Goal: Complete application form: Complete application form

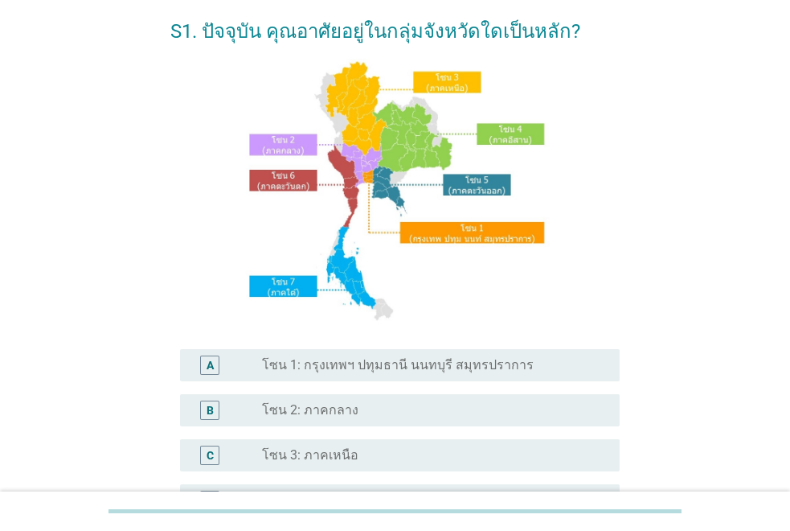
scroll to position [161, 0]
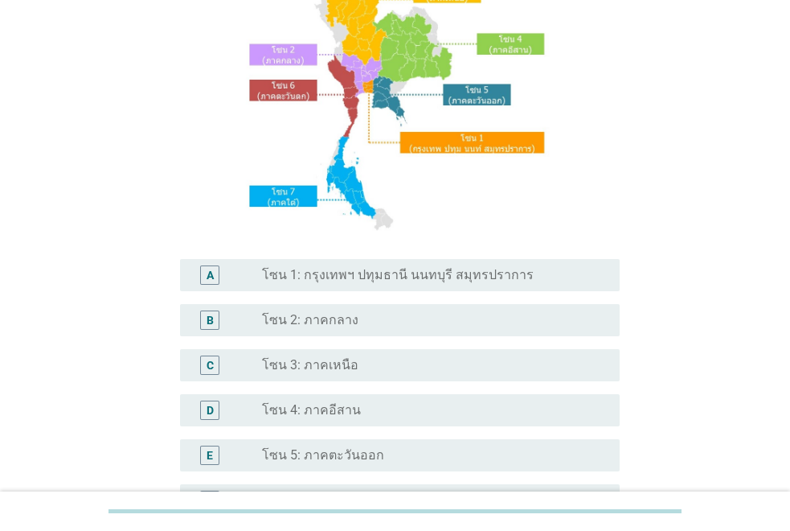
click at [433, 280] on label "โซน 1: กรุงเทพฯ ปทุมธานี นนทบุรี สมุทรปราการ" at bounding box center [398, 275] width 272 height 16
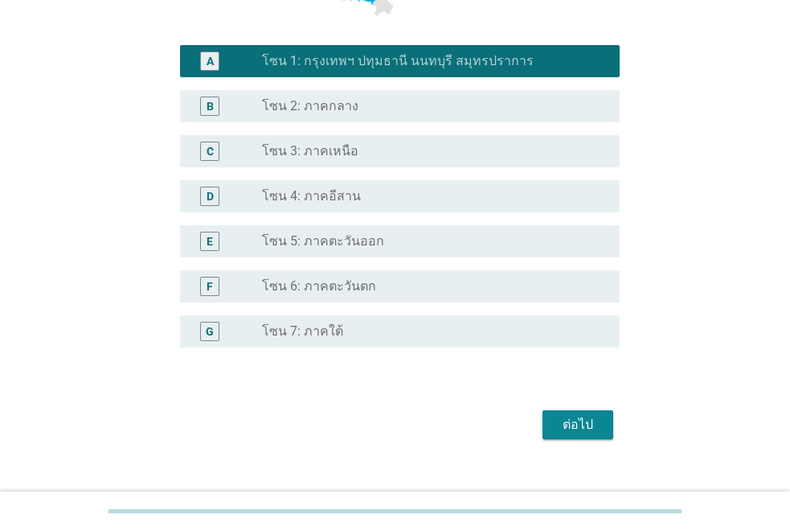
scroll to position [399, 0]
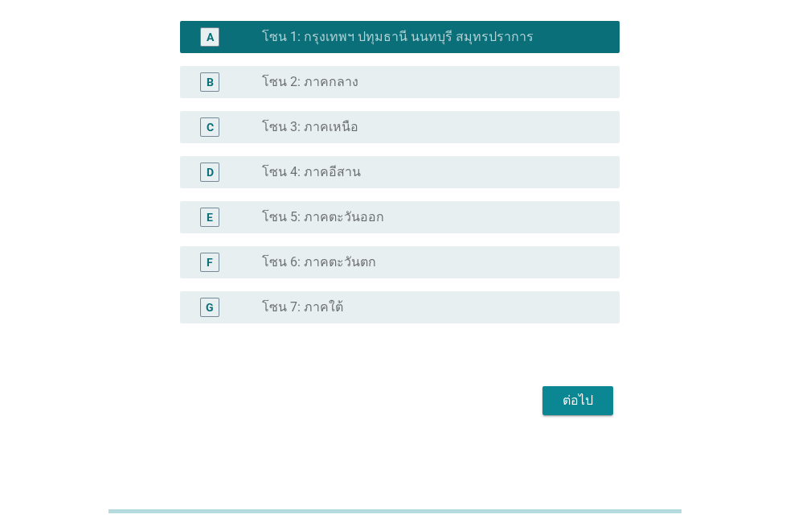
click at [544, 391] on button "ต่อไป" at bounding box center [578, 400] width 71 height 29
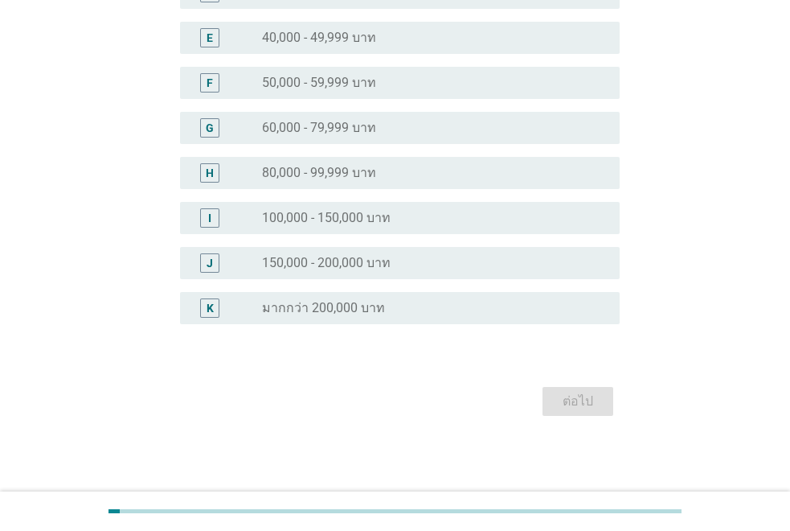
scroll to position [0, 0]
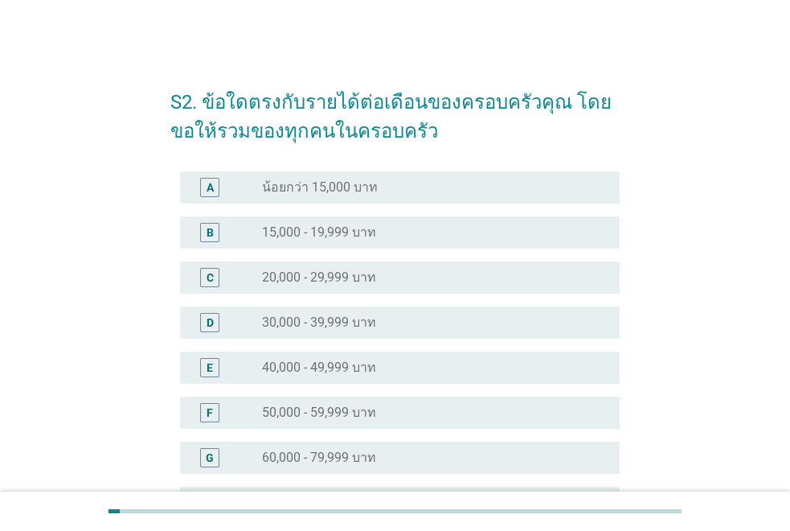
click at [391, 411] on div "radio_button_unchecked 50,000 - 59,999 บาท" at bounding box center [428, 412] width 332 height 16
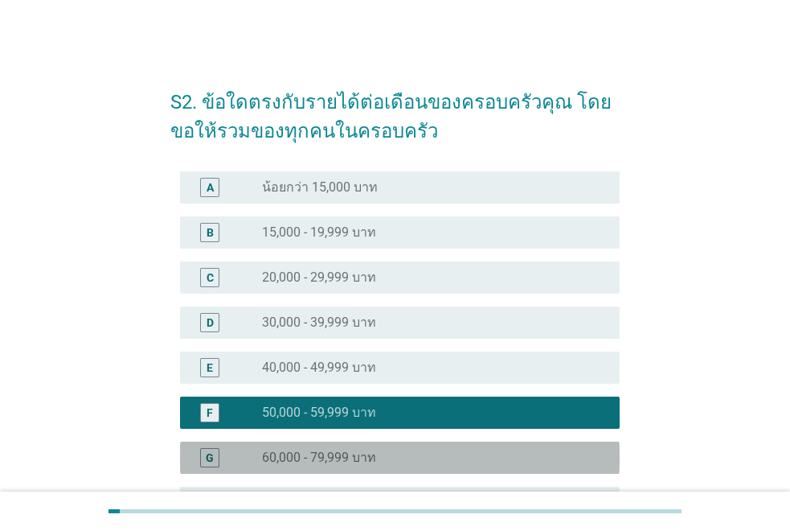
click at [398, 468] on div "G radio_button_unchecked 60,000 - 79,999 บาท" at bounding box center [400, 457] width 440 height 32
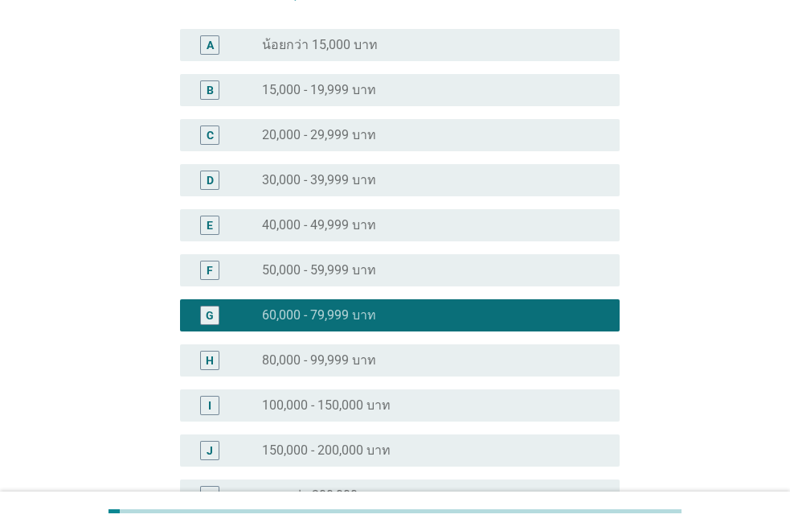
scroll to position [322, 0]
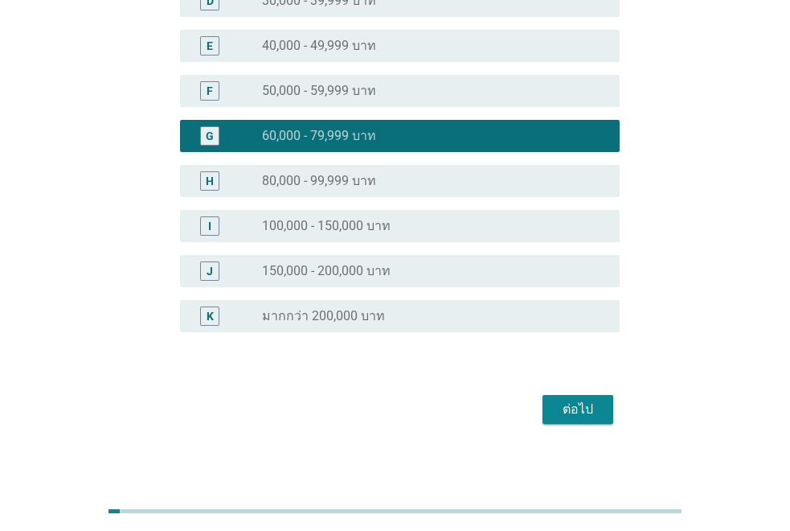
click at [577, 408] on div "ต่อไป" at bounding box center [578, 409] width 45 height 19
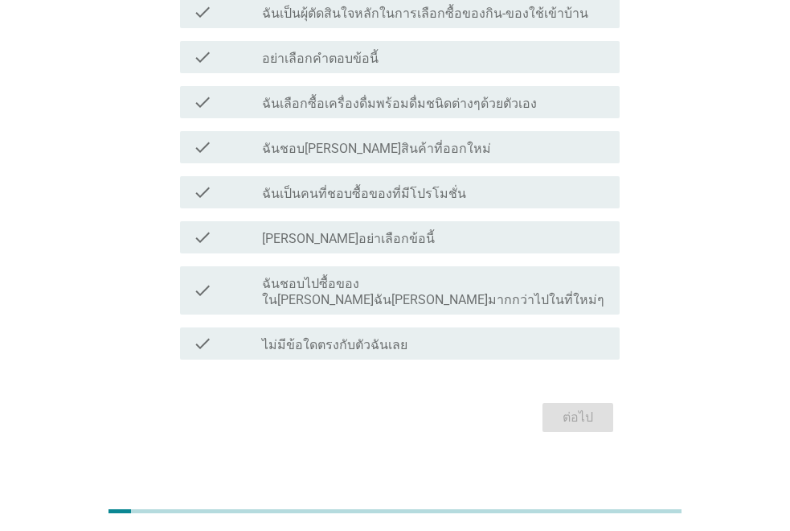
scroll to position [0, 0]
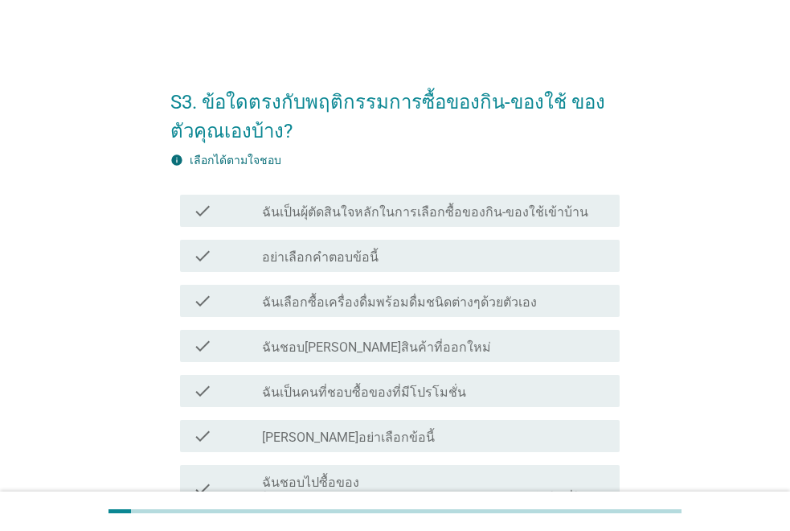
click at [290, 216] on label "ฉันเป็นผุ้ตัดสินใจหลักในการเลือกซื้อของกิน-ของใช้เข้าบ้าน" at bounding box center [425, 212] width 326 height 16
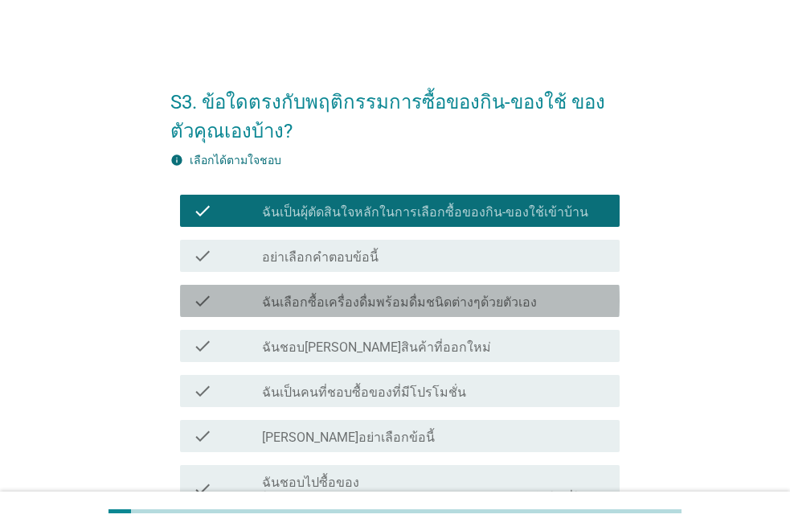
click at [446, 299] on label "ฉันเลือกซื้อเครื่องดื่มพร้อมดื่มชนิดต่างๆด้วยตัวเอง" at bounding box center [399, 302] width 275 height 16
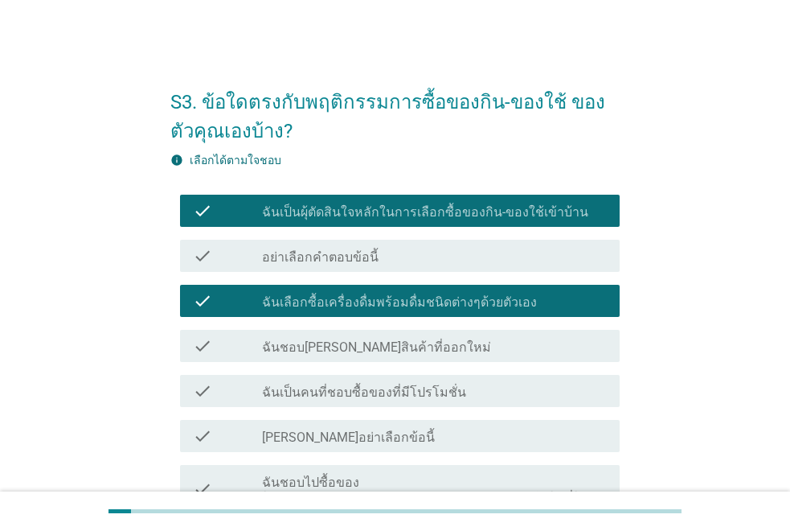
click at [461, 339] on div "check_box_outline_blank ฉันชอบ[PERSON_NAME]สินค้าที่ออกใหม่" at bounding box center [434, 345] width 345 height 19
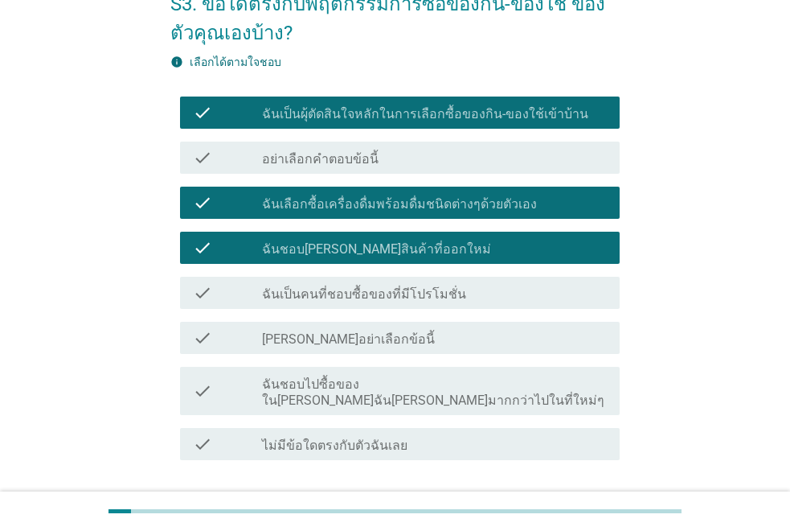
scroll to position [199, 0]
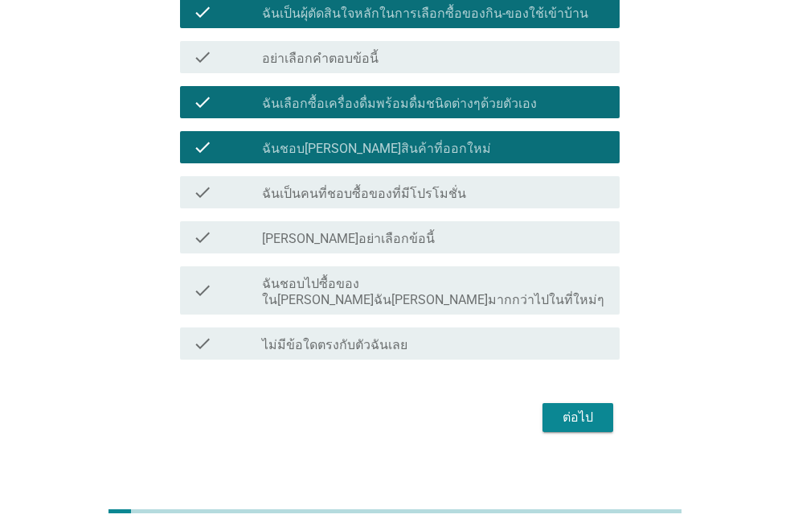
click at [576, 409] on div "ต่อไป" at bounding box center [578, 417] width 45 height 19
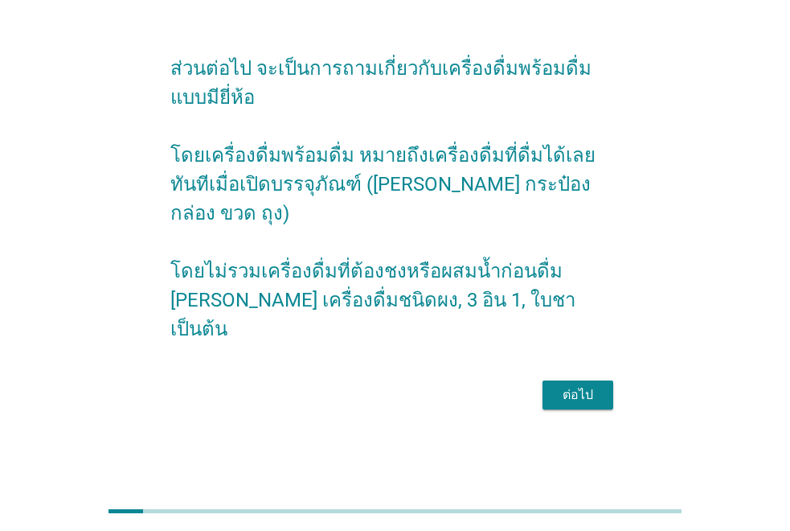
scroll to position [0, 0]
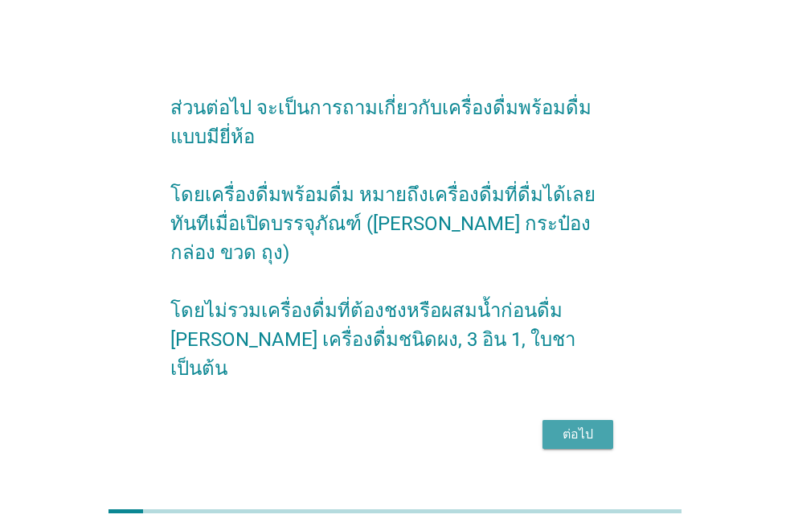
click at [561, 425] on div "ต่อไป" at bounding box center [578, 434] width 45 height 19
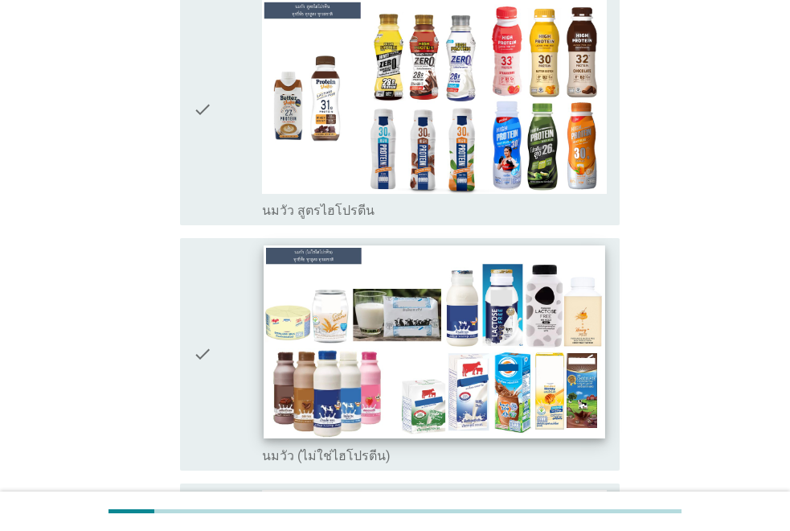
scroll to position [402, 0]
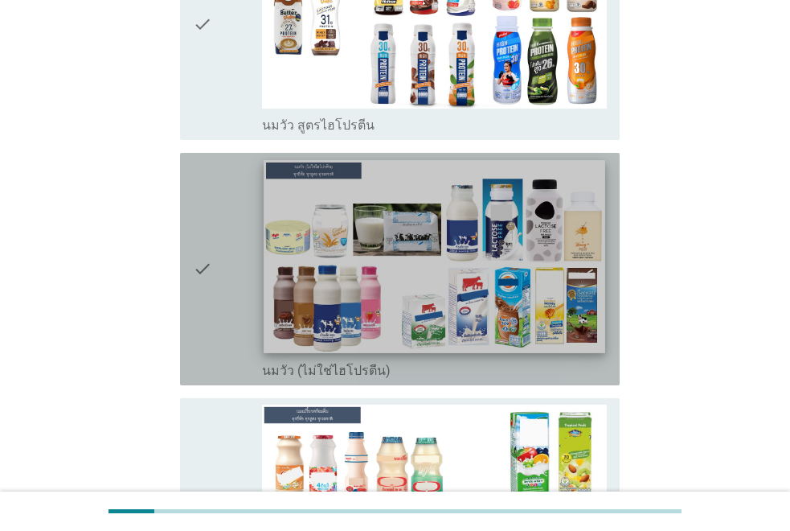
click at [413, 246] on img at bounding box center [435, 256] width 342 height 192
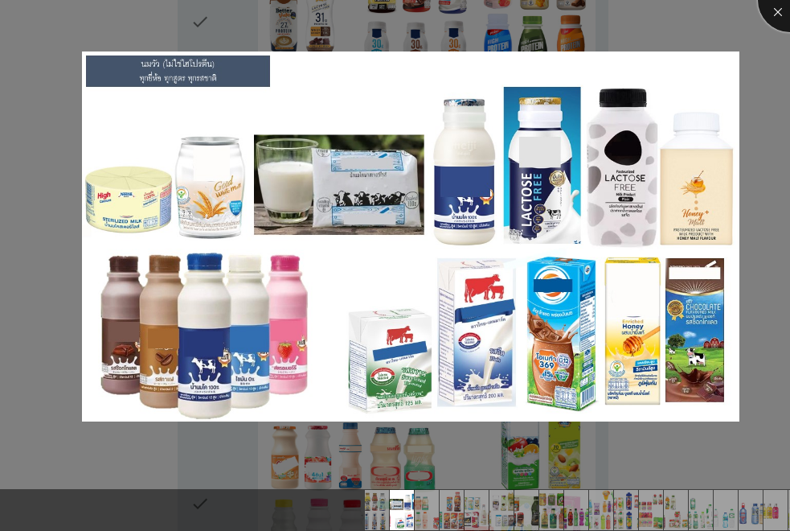
click at [778, 17] on div at bounding box center [790, 0] width 64 height 64
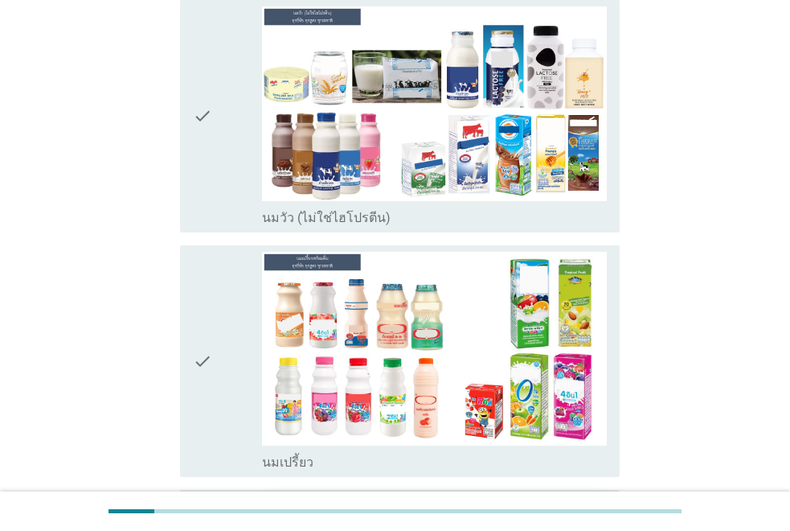
scroll to position [804, 0]
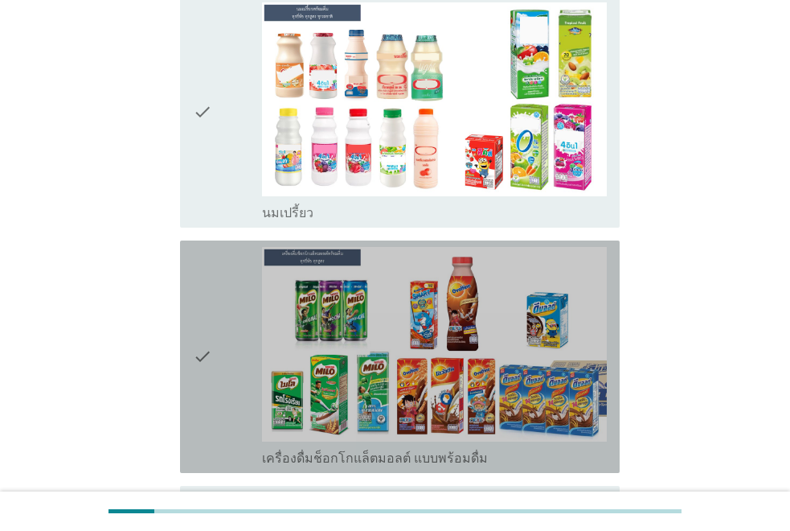
click at [201, 331] on icon "check" at bounding box center [202, 357] width 19 height 220
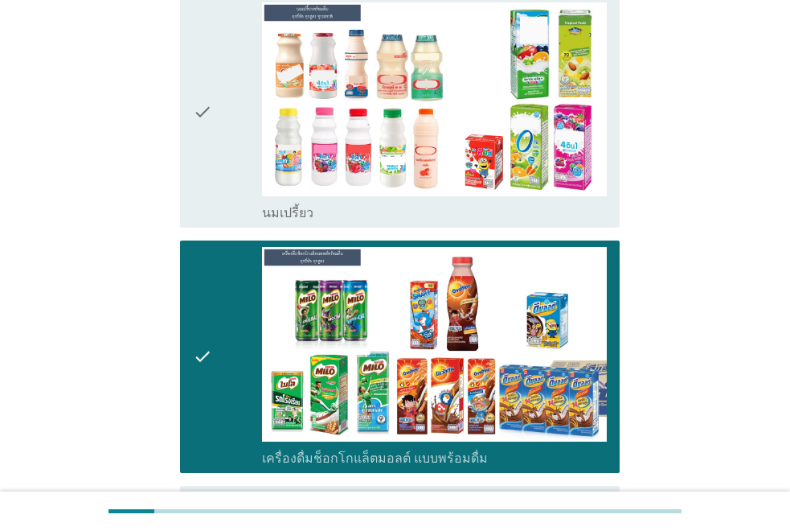
click at [195, 70] on icon "check" at bounding box center [202, 112] width 19 height 220
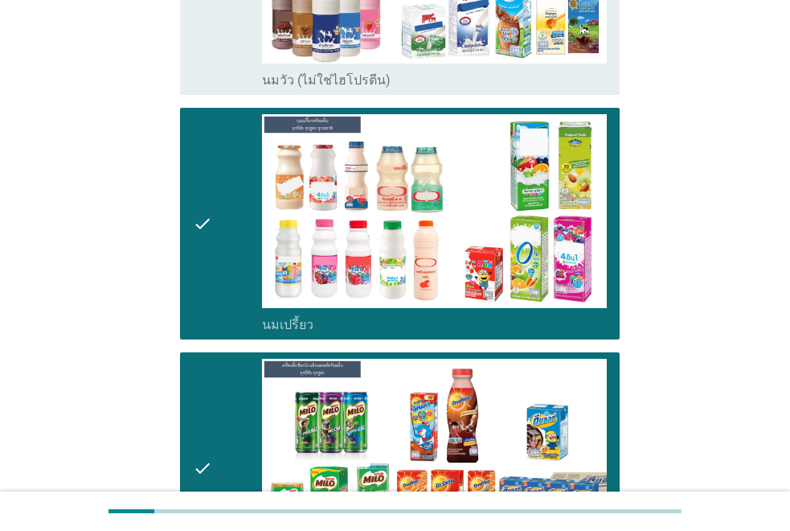
scroll to position [482, 0]
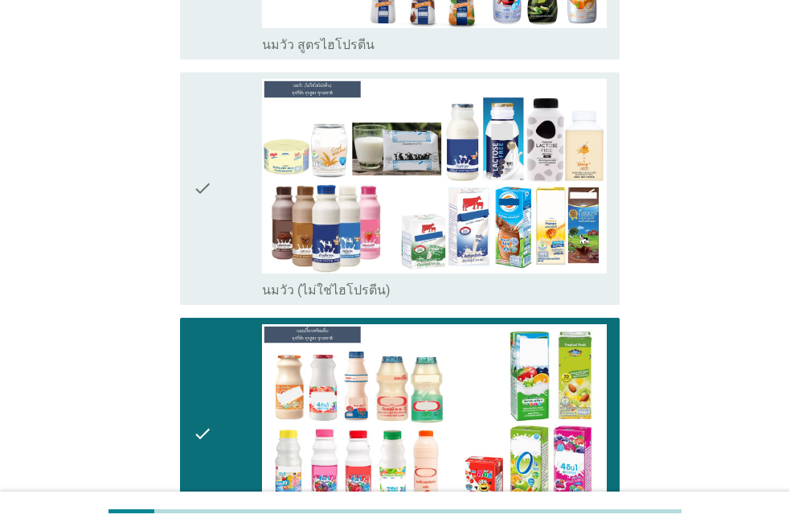
click at [212, 156] on div "check" at bounding box center [227, 189] width 69 height 220
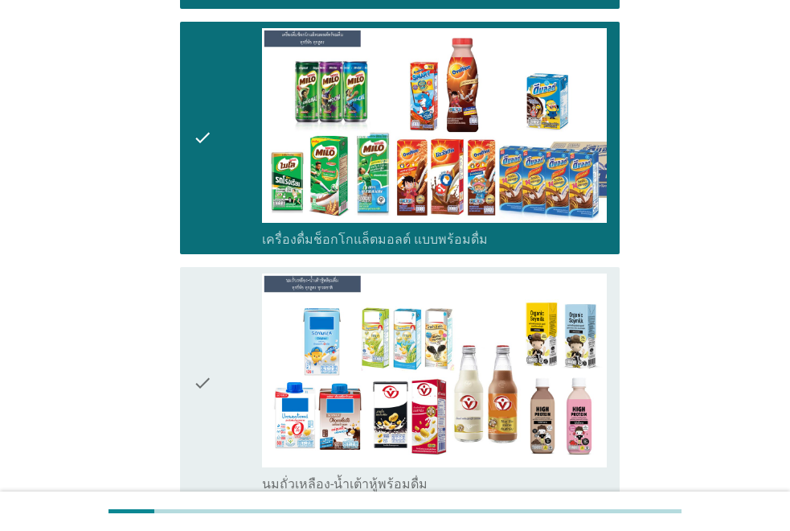
scroll to position [1287, 0]
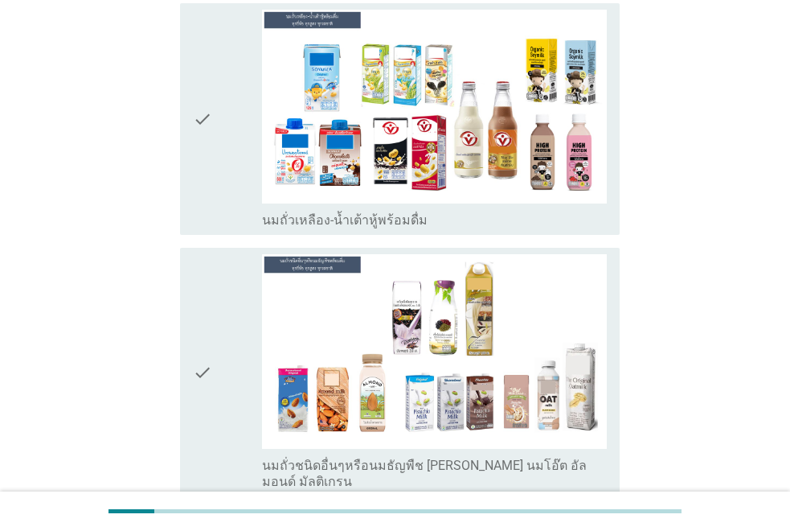
click at [199, 94] on icon "check" at bounding box center [202, 120] width 19 height 220
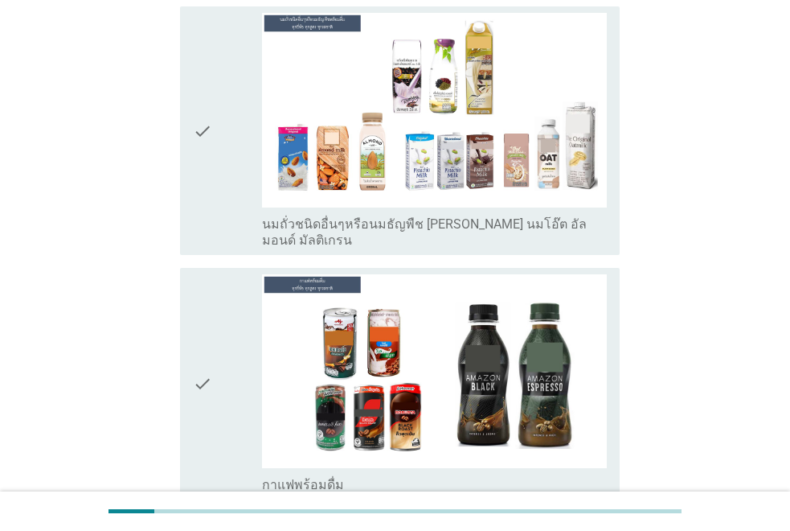
scroll to position [1689, 0]
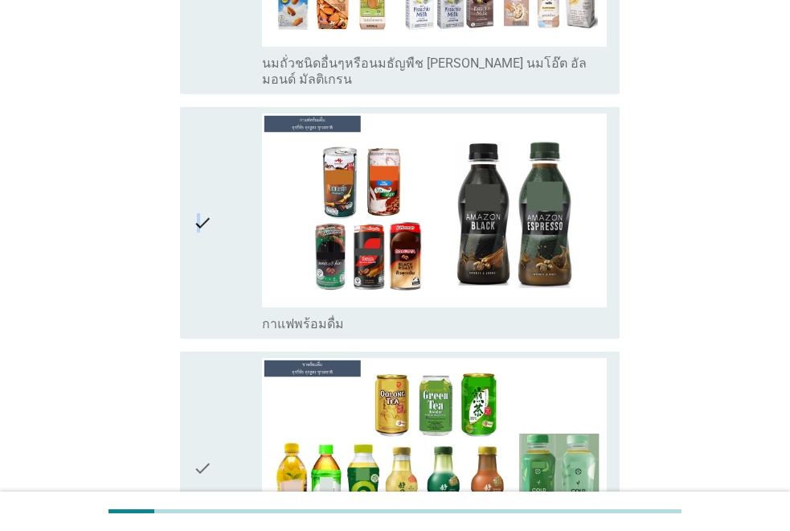
drag, startPoint x: 199, startPoint y: 170, endPoint x: 202, endPoint y: 324, distance: 154.4
click at [199, 170] on icon "check" at bounding box center [202, 223] width 19 height 220
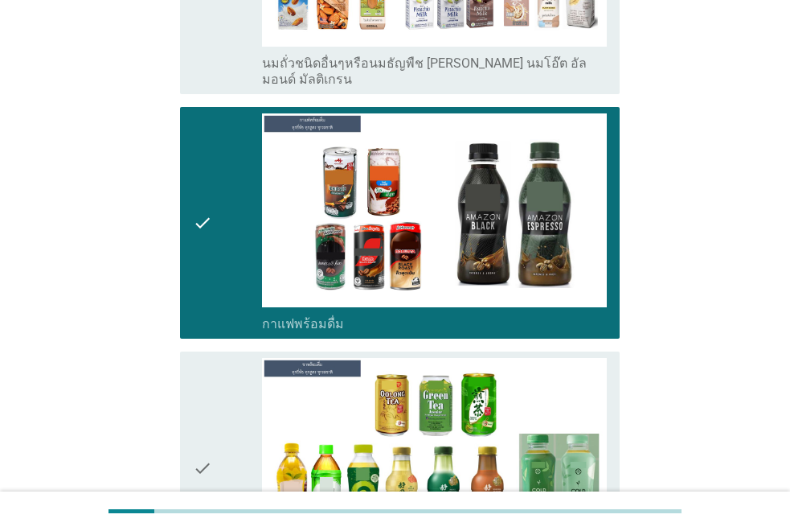
click at [196, 412] on icon "check" at bounding box center [202, 468] width 19 height 220
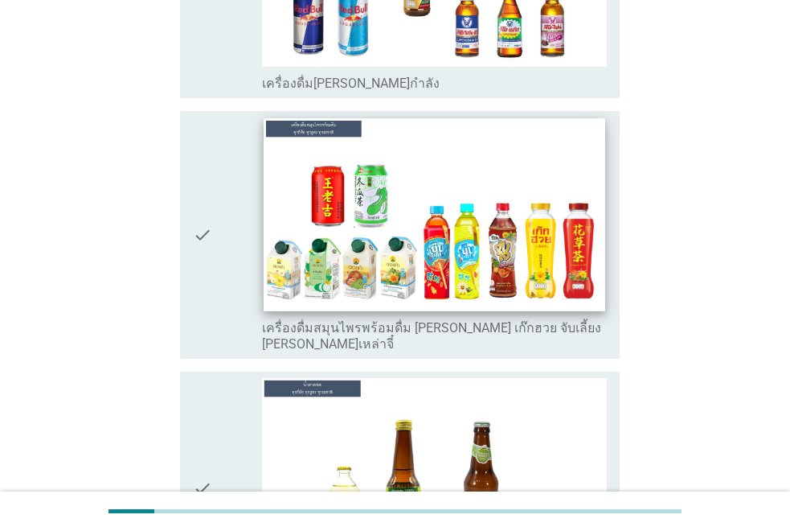
scroll to position [5227, 0]
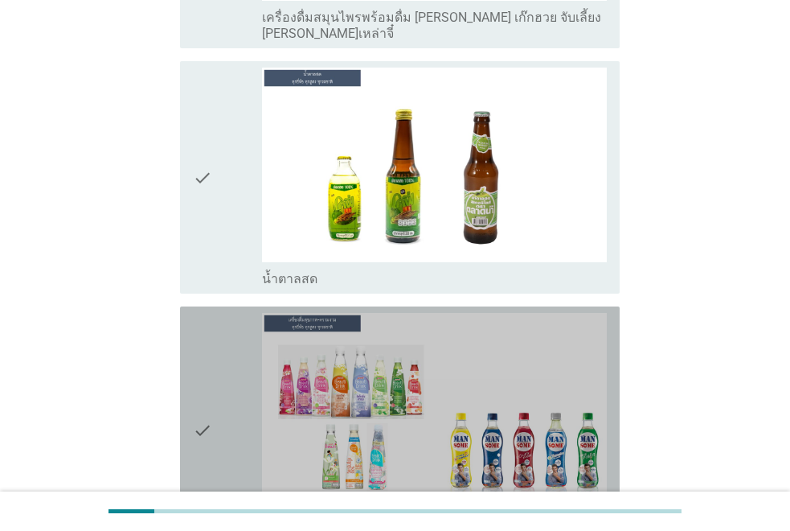
click at [210, 359] on icon "check" at bounding box center [202, 431] width 19 height 236
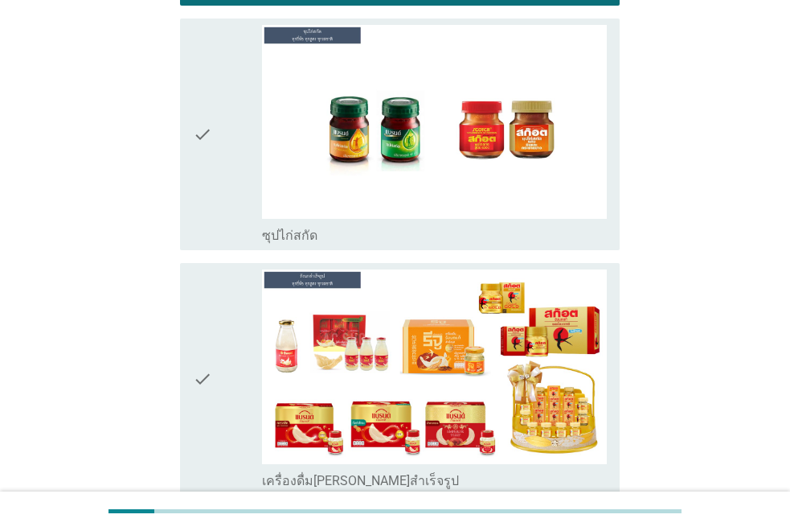
scroll to position [5835, 0]
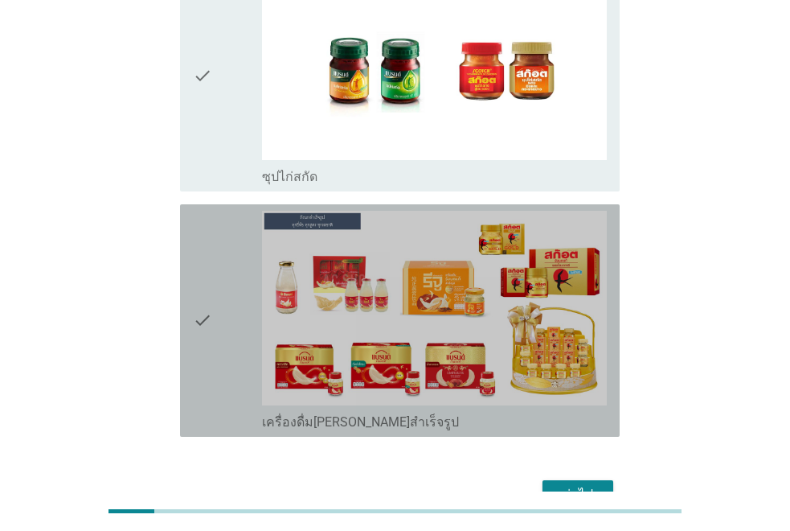
click at [182, 216] on div "check check_box_outline_blank เครื่องดื่ม[PERSON_NAME]สำเร็จรูป" at bounding box center [400, 320] width 440 height 232
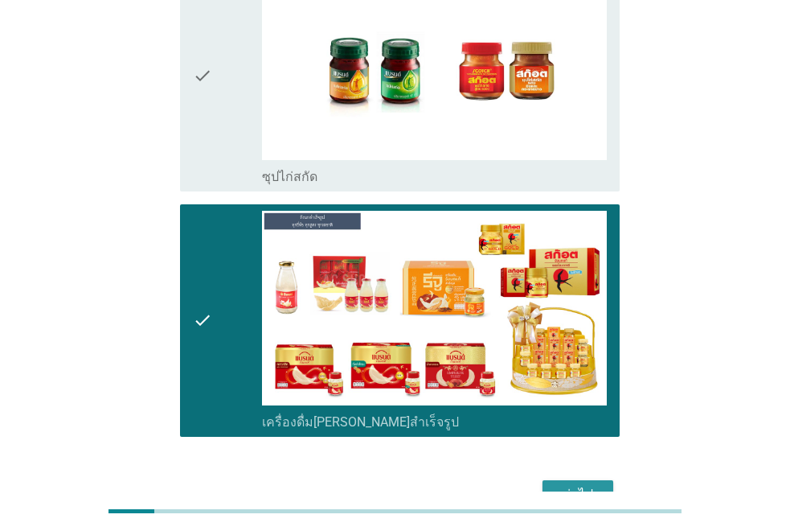
click at [578, 485] on div "ต่อไป" at bounding box center [578, 494] width 45 height 19
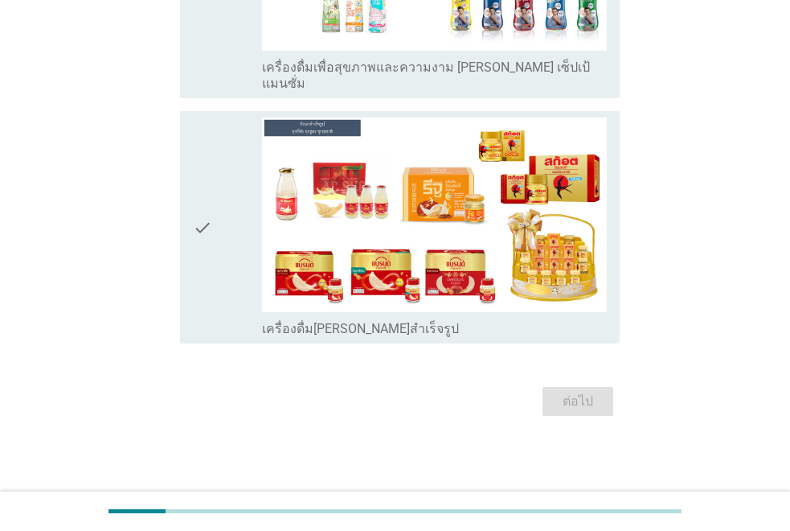
scroll to position [0, 0]
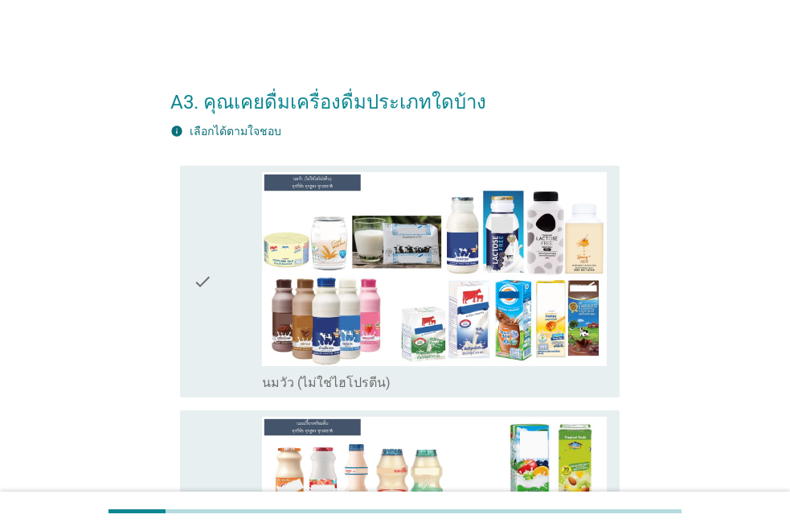
click at [207, 289] on icon "check" at bounding box center [202, 282] width 19 height 220
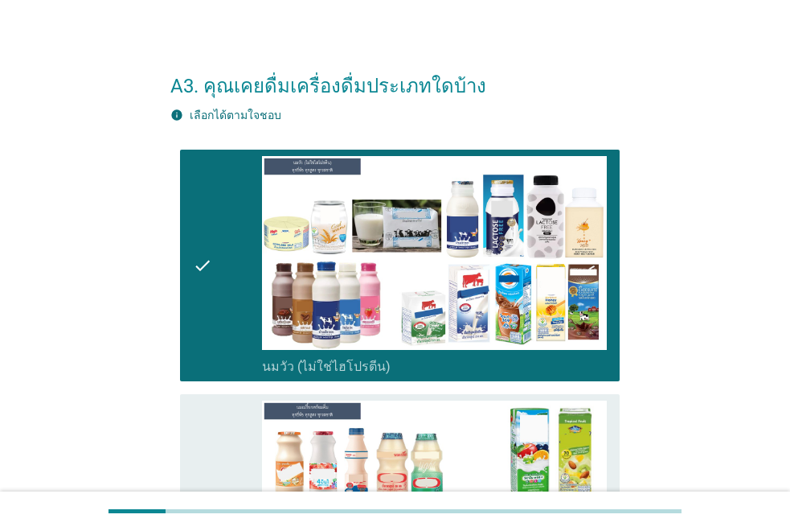
scroll to position [322, 0]
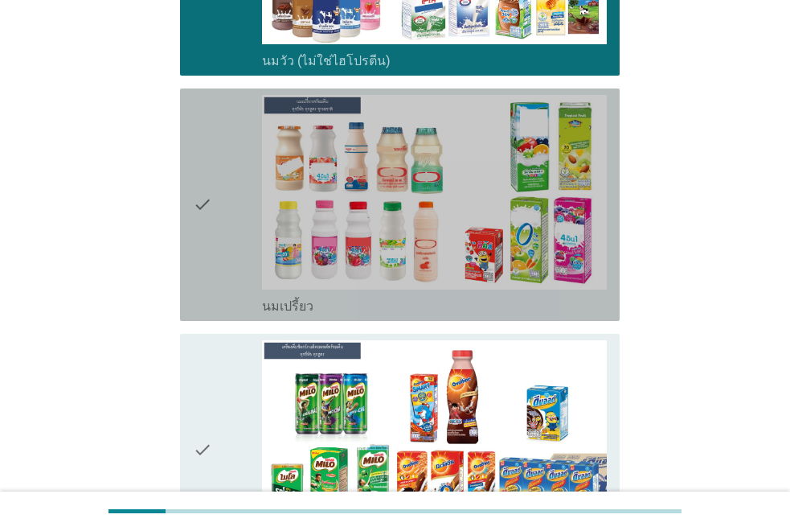
click at [199, 212] on icon "check" at bounding box center [202, 205] width 19 height 220
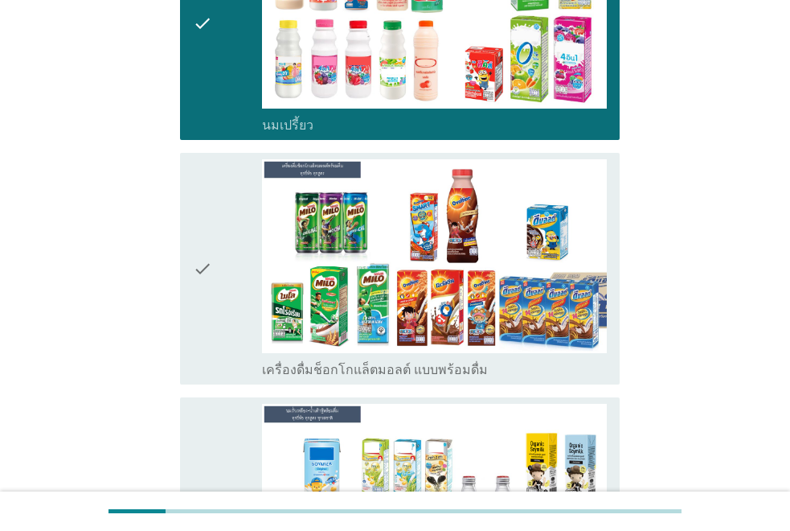
scroll to position [643, 0]
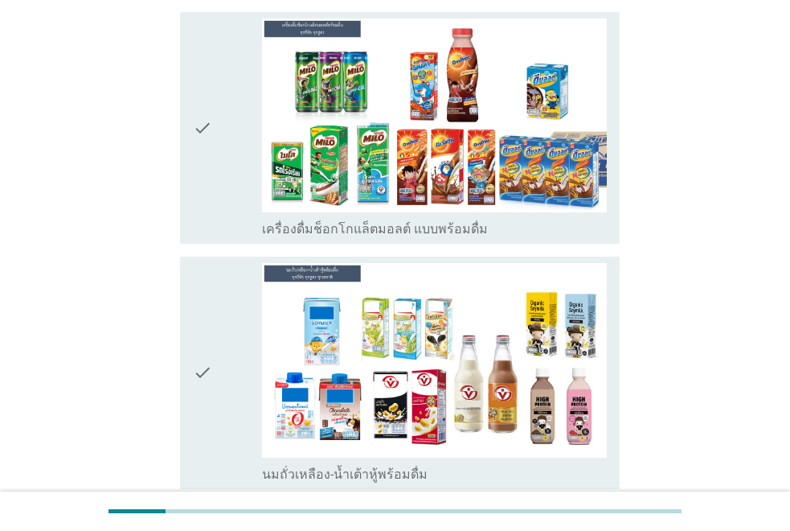
click at [206, 154] on icon "check" at bounding box center [202, 128] width 19 height 220
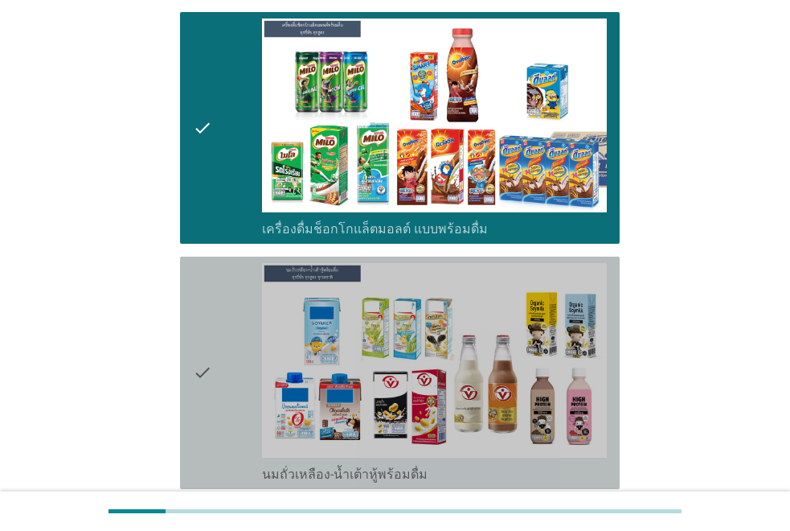
click at [207, 351] on icon "check" at bounding box center [202, 373] width 19 height 220
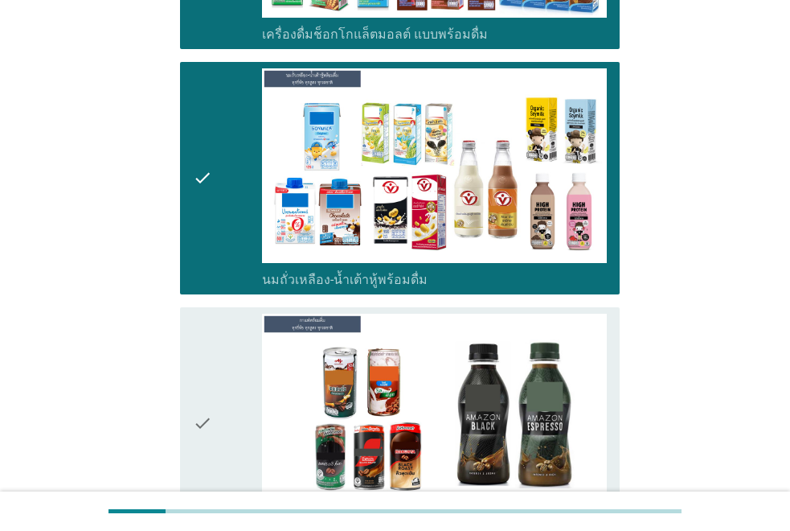
scroll to position [1045, 0]
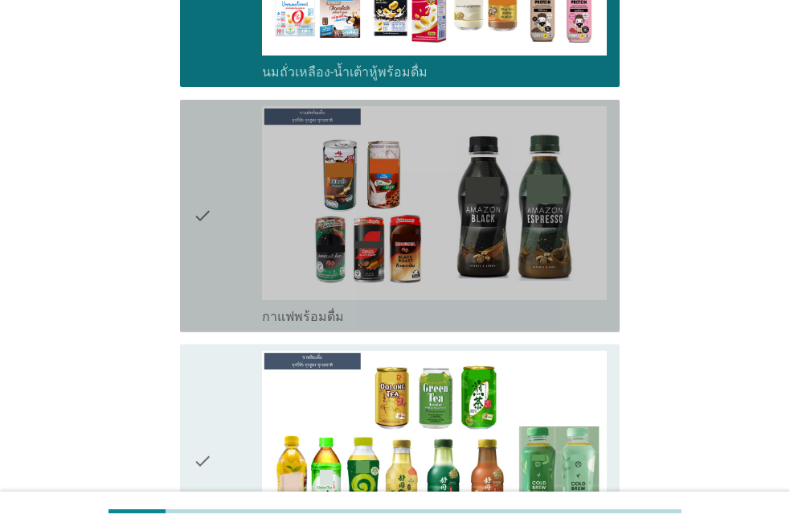
click at [188, 212] on div "check check_box_outline_blank กาแฟพร้อมดื่ม" at bounding box center [400, 216] width 440 height 232
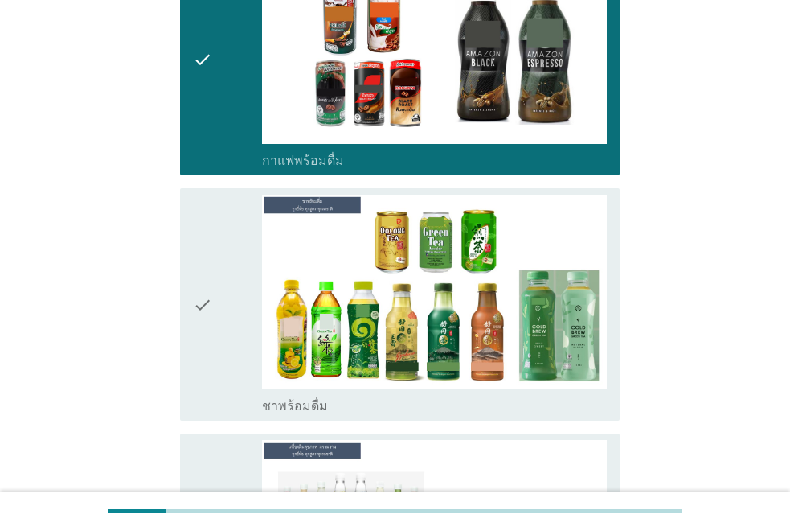
scroll to position [1367, 0]
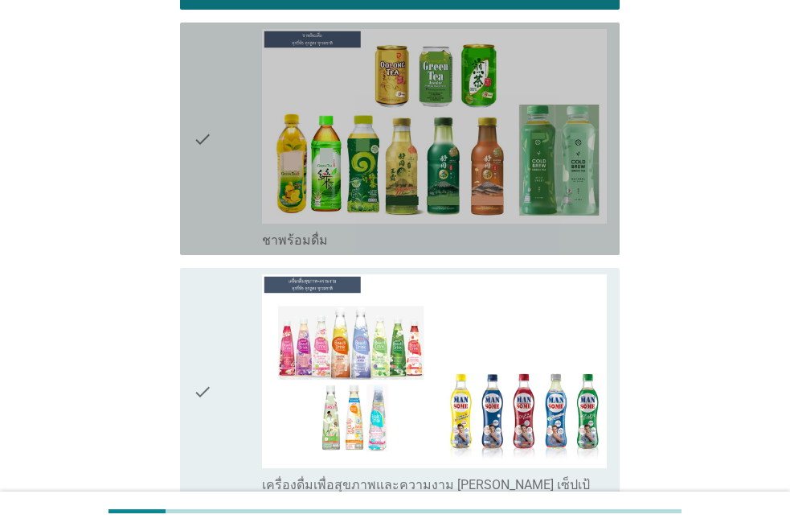
click at [210, 153] on icon "check" at bounding box center [202, 139] width 19 height 220
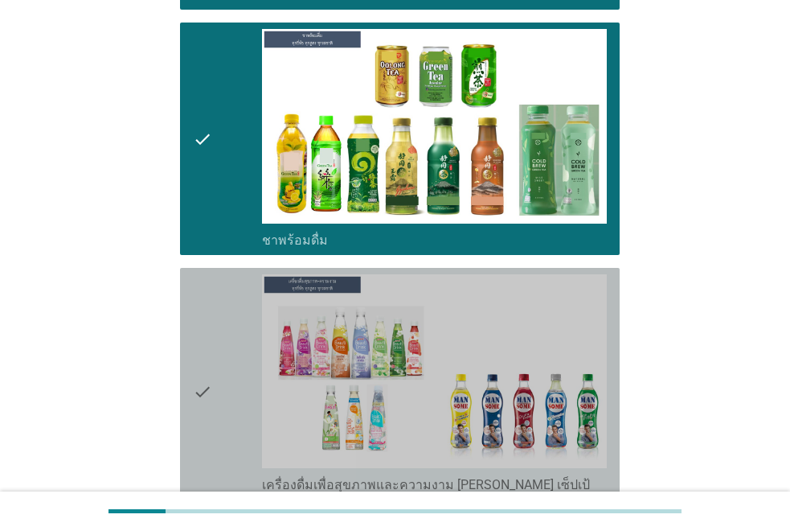
click at [210, 375] on icon "check" at bounding box center [202, 392] width 19 height 236
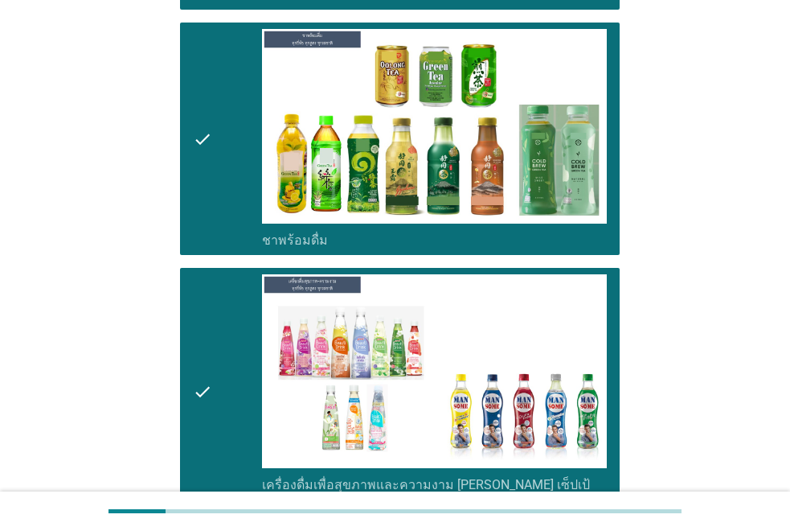
scroll to position [1768, 0]
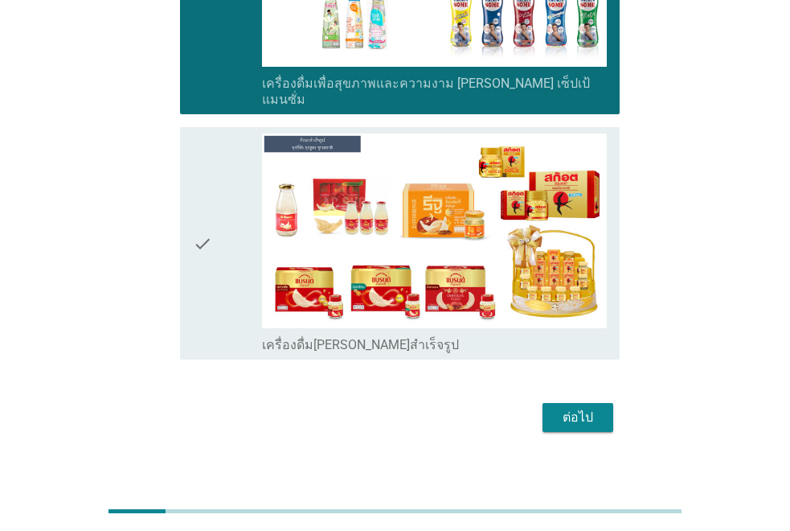
click at [195, 216] on icon "check" at bounding box center [202, 243] width 19 height 220
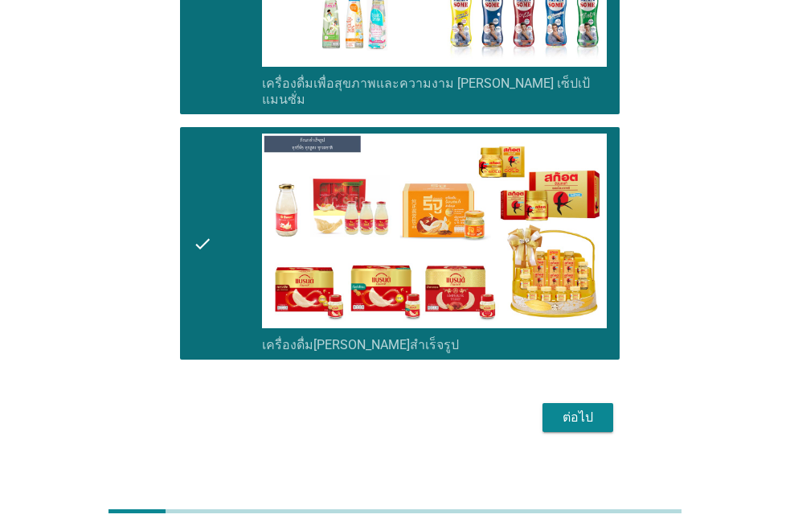
click at [584, 408] on div "ต่อไป" at bounding box center [578, 417] width 45 height 19
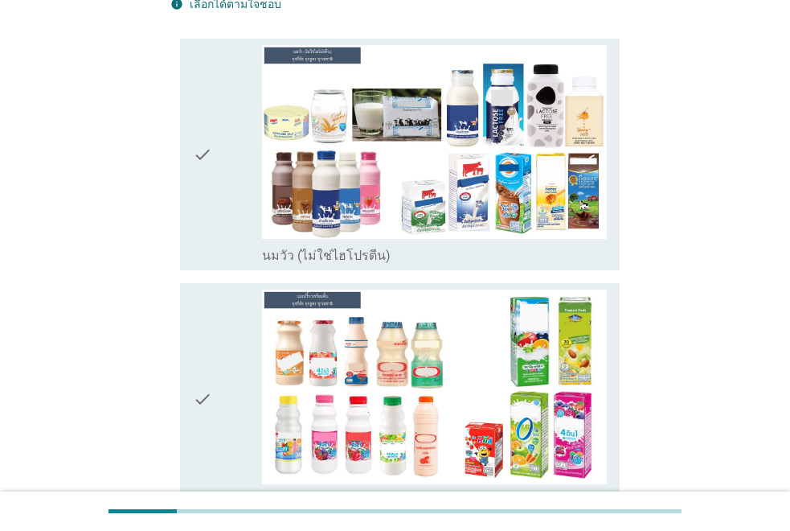
scroll to position [161, 0]
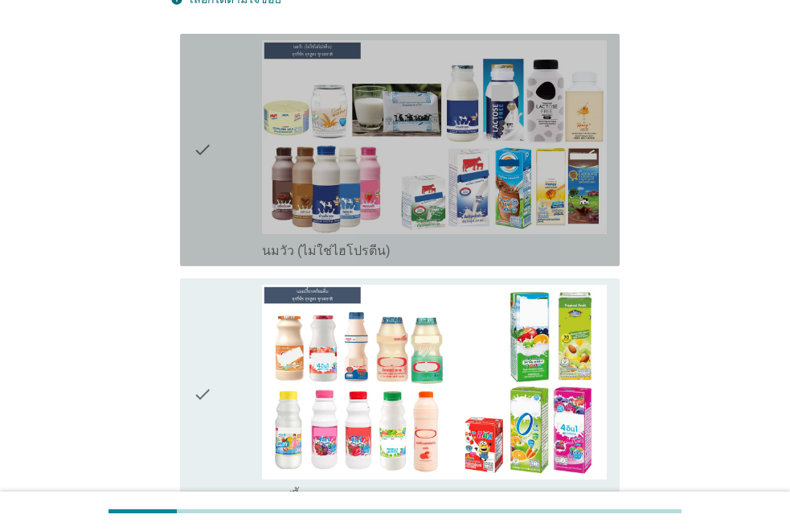
click at [204, 142] on icon "check" at bounding box center [202, 150] width 19 height 220
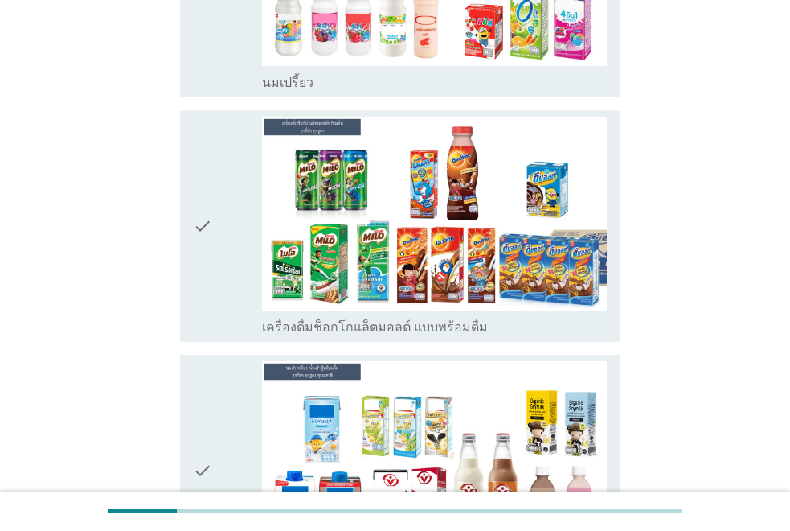
scroll to position [885, 0]
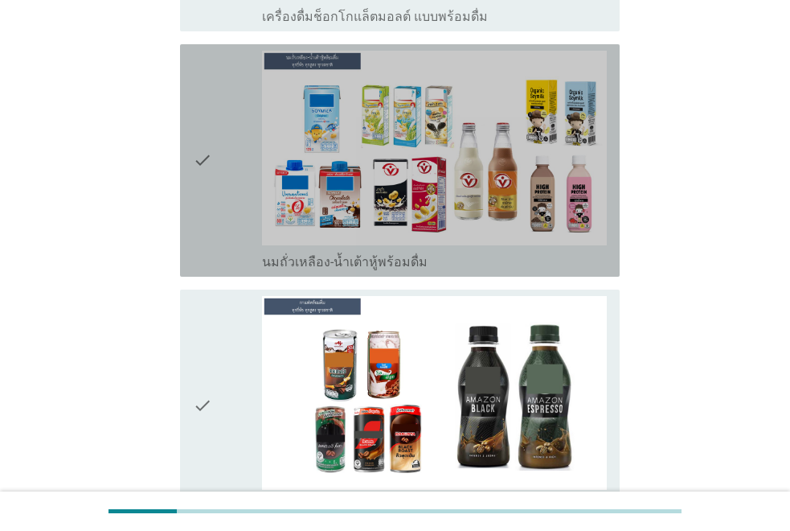
click at [200, 155] on icon "check" at bounding box center [202, 161] width 19 height 220
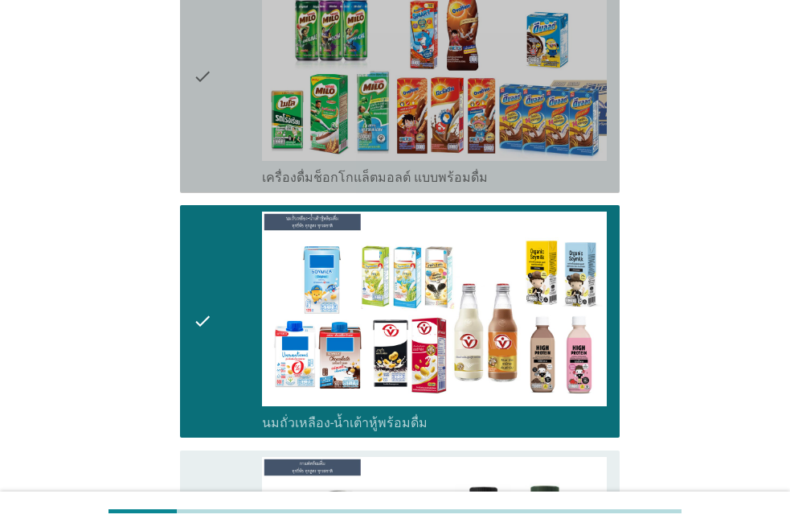
click at [205, 99] on icon "check" at bounding box center [202, 77] width 19 height 220
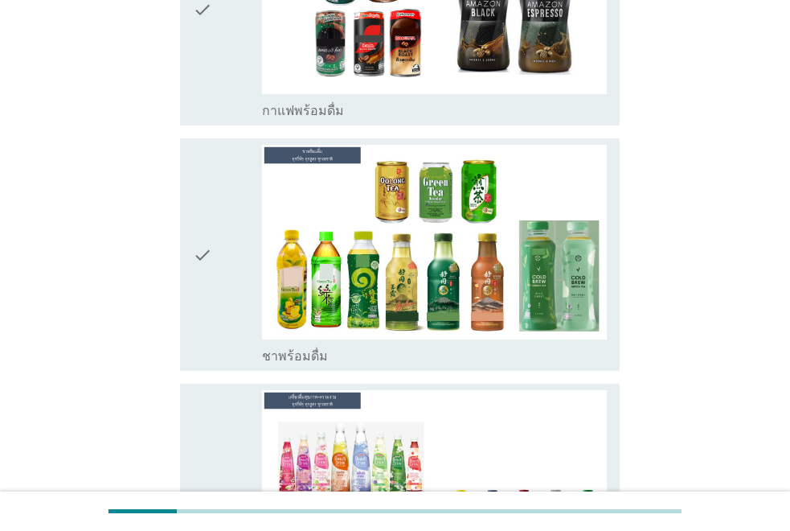
scroll to position [1287, 0]
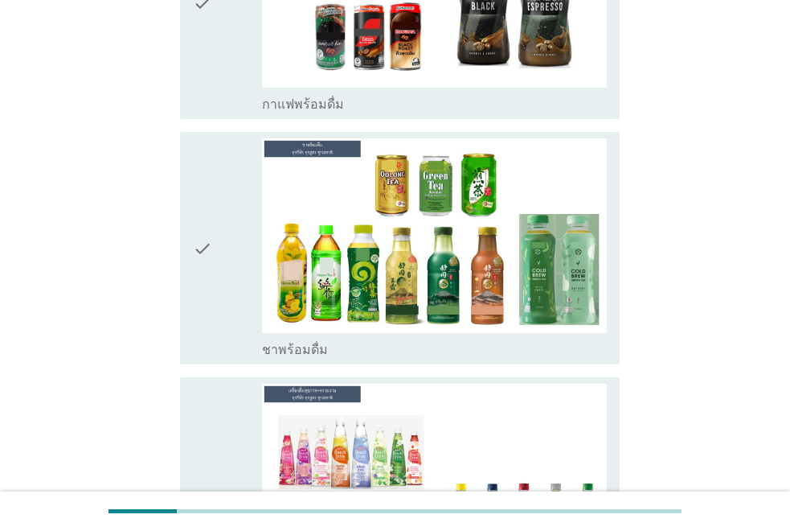
drag, startPoint x: 193, startPoint y: 10, endPoint x: 197, endPoint y: 38, distance: 27.6
click at [194, 12] on icon "check" at bounding box center [202, 4] width 19 height 220
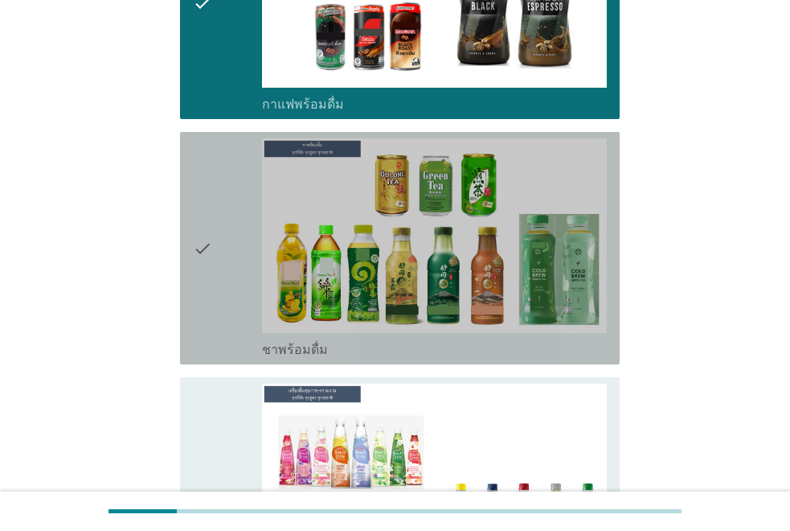
click at [205, 254] on icon "check" at bounding box center [202, 248] width 19 height 220
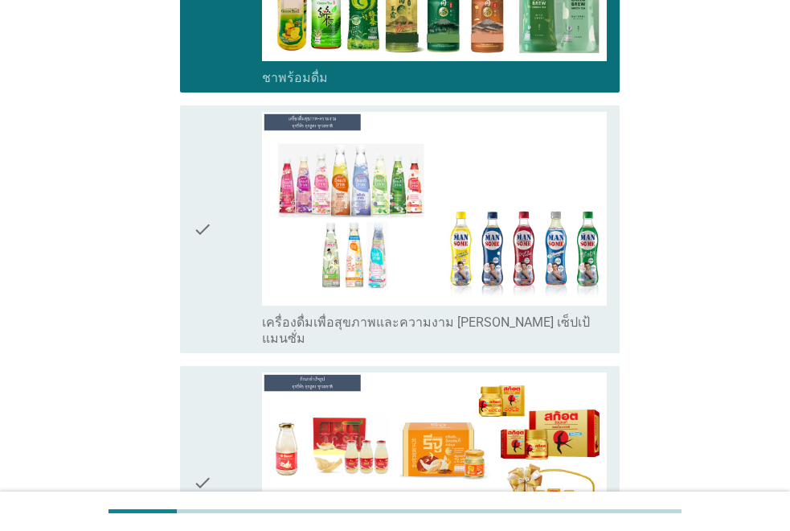
scroll to position [1769, 0]
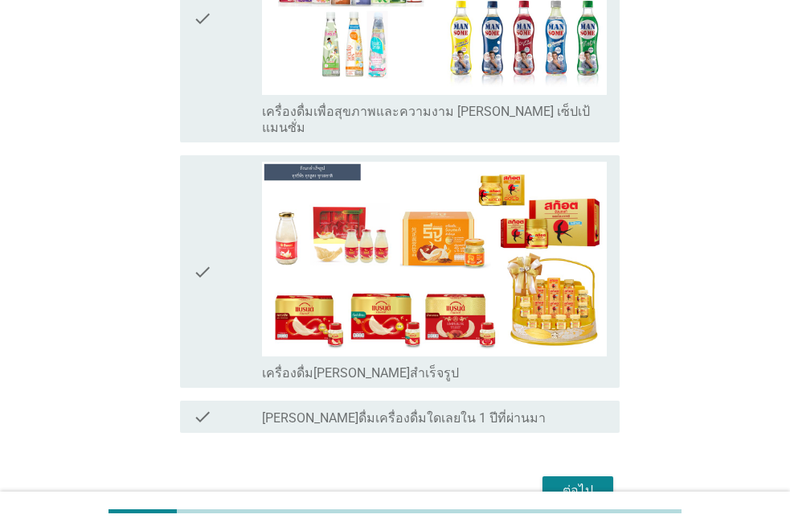
click at [219, 47] on div "check" at bounding box center [227, 19] width 69 height 236
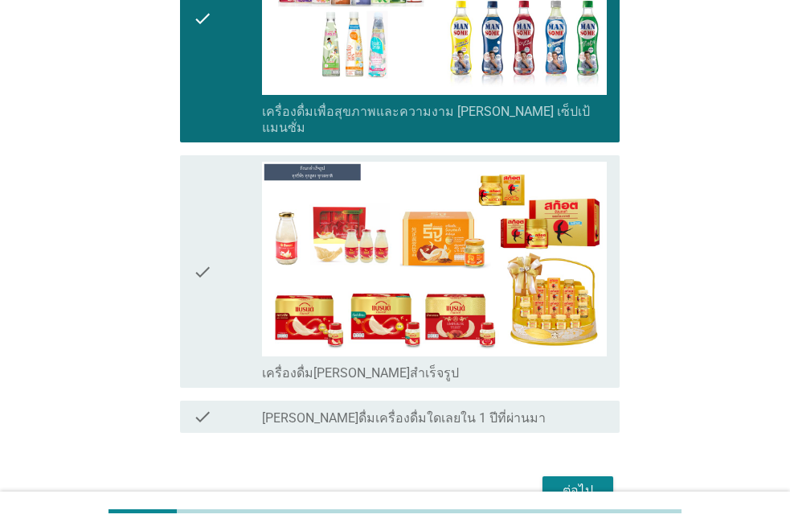
drag, startPoint x: 229, startPoint y: 273, endPoint x: 239, endPoint y: 273, distance: 9.6
click at [230, 272] on div "check" at bounding box center [227, 272] width 69 height 220
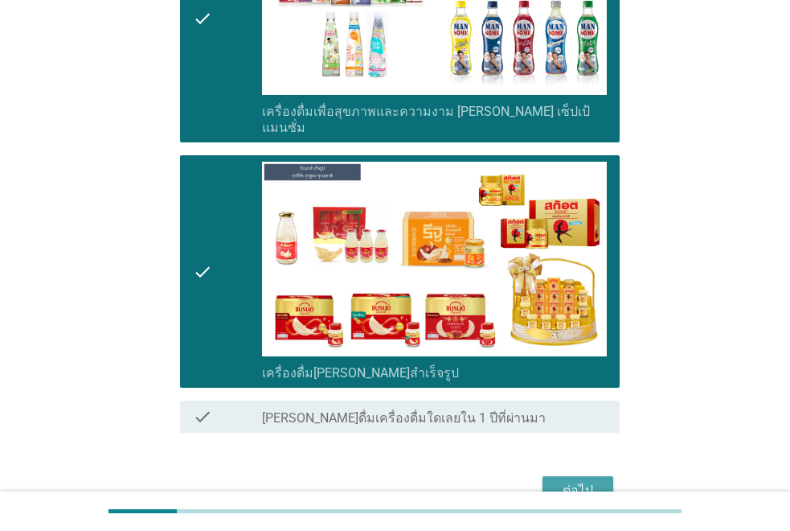
click at [575, 481] on div "ต่อไป" at bounding box center [578, 490] width 45 height 19
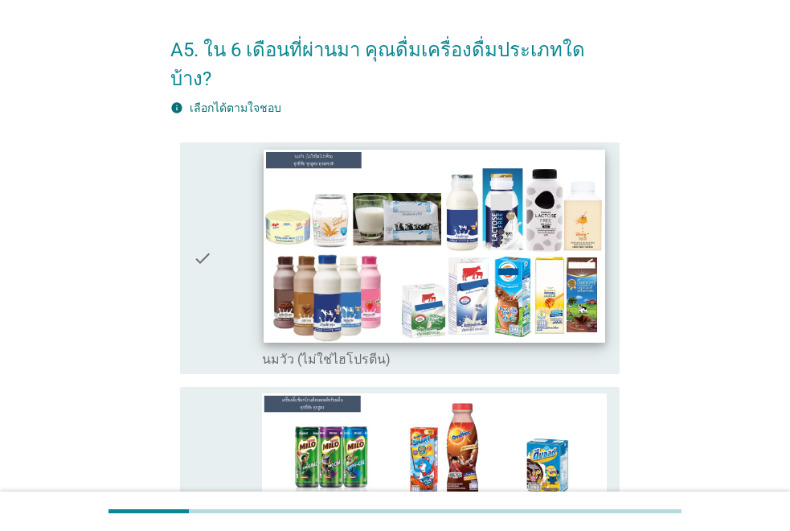
scroll to position [80, 0]
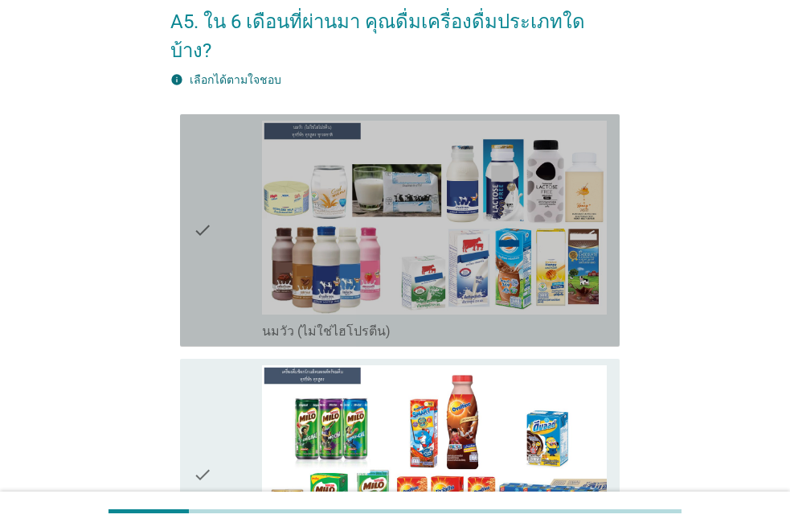
click at [217, 211] on div "check" at bounding box center [227, 231] width 69 height 220
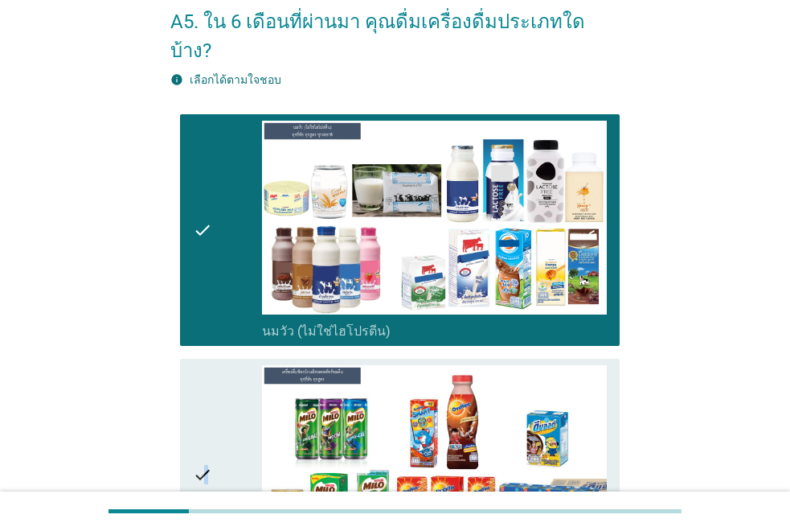
click at [209, 413] on icon "check" at bounding box center [202, 475] width 19 height 220
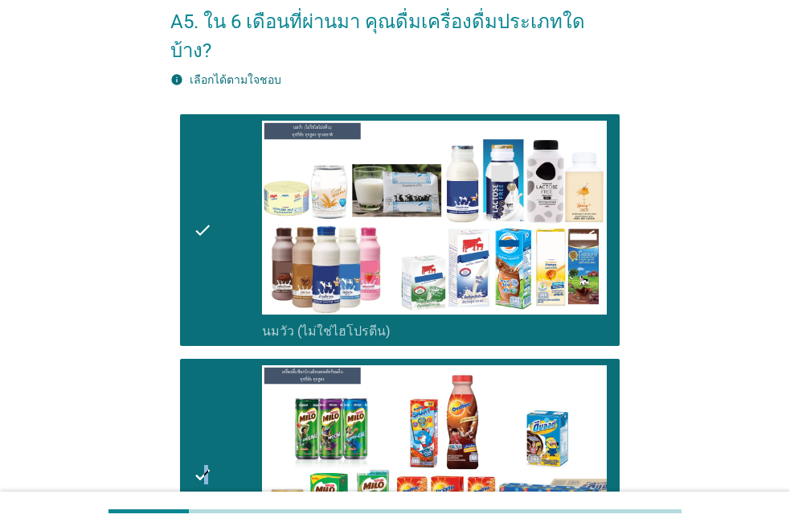
scroll to position [402, 0]
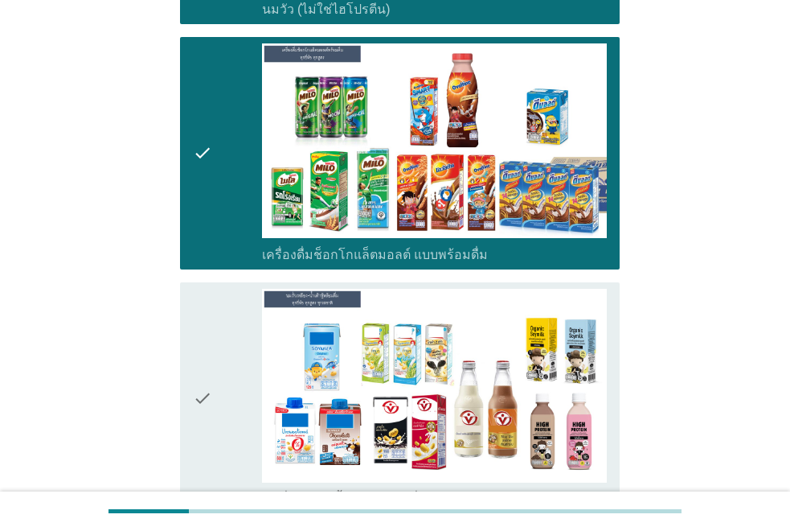
click at [205, 372] on icon "check" at bounding box center [202, 399] width 19 height 220
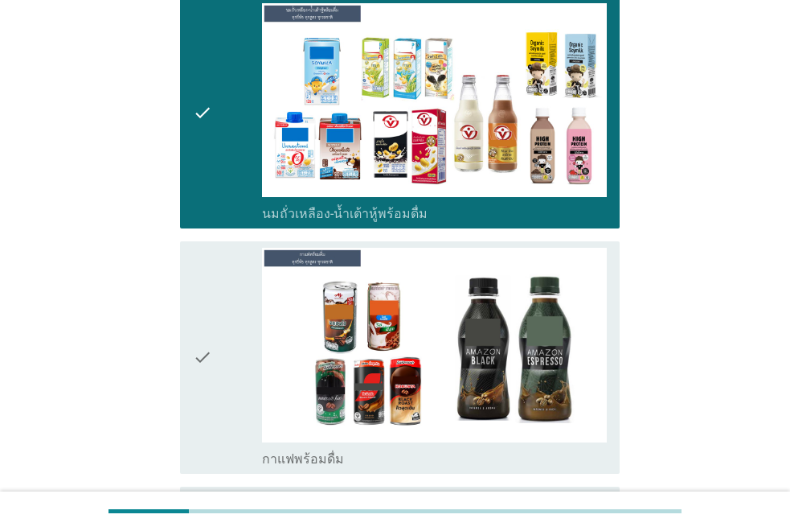
scroll to position [804, 0]
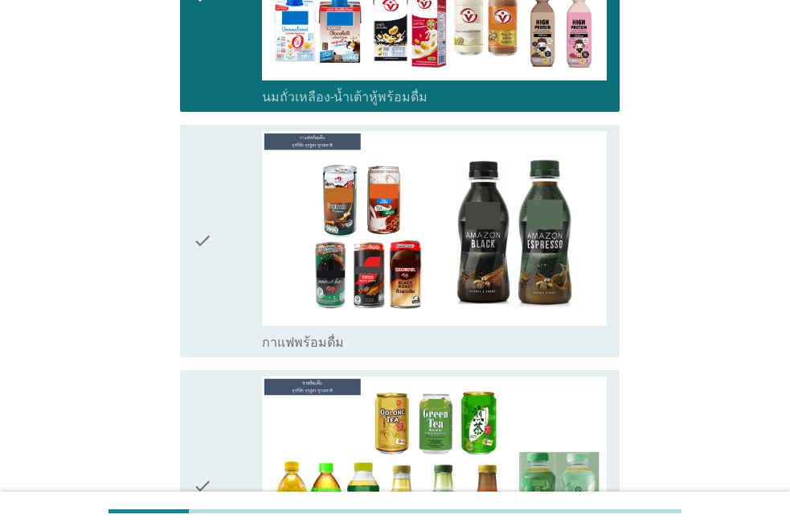
click at [203, 240] on icon "check" at bounding box center [202, 241] width 19 height 220
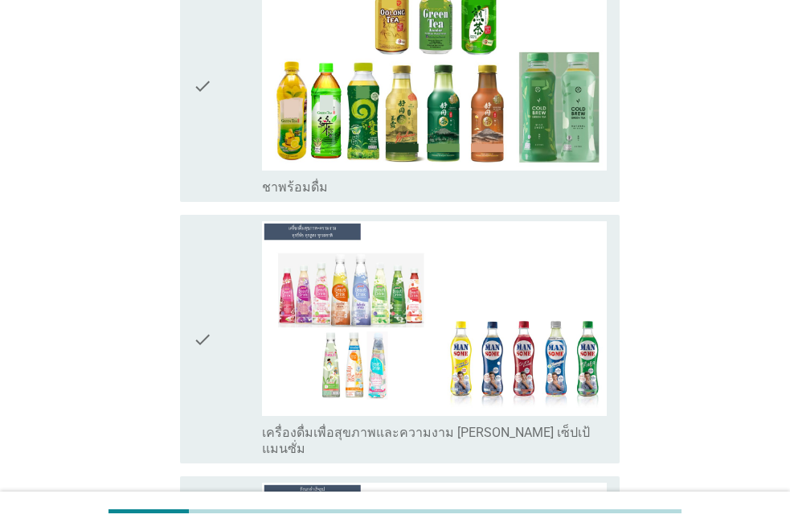
scroll to position [1206, 0]
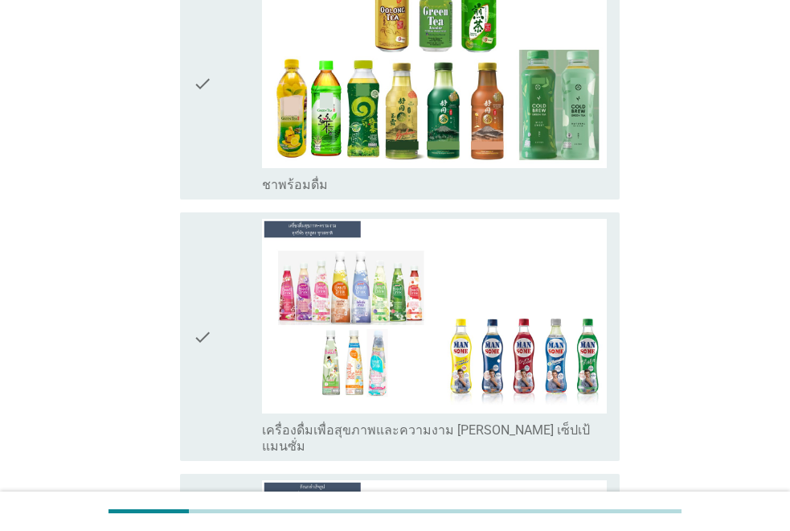
click at [197, 68] on icon "check" at bounding box center [202, 84] width 19 height 220
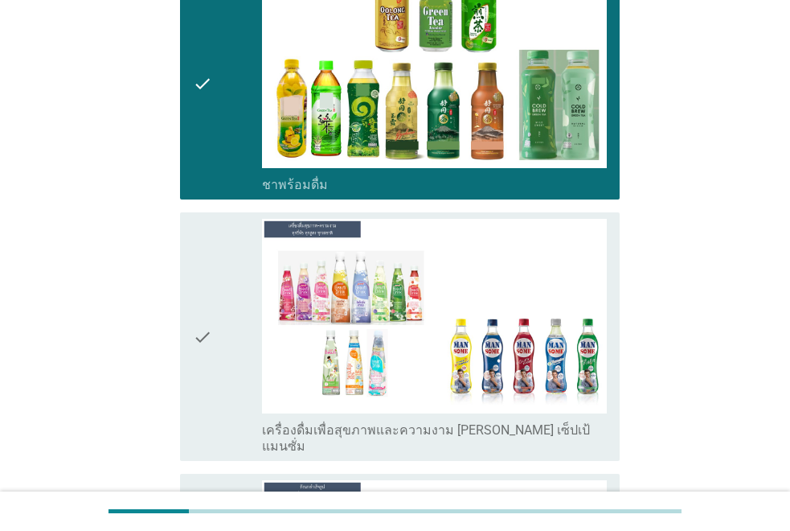
click at [236, 270] on div "check" at bounding box center [227, 337] width 69 height 236
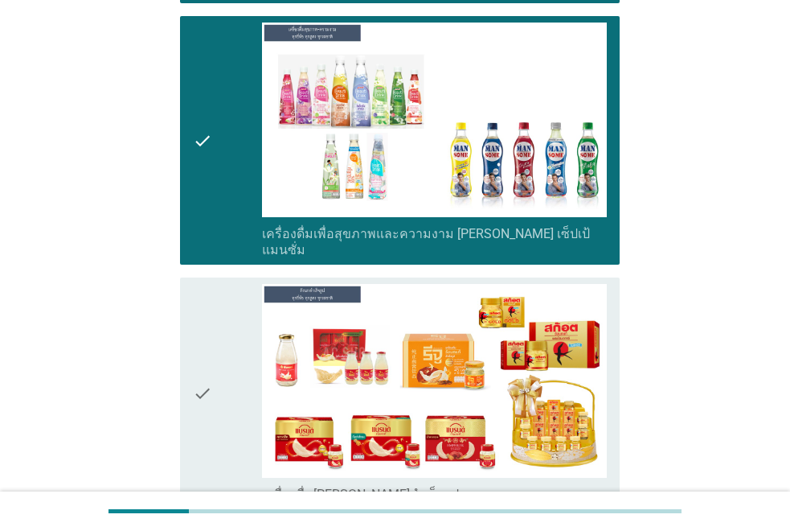
scroll to position [1569, 0]
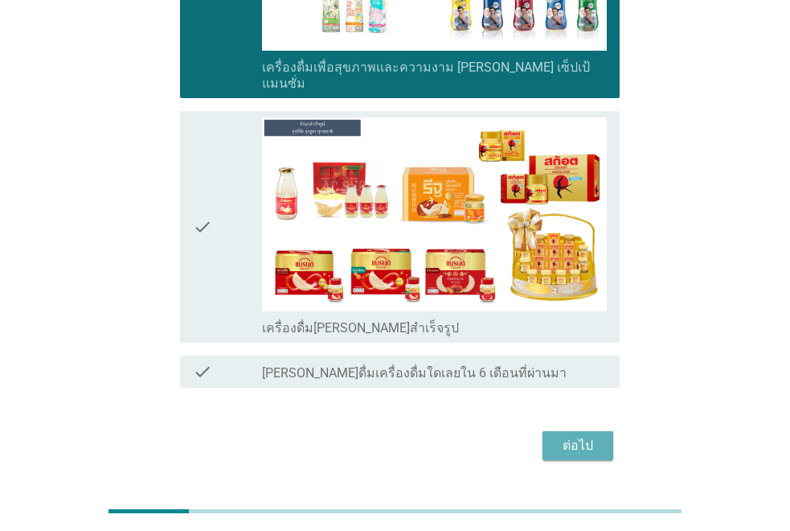
click at [585, 436] on div "ต่อไป" at bounding box center [578, 445] width 45 height 19
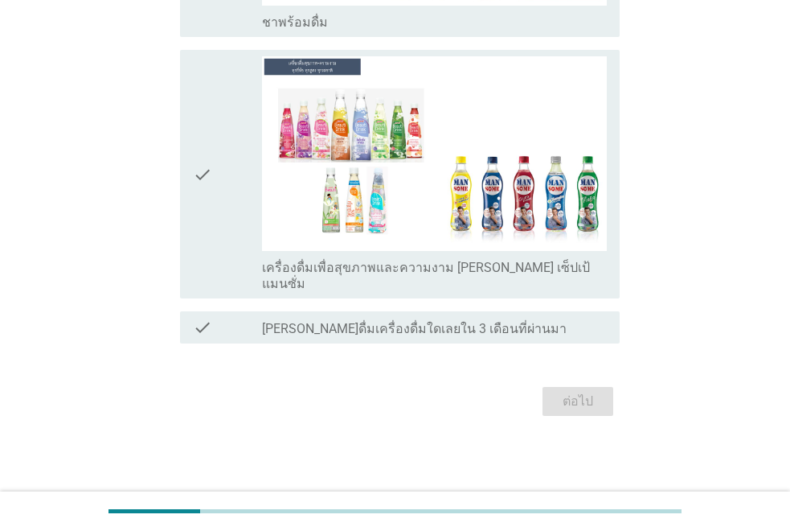
scroll to position [0, 0]
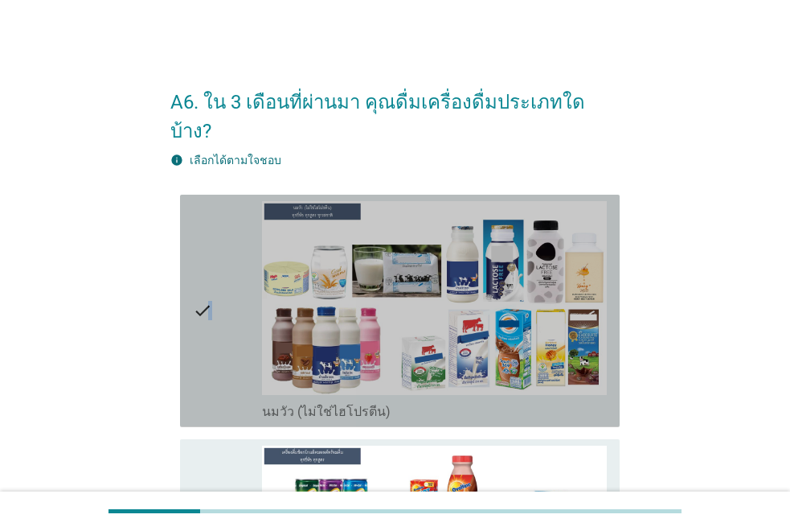
drag, startPoint x: 211, startPoint y: 281, endPoint x: 208, endPoint y: 323, distance: 41.9
click at [209, 281] on icon "check" at bounding box center [202, 311] width 19 height 220
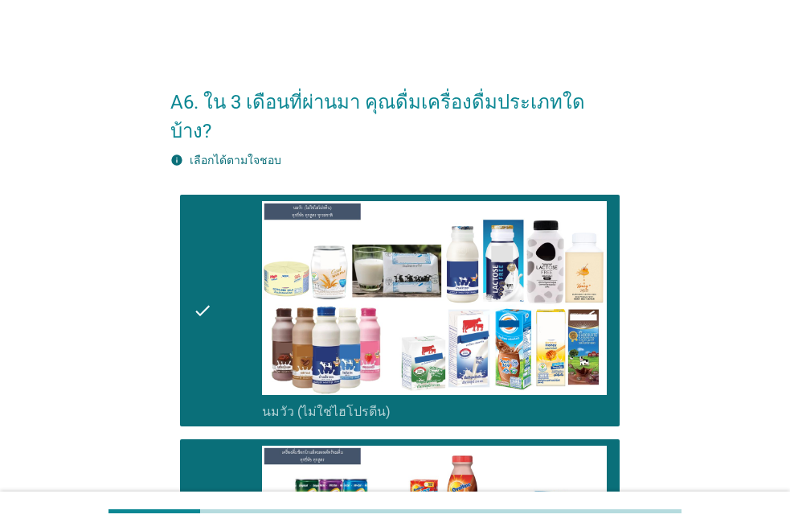
scroll to position [322, 0]
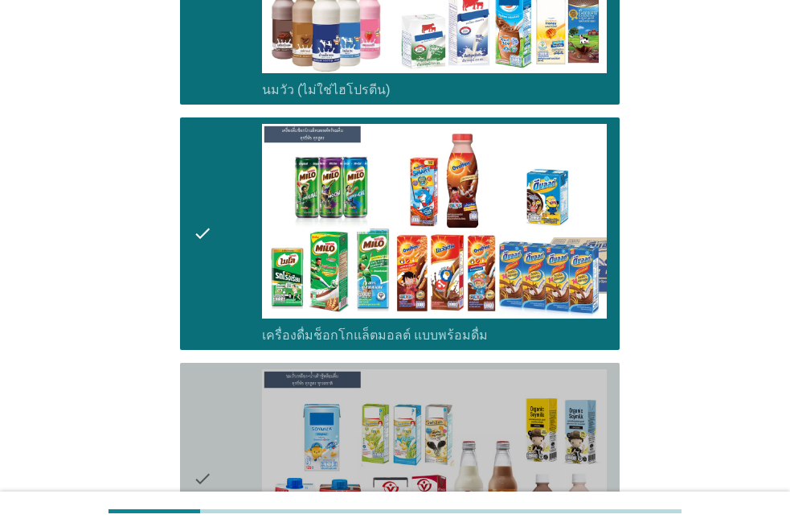
click at [220, 414] on div "check" at bounding box center [227, 479] width 69 height 220
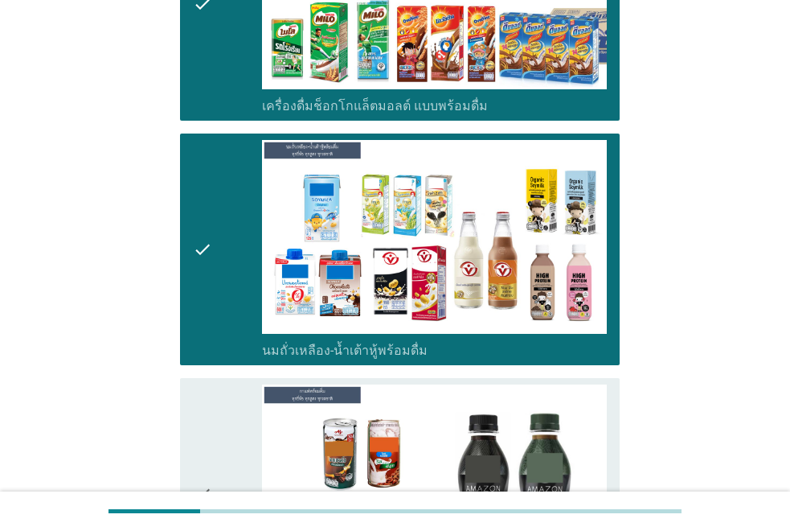
scroll to position [804, 0]
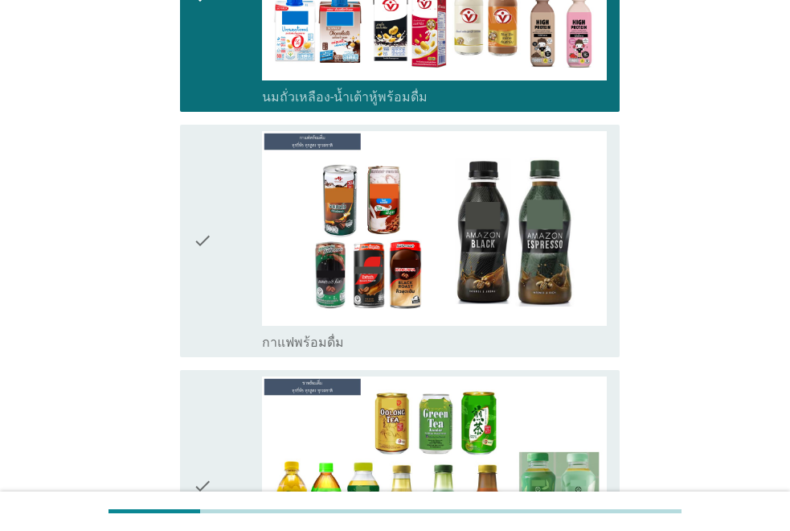
click at [235, 446] on div "check" at bounding box center [227, 486] width 69 height 220
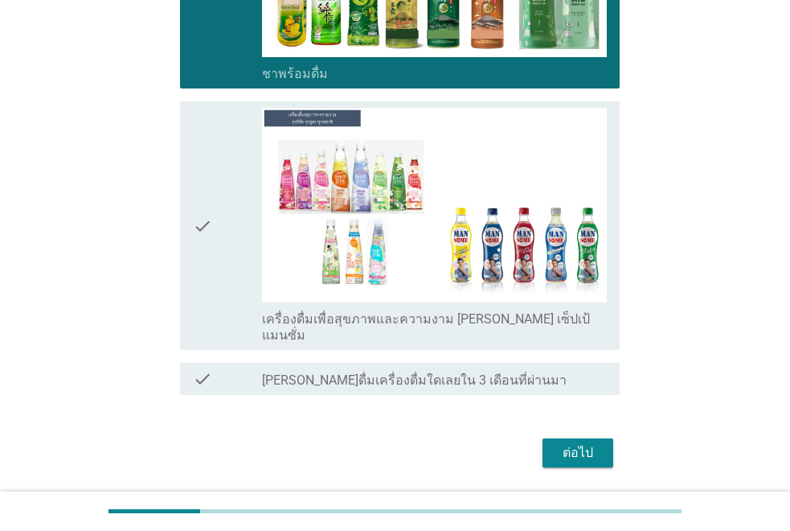
scroll to position [1324, 0]
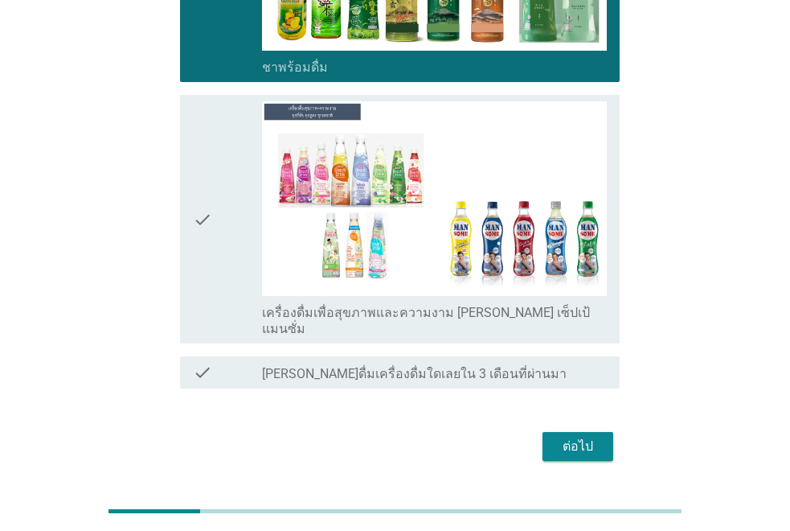
click at [578, 437] on div "ต่อไป" at bounding box center [578, 446] width 45 height 19
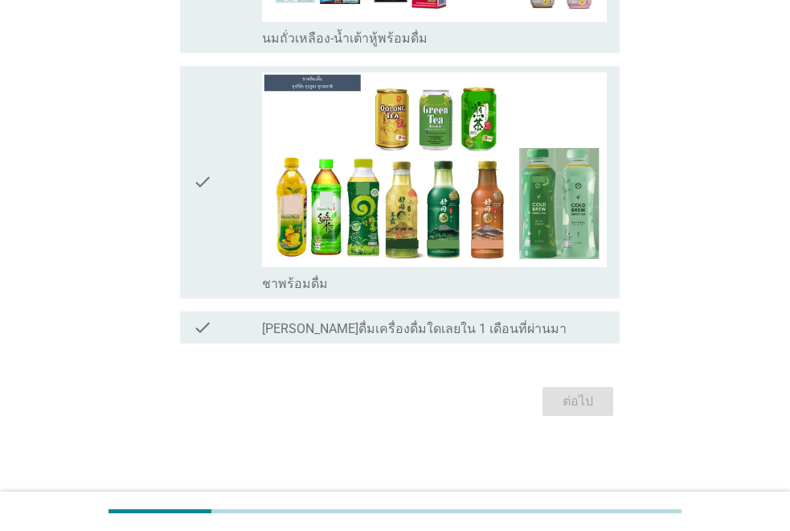
scroll to position [0, 0]
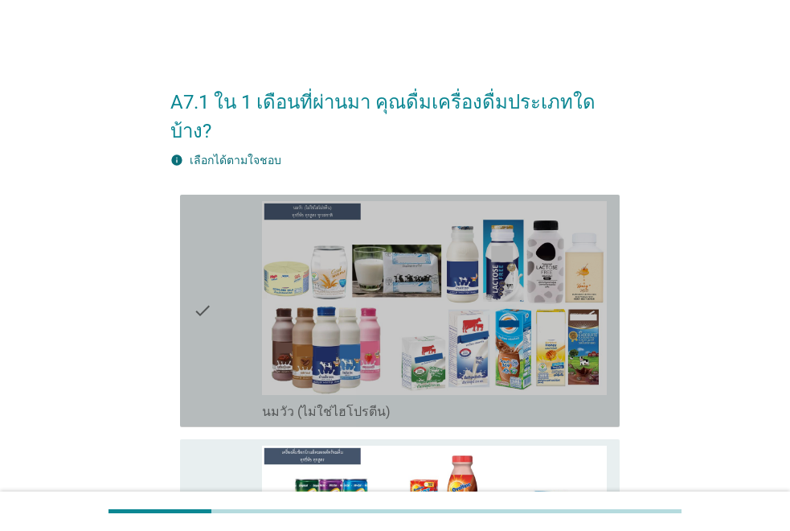
drag, startPoint x: 226, startPoint y: 294, endPoint x: 231, endPoint y: 397, distance: 103.0
click at [225, 294] on div "check" at bounding box center [227, 311] width 69 height 220
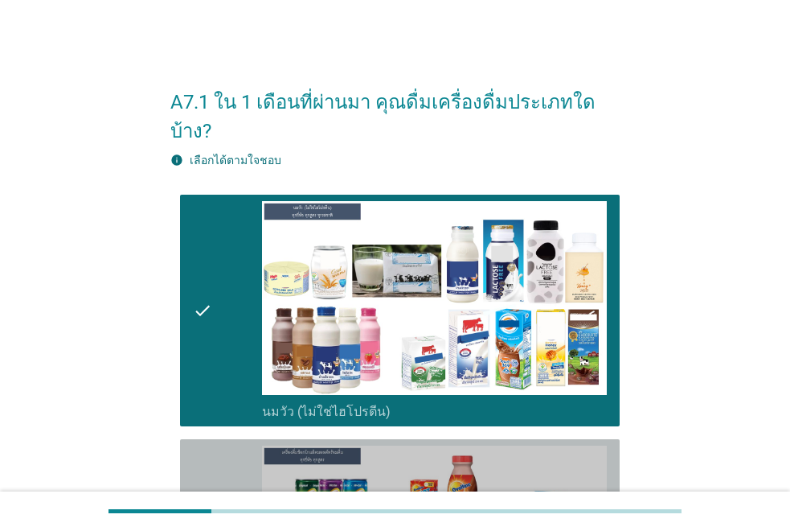
drag, startPoint x: 233, startPoint y: 443, endPoint x: 237, endPoint y: 433, distance: 10.5
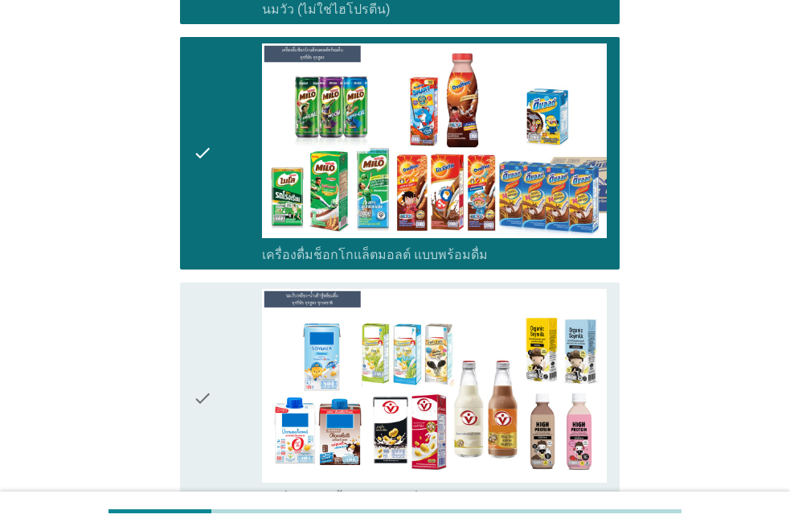
click at [218, 366] on div "check" at bounding box center [227, 399] width 69 height 220
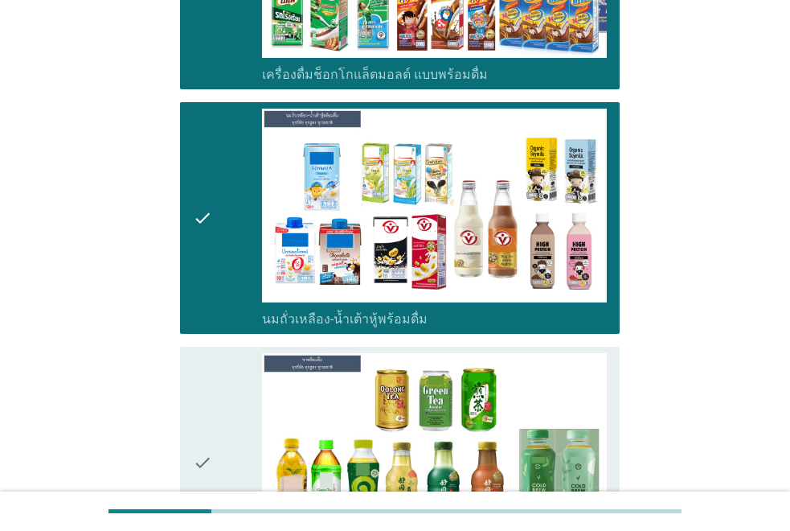
scroll to position [834, 0]
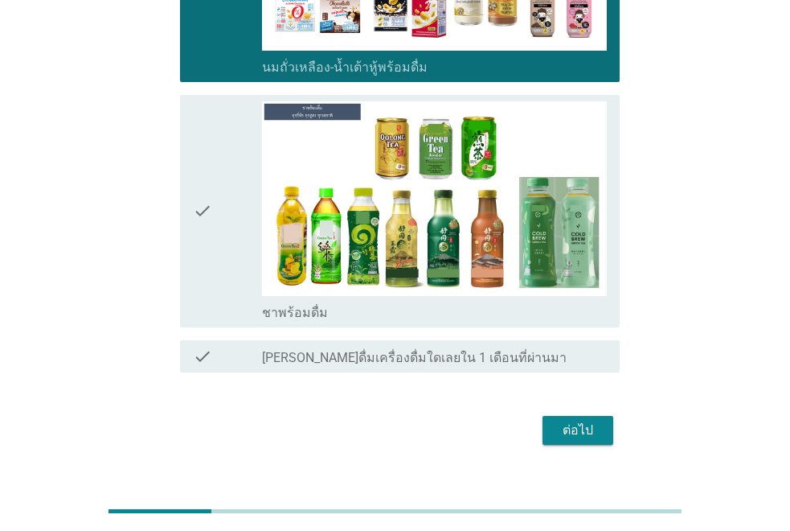
click at [582, 416] on button "ต่อไป" at bounding box center [578, 430] width 71 height 29
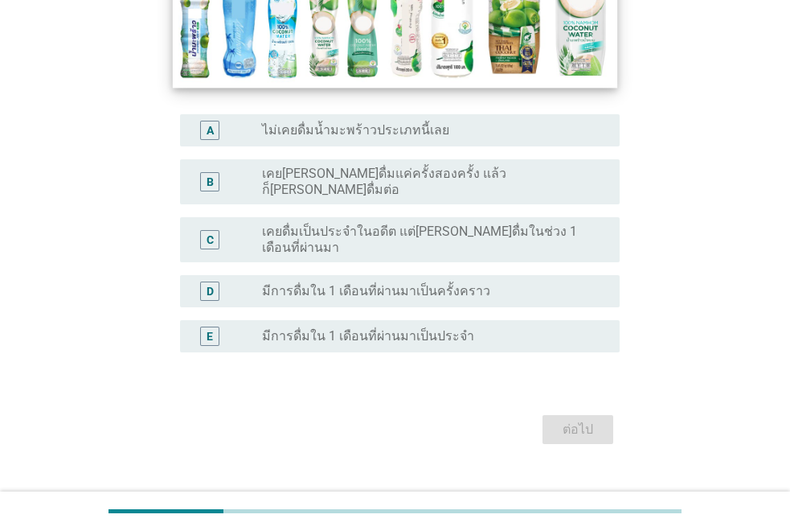
scroll to position [355, 0]
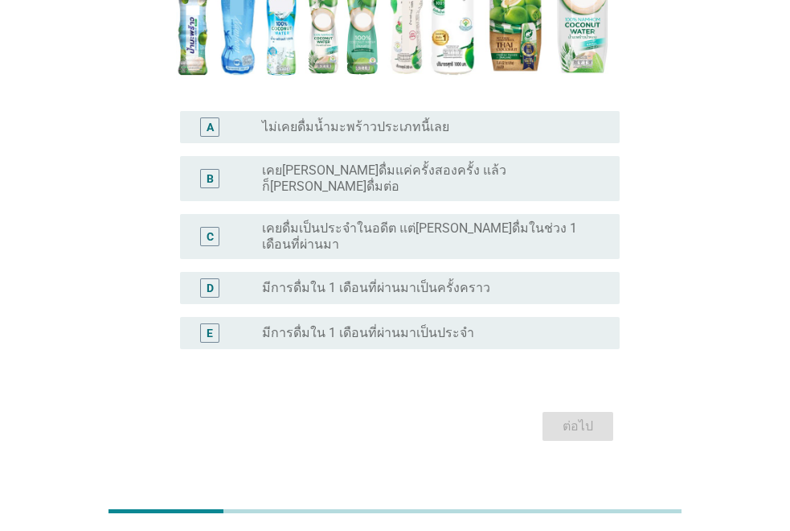
click at [380, 280] on label "มีการดื่มใน 1 เดือนที่ผ่านมาเป็นครั้งคราว" at bounding box center [376, 288] width 228 height 16
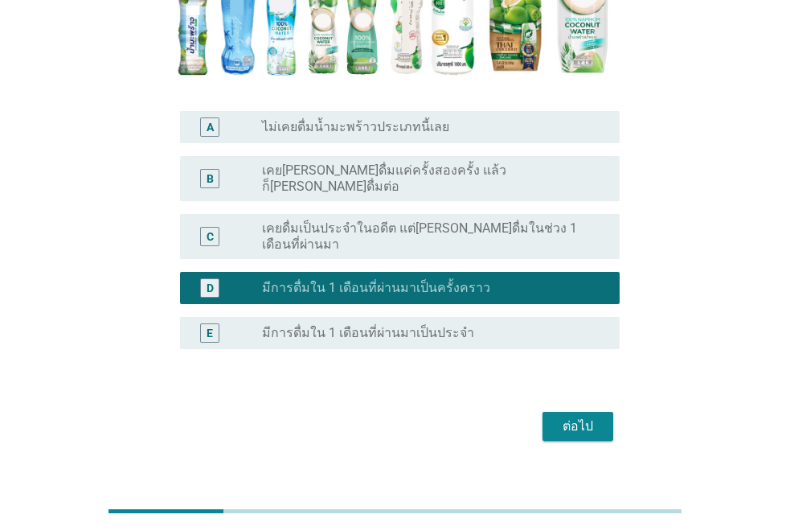
click at [585, 417] on div "ต่อไป" at bounding box center [578, 426] width 45 height 19
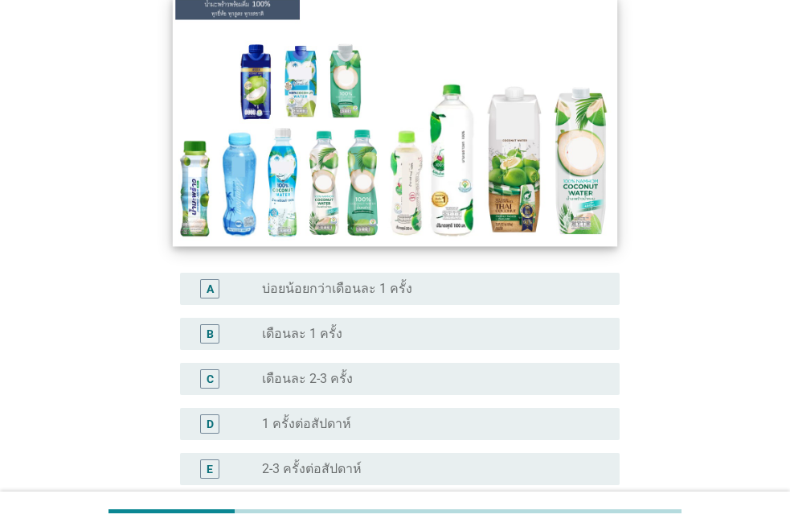
scroll to position [241, 0]
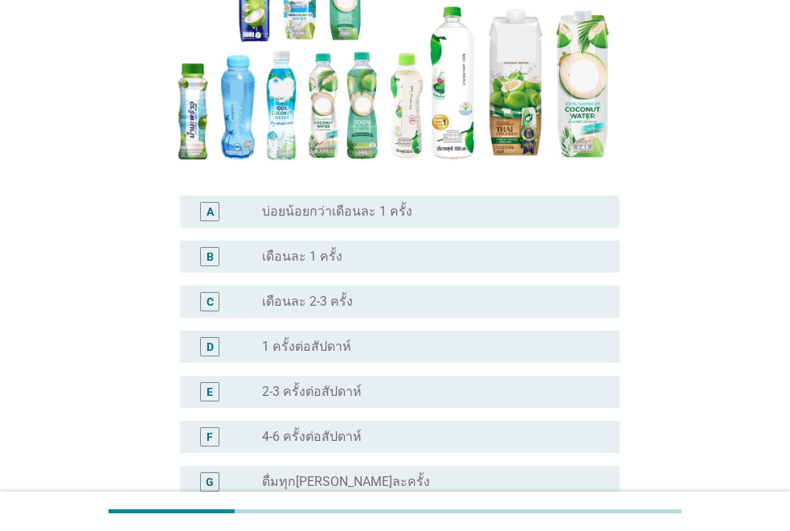
click at [440, 391] on div "radio_button_unchecked 2-3 ครั้งต่อสัปดาห์" at bounding box center [428, 392] width 332 height 16
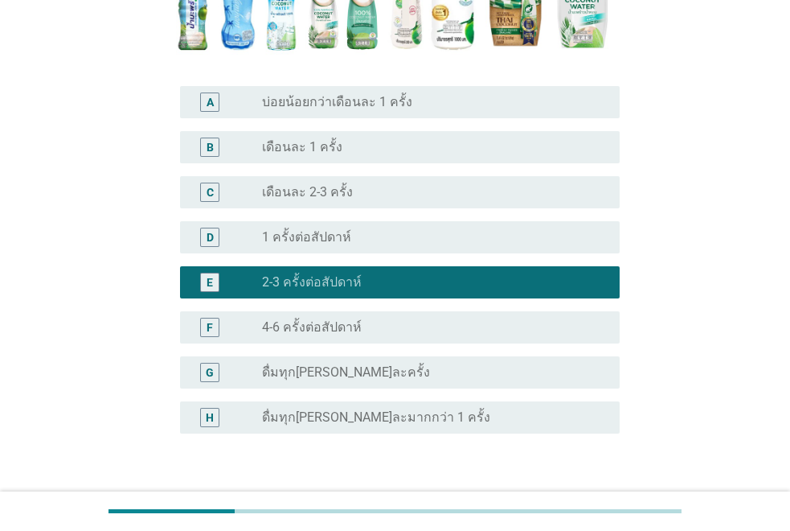
scroll to position [461, 0]
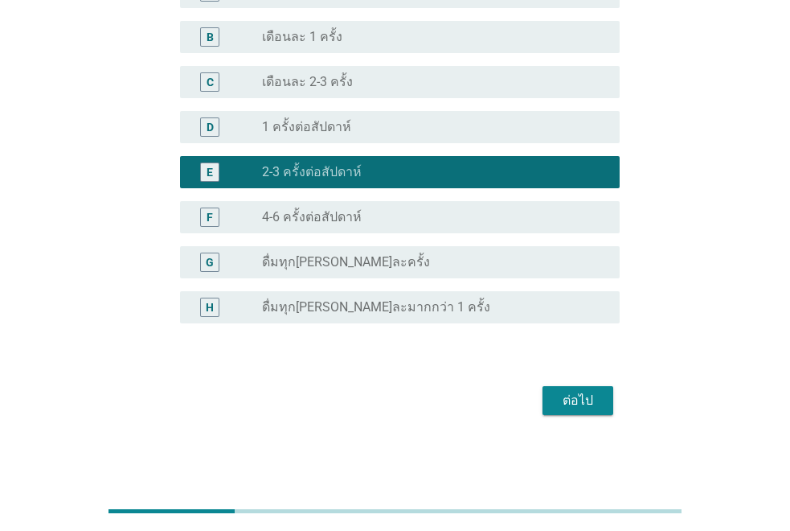
click at [570, 395] on div "ต่อไป" at bounding box center [578, 400] width 45 height 19
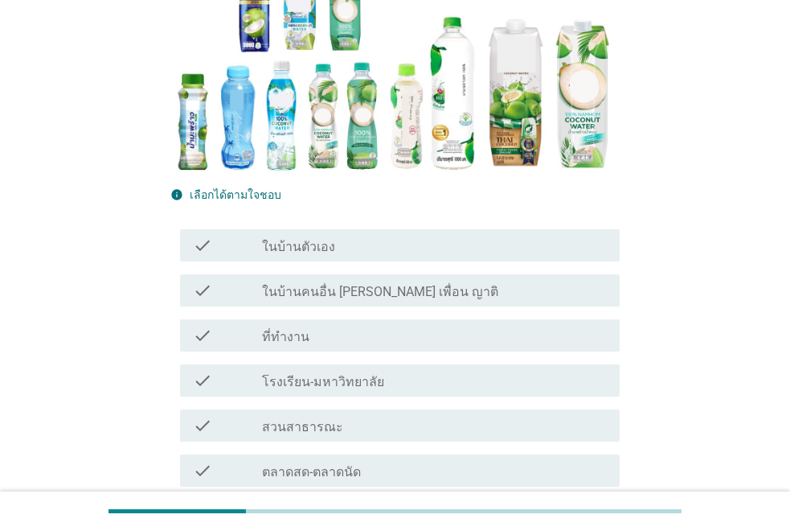
scroll to position [241, 0]
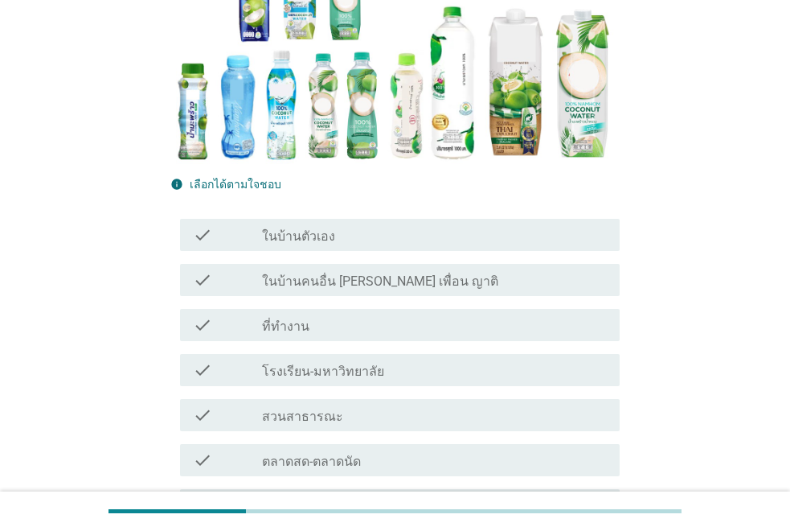
click at [402, 225] on div "check_box_outline_blank ในบ้านตัวเอง" at bounding box center [434, 234] width 345 height 19
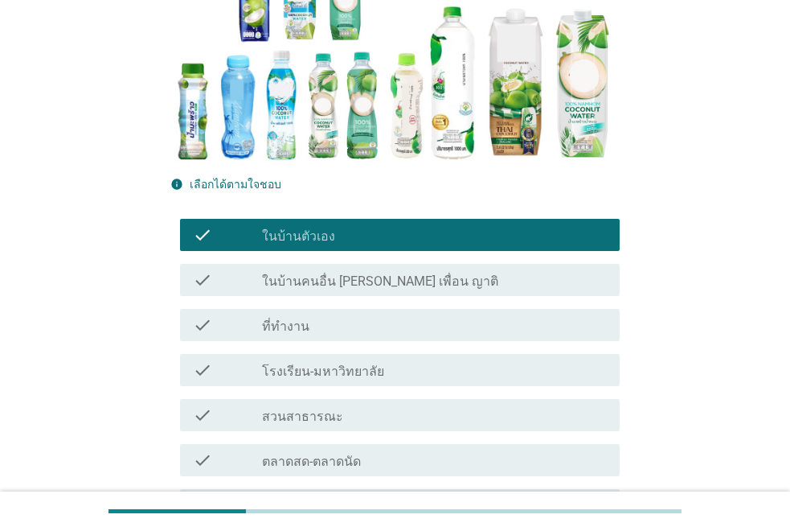
click at [409, 315] on div "check_box_outline_blank ที่ทำงาน" at bounding box center [434, 324] width 345 height 19
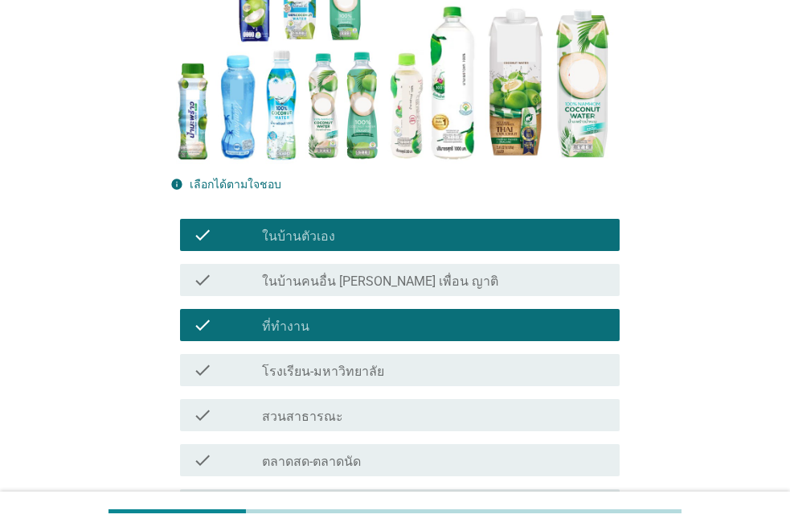
click at [426, 405] on div "check_box_outline_blank สวนสาธารณะ" at bounding box center [434, 414] width 345 height 19
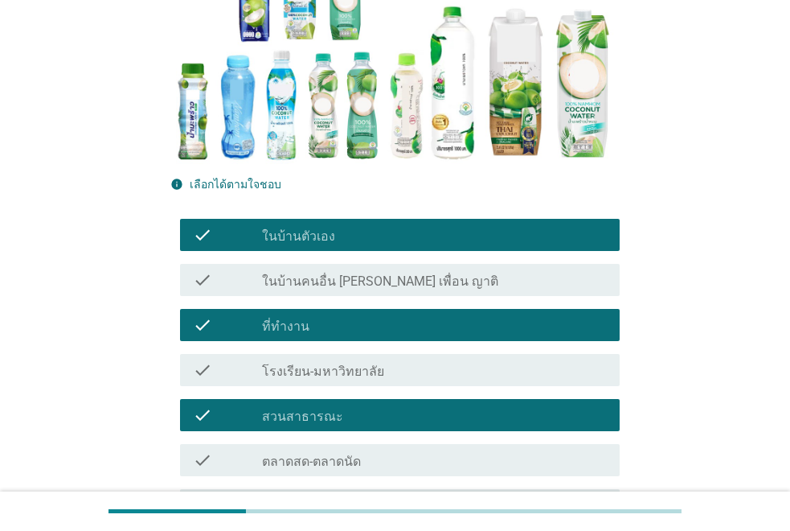
scroll to position [482, 0]
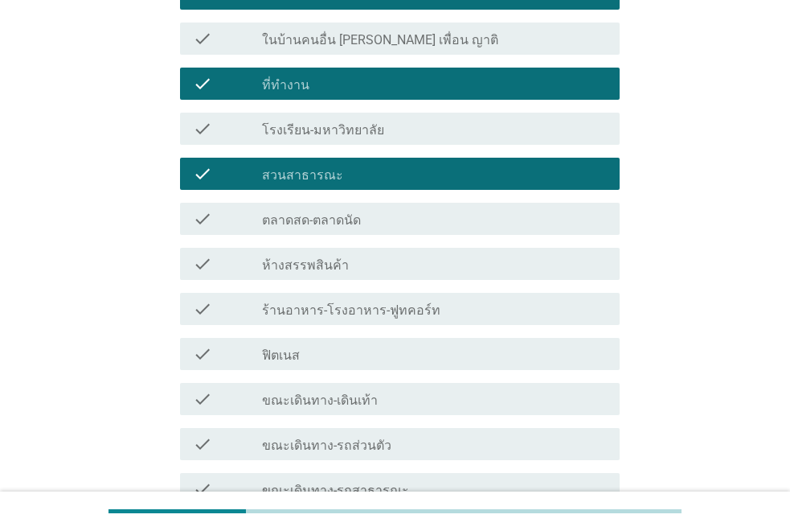
click at [404, 302] on label "ร้านอาหาร-โรงอาหาร-ฟูทคอร์ท" at bounding box center [351, 310] width 179 height 16
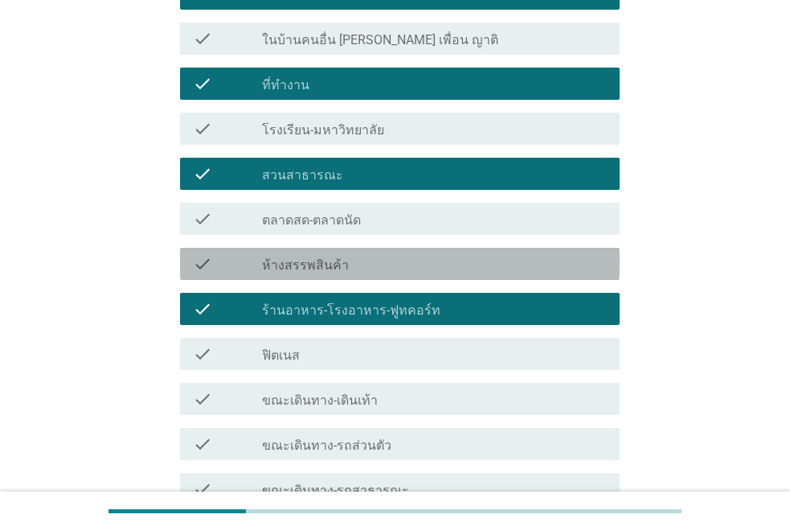
click at [437, 248] on div "check check_box_outline_blank ห้างสรรพสินค้า" at bounding box center [400, 264] width 440 height 32
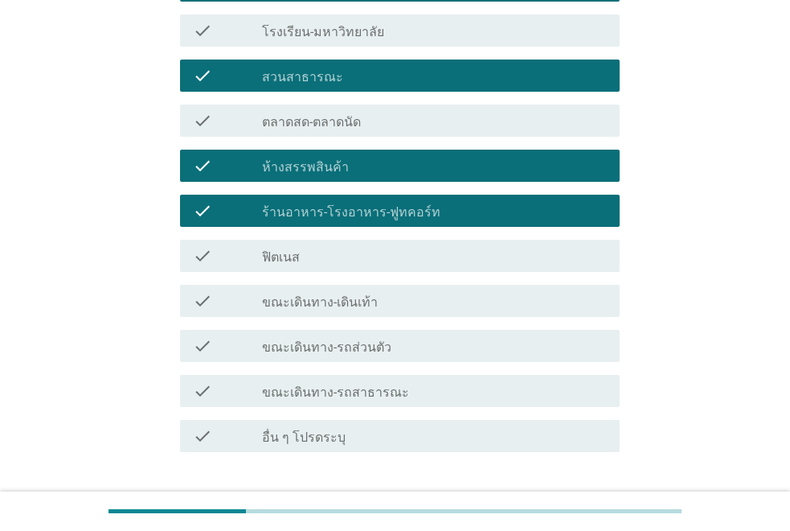
scroll to position [661, 0]
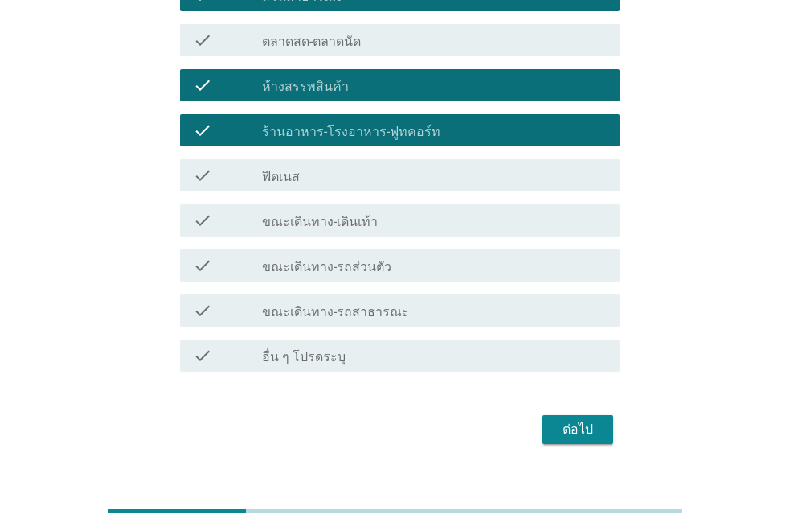
click at [567, 420] on div "ต่อไป" at bounding box center [578, 429] width 45 height 19
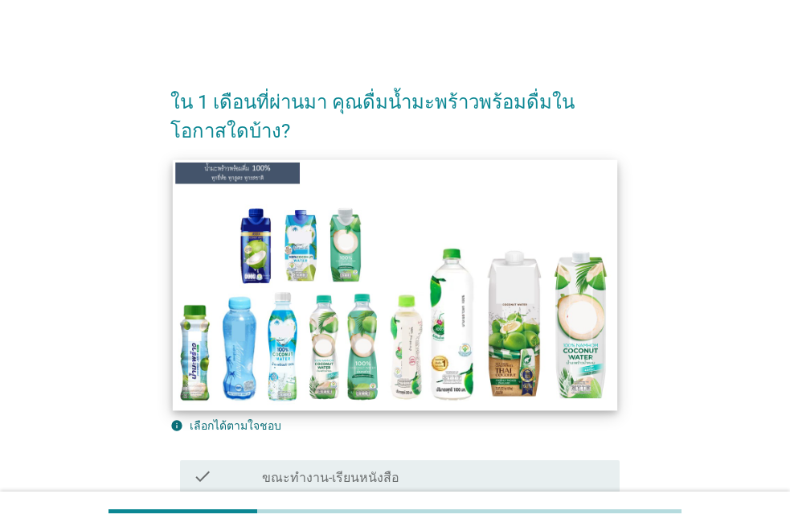
scroll to position [241, 0]
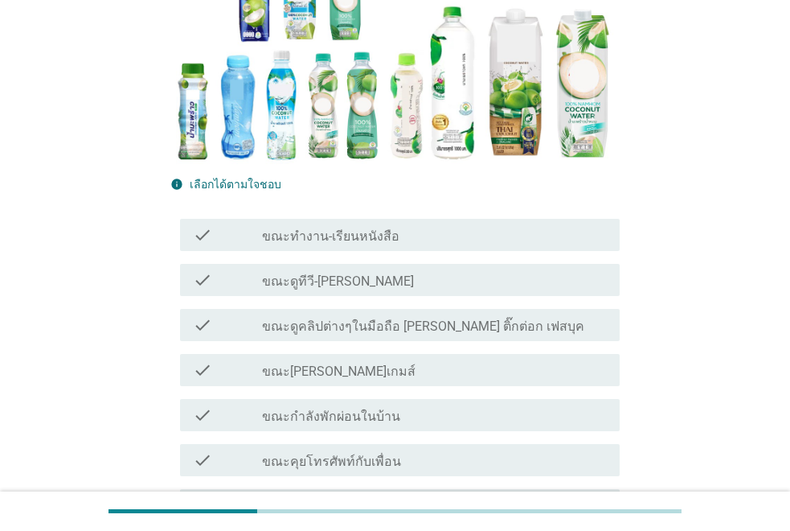
click at [438, 287] on div "check_box_outline_blank ขณะดูทีวี-[PERSON_NAME]" at bounding box center [434, 279] width 345 height 19
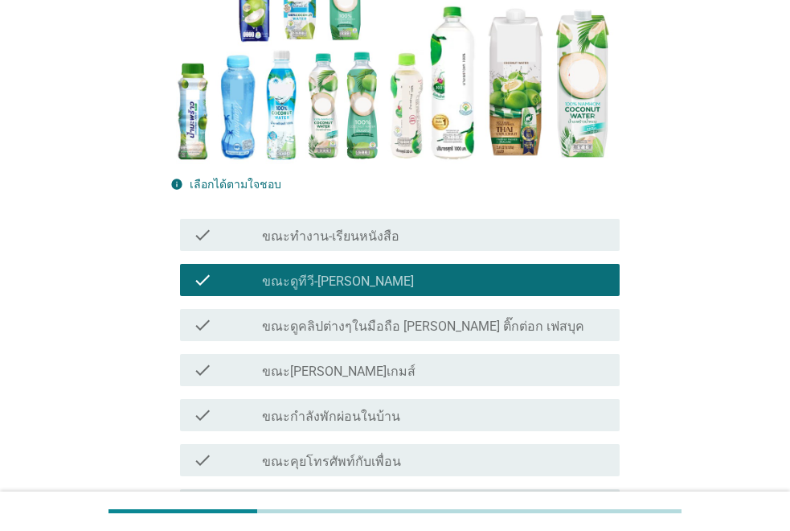
click at [438, 239] on div "check_box_outline_blank ขณะทำงาน-เรียนหนังสือ" at bounding box center [434, 234] width 345 height 19
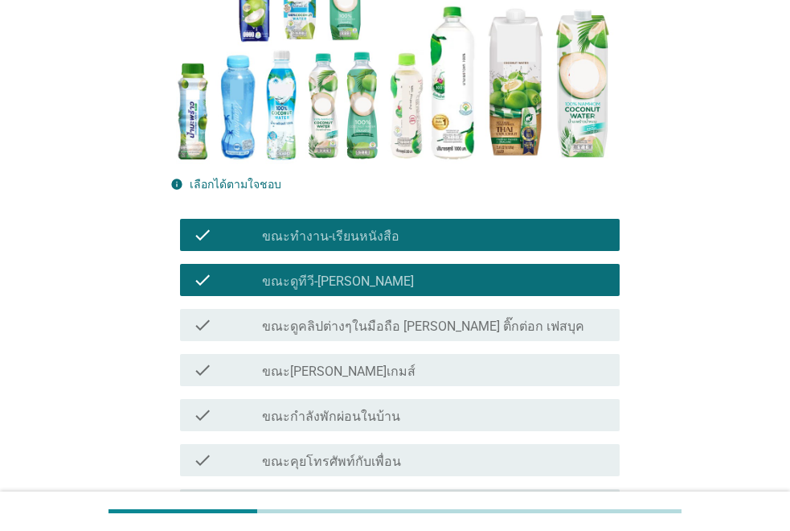
click at [497, 369] on div "check_box_outline_blank ขณะ[PERSON_NAME]เกมส์" at bounding box center [434, 369] width 345 height 19
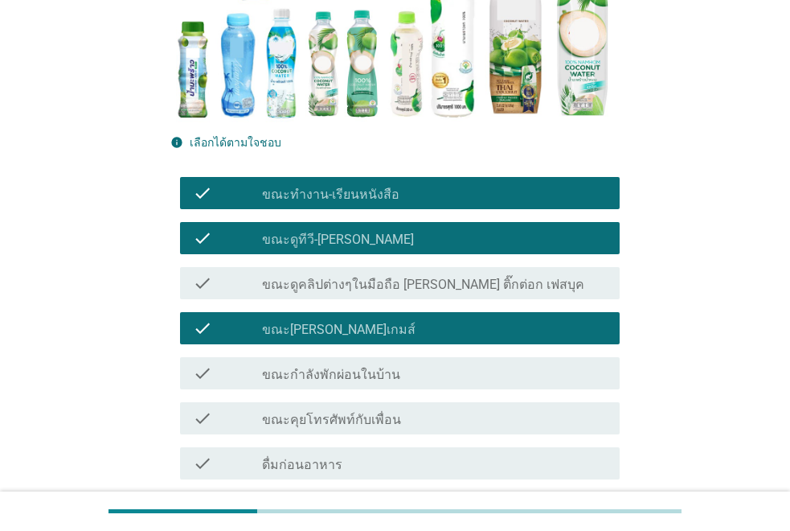
scroll to position [643, 0]
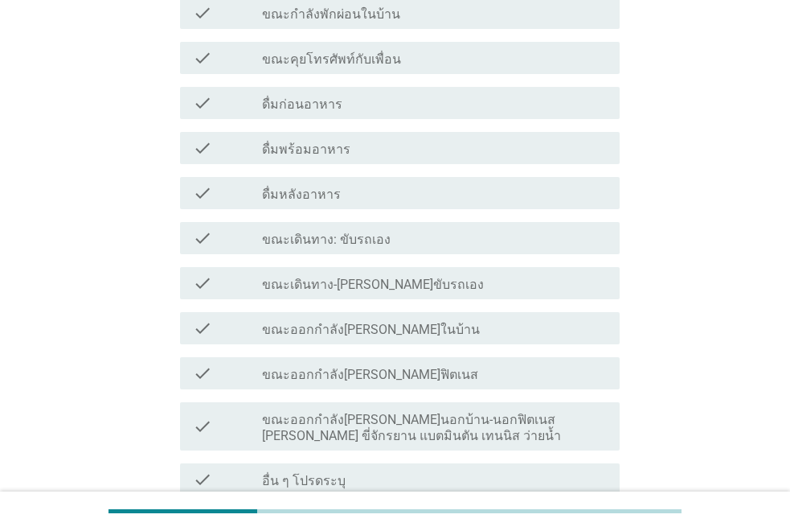
click at [400, 243] on div "check_box_outline_blank ขณะเดินทาง: ขับรถเอง" at bounding box center [434, 237] width 345 height 19
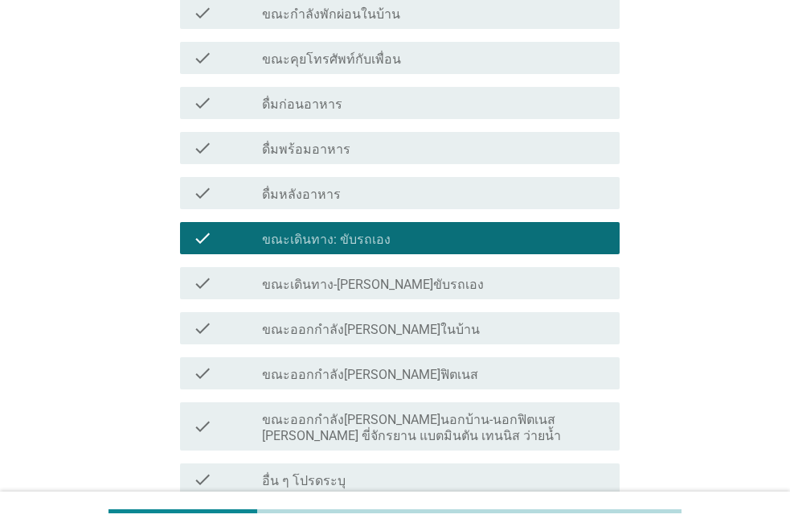
click at [410, 179] on div "check check_box_outline_blank ดื่มหลังอาหาร" at bounding box center [400, 193] width 440 height 32
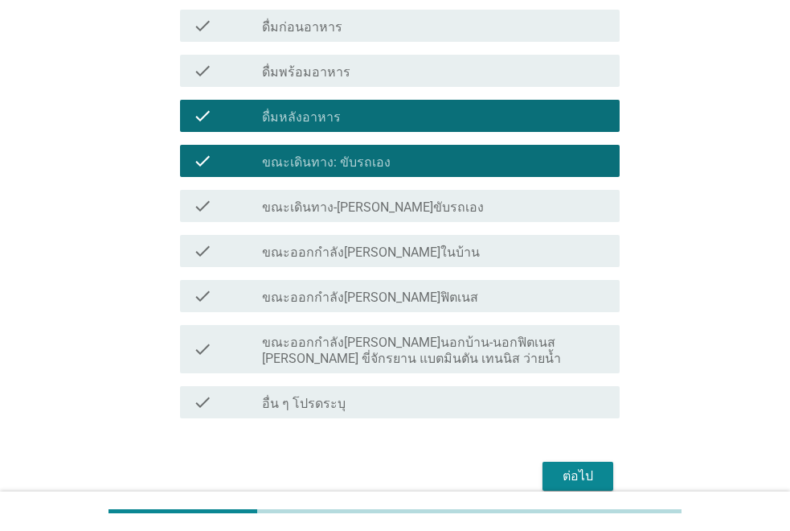
scroll to position [796, 0]
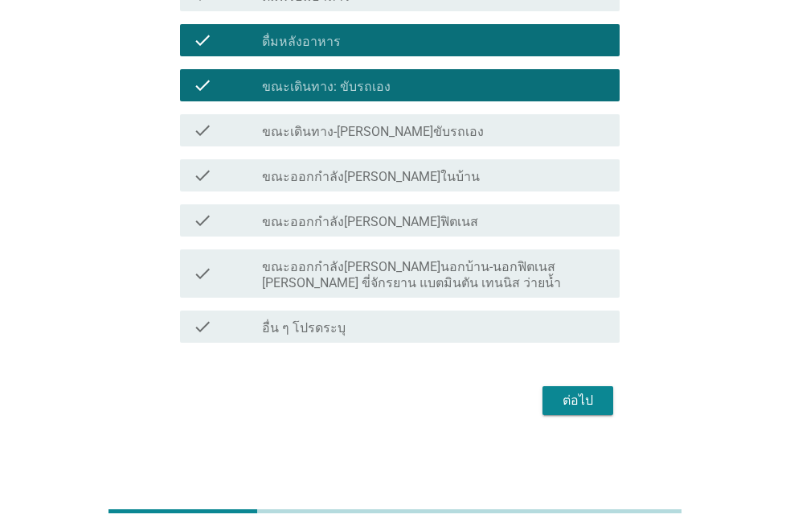
click at [589, 401] on div "ต่อไป" at bounding box center [578, 400] width 45 height 19
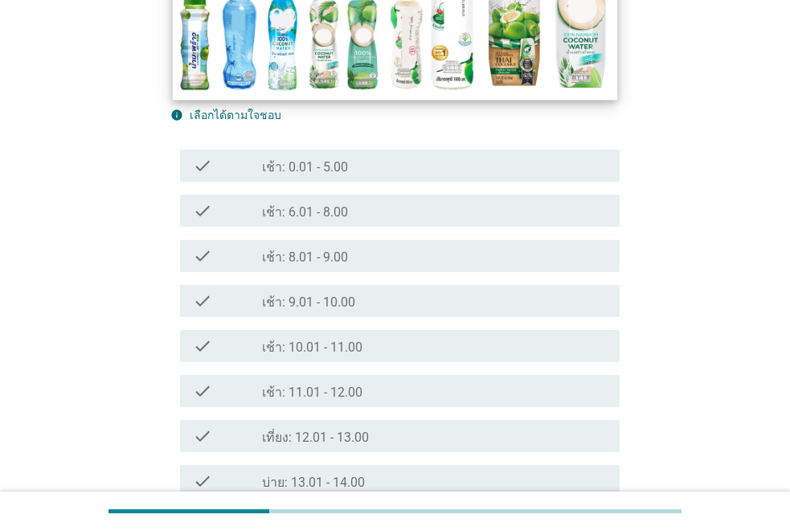
scroll to position [322, 0]
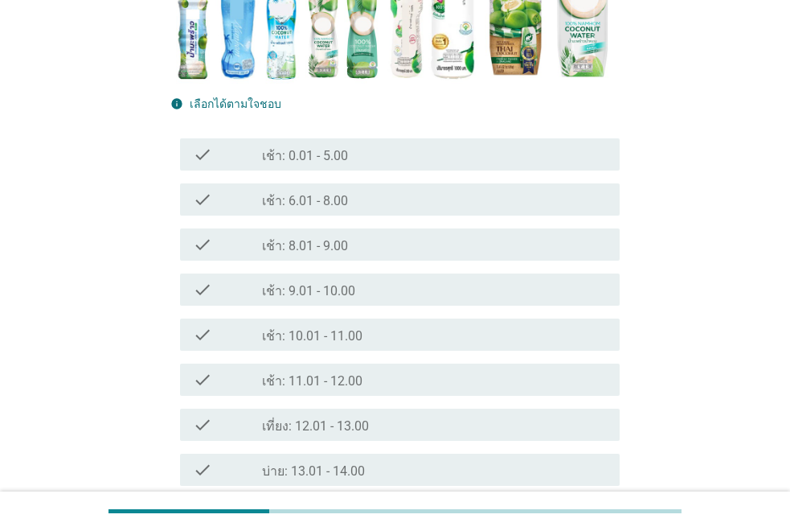
click at [404, 331] on div "check_box_outline_blank เช้า: 10.01 - 11.00" at bounding box center [434, 334] width 345 height 19
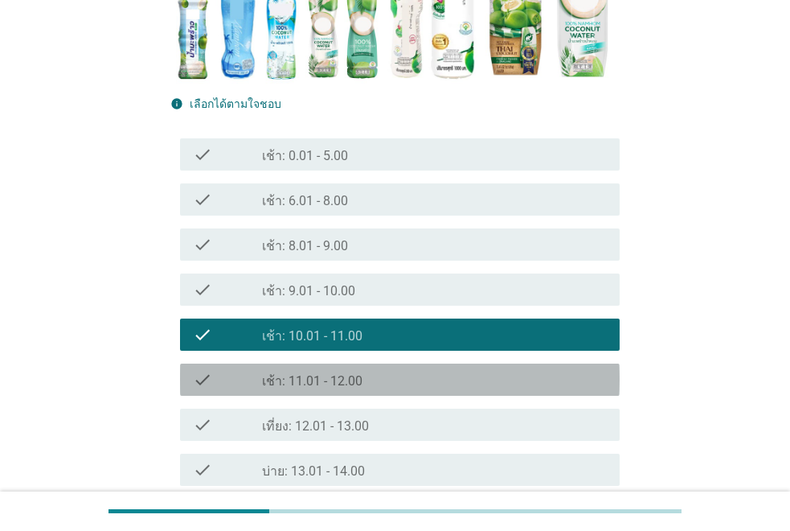
click at [405, 371] on div "check_box_outline_blank เช้า: 11.01 - 12.00" at bounding box center [434, 379] width 345 height 19
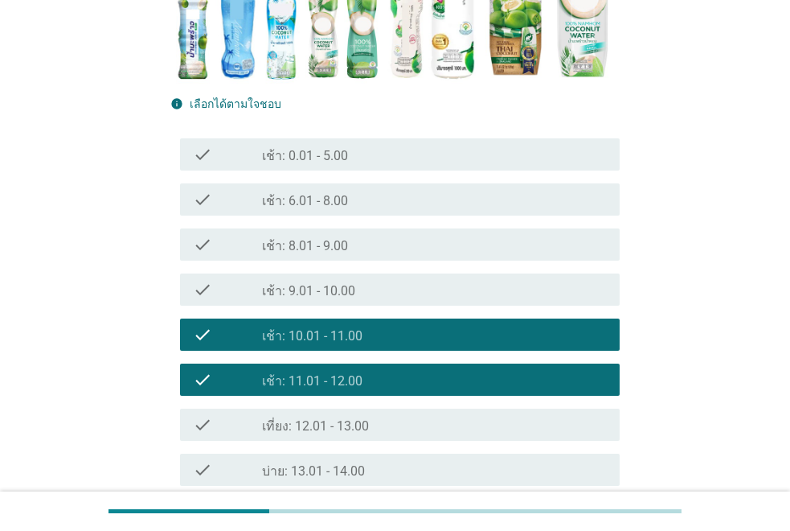
click at [407, 403] on div "check check_box_outline_blank เที่ยง: 12.01 - 13.00" at bounding box center [395, 424] width 450 height 45
click at [433, 413] on div "check check_box_outline_blank เที่ยง: 12.01 - 13.00" at bounding box center [400, 425] width 440 height 32
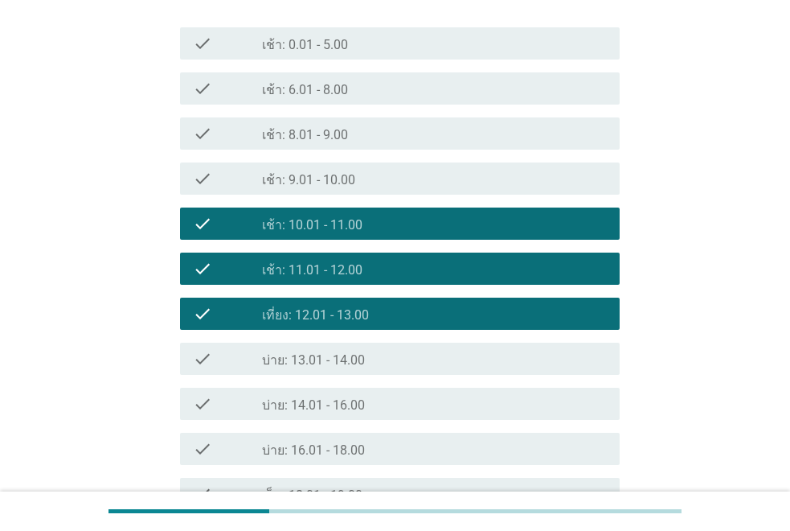
scroll to position [643, 0]
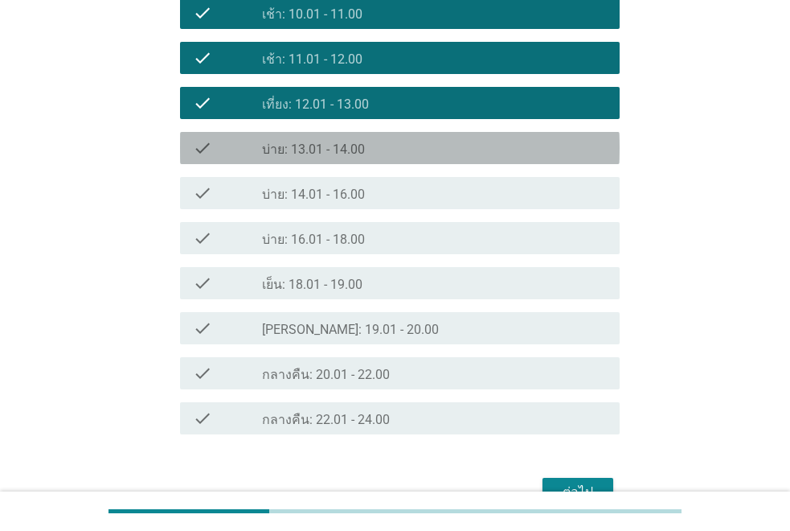
drag, startPoint x: 363, startPoint y: 146, endPoint x: 388, endPoint y: 168, distance: 32.5
click at [365, 146] on div "check_box_outline_blank บ่าย: 13.01 - 14.00" at bounding box center [434, 147] width 345 height 19
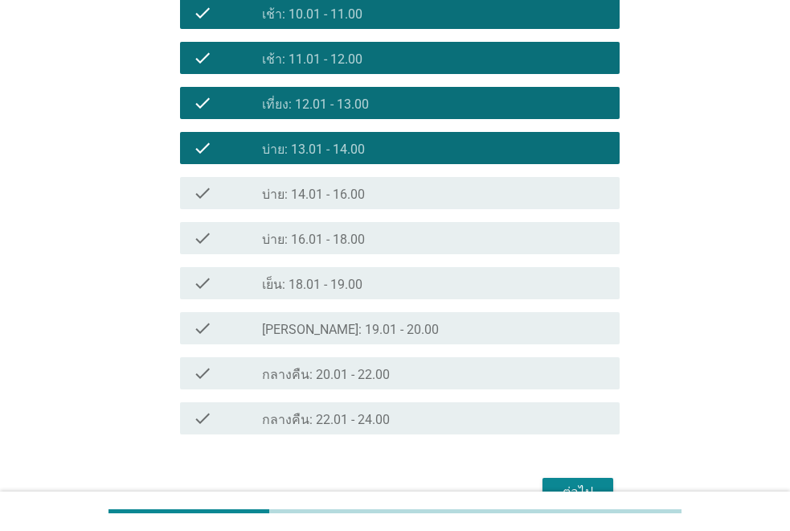
click at [390, 177] on div "check check_box_outline_blank บ่าย: 14.01 - 16.00" at bounding box center [400, 193] width 440 height 32
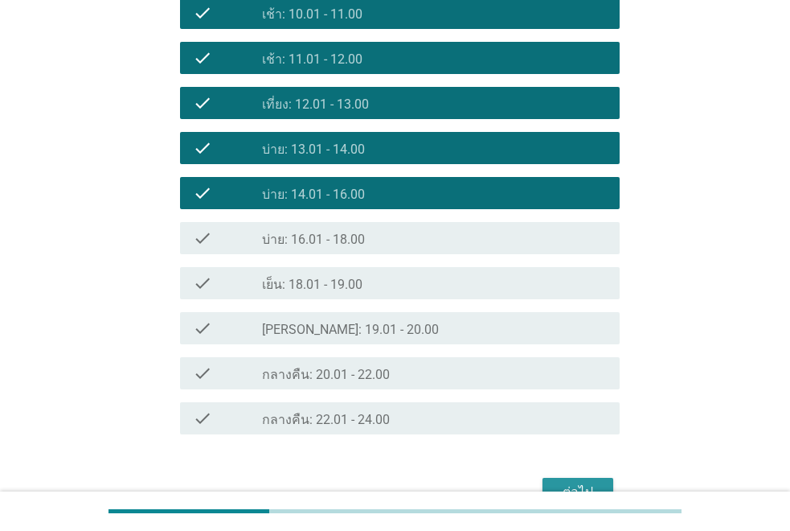
click at [576, 482] on div "ต่อไป" at bounding box center [578, 491] width 45 height 19
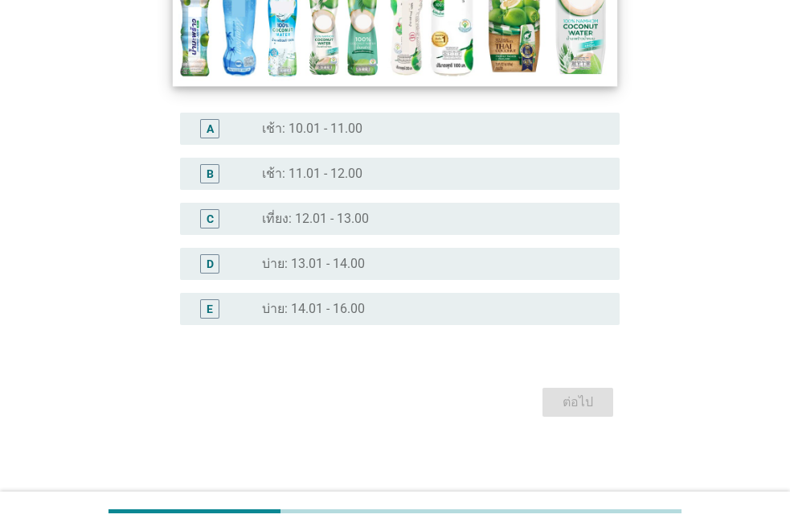
scroll to position [326, 0]
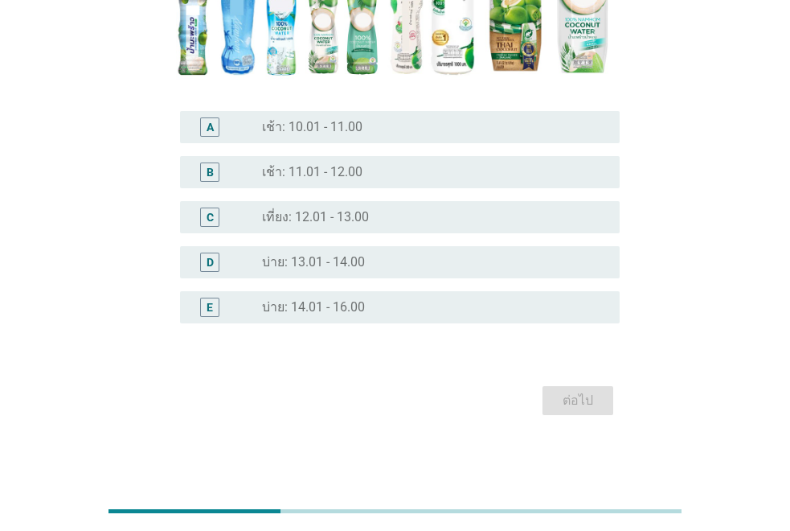
click at [445, 274] on div "D radio_button_unchecked บ่าย: 13.01 - 14.00" at bounding box center [400, 262] width 440 height 32
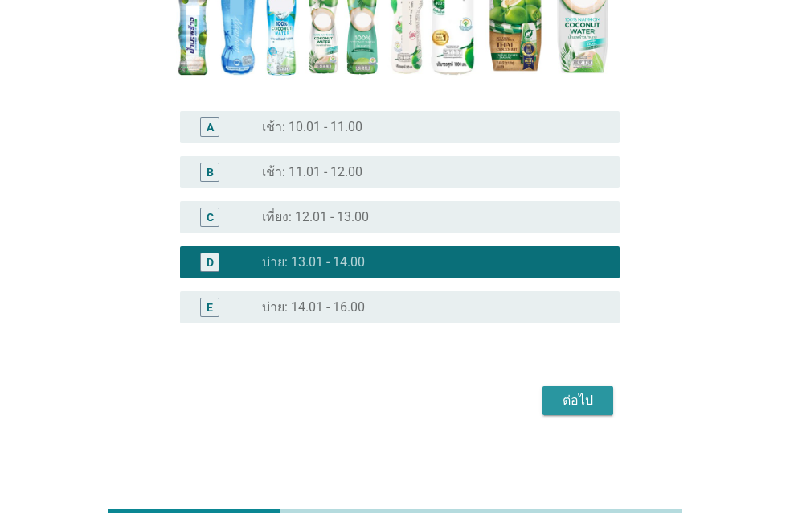
click at [610, 402] on button "ต่อไป" at bounding box center [578, 400] width 71 height 29
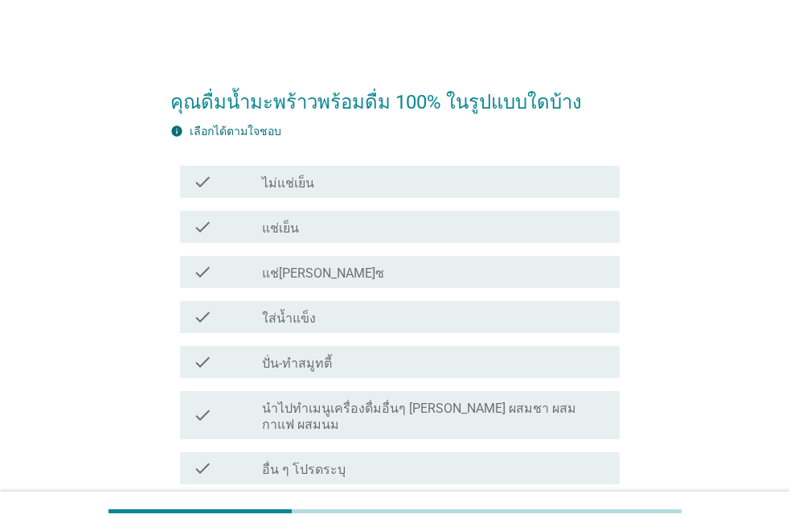
click at [359, 224] on div "check_box_outline_blank แช่เย็น" at bounding box center [434, 226] width 345 height 19
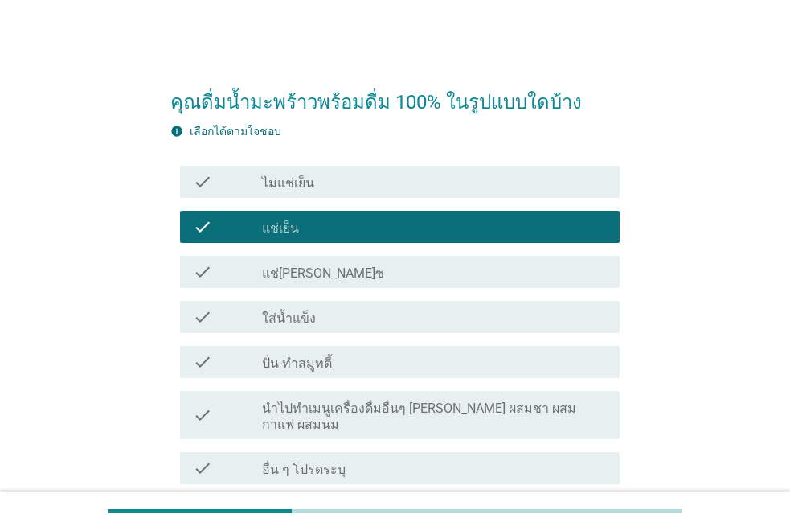
click at [393, 315] on div "check_box_outline_blank ใส่น้ำแข็ง" at bounding box center [434, 316] width 345 height 19
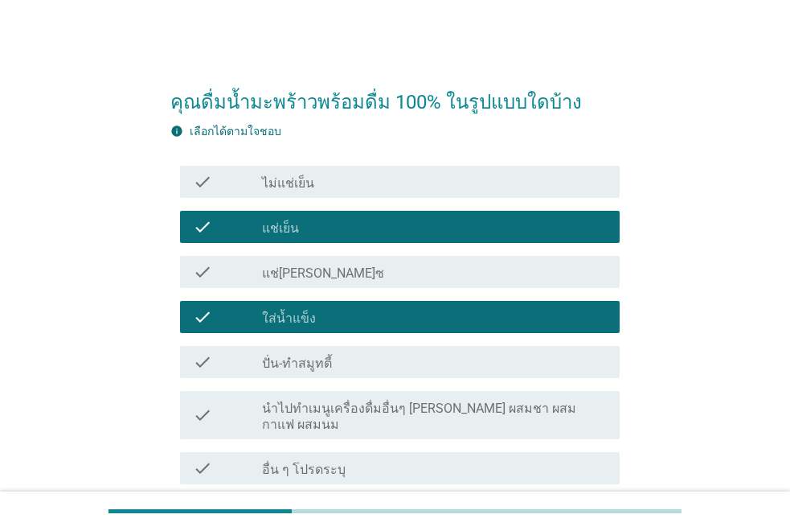
click at [426, 363] on div "check_box_outline_blank ปั่น-ทำสมูทตี้" at bounding box center [434, 361] width 345 height 19
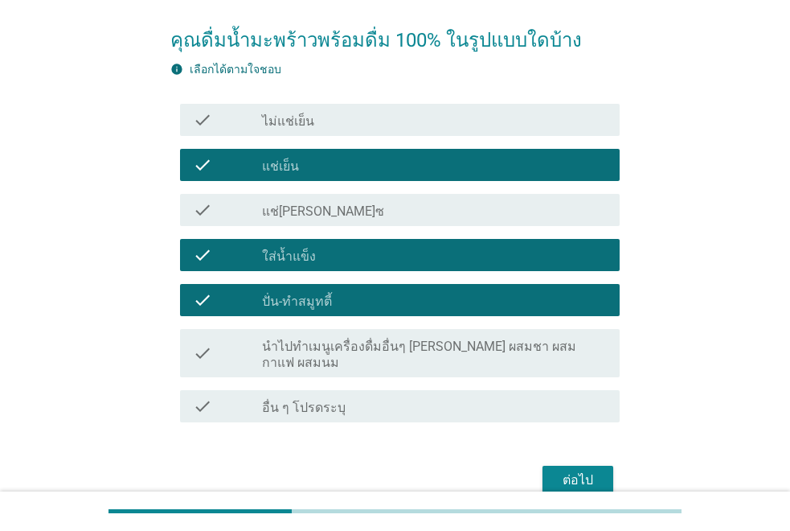
scroll to position [80, 0]
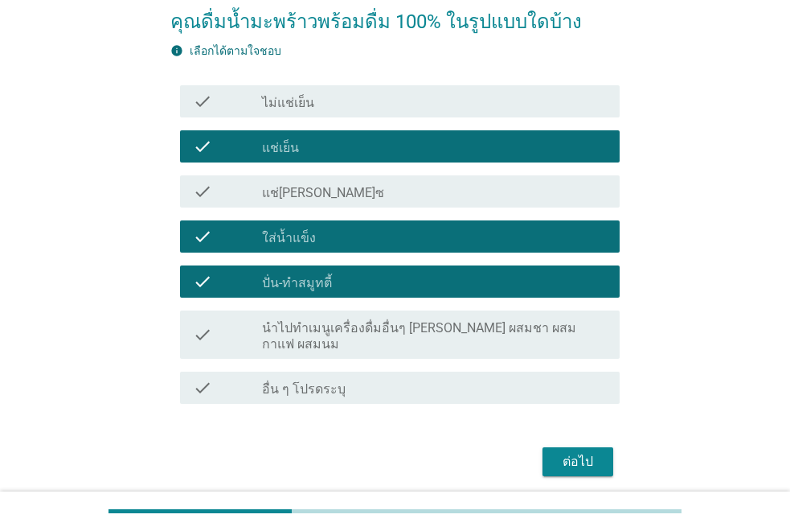
click at [434, 322] on label "นำไปทำเมนูเครื่องดื่มอื่นๆ [PERSON_NAME] ผสมชา ผสมกาแฟ ผสมนม" at bounding box center [434, 336] width 345 height 32
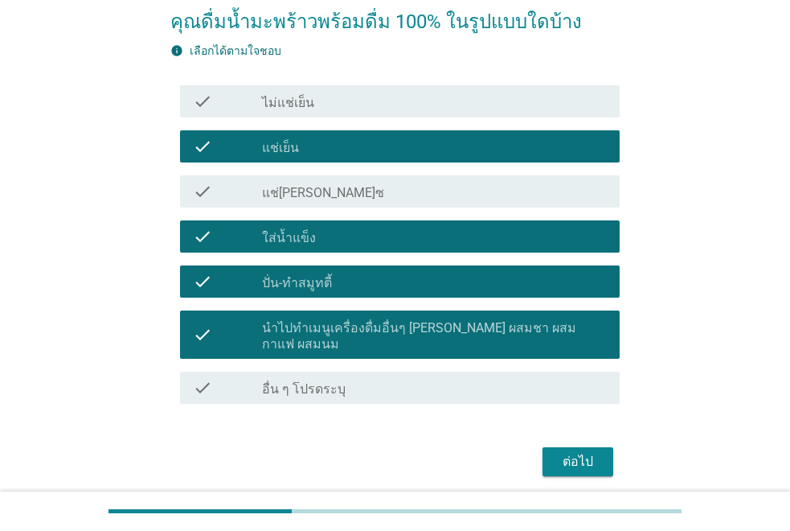
click at [557, 452] on div "ต่อไป" at bounding box center [578, 461] width 45 height 19
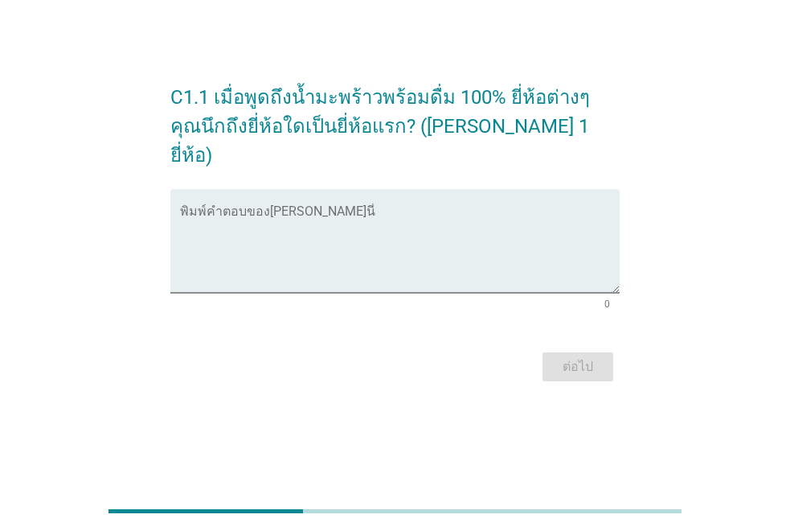
scroll to position [0, 0]
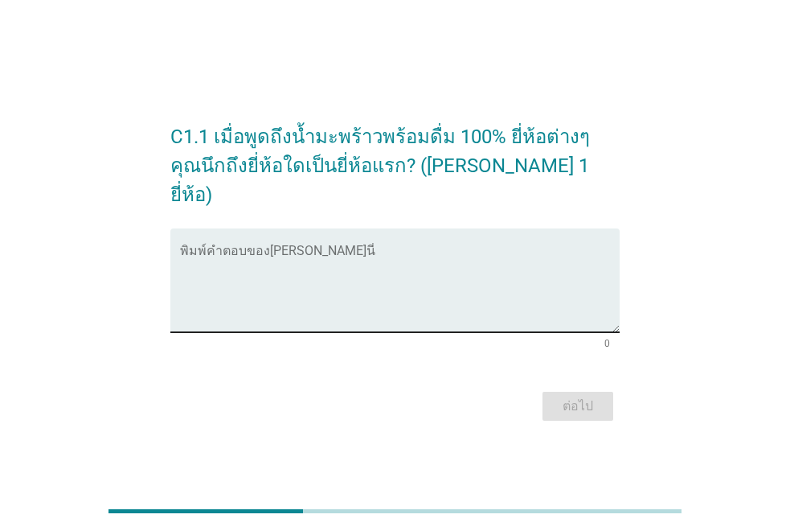
click at [272, 276] on textarea "พิมพ์คำตอบของคุณ ที่นี่" at bounding box center [400, 290] width 440 height 84
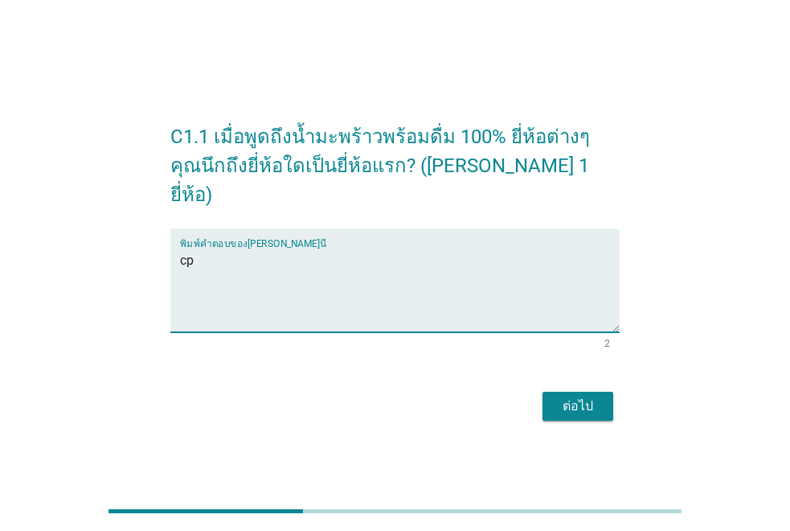
type textarea "cp"
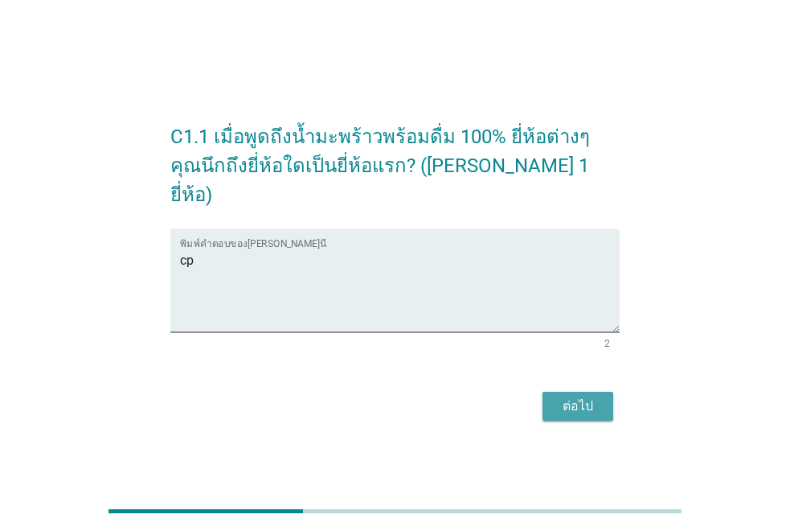
click at [569, 396] on div "ต่อไป" at bounding box center [578, 405] width 45 height 19
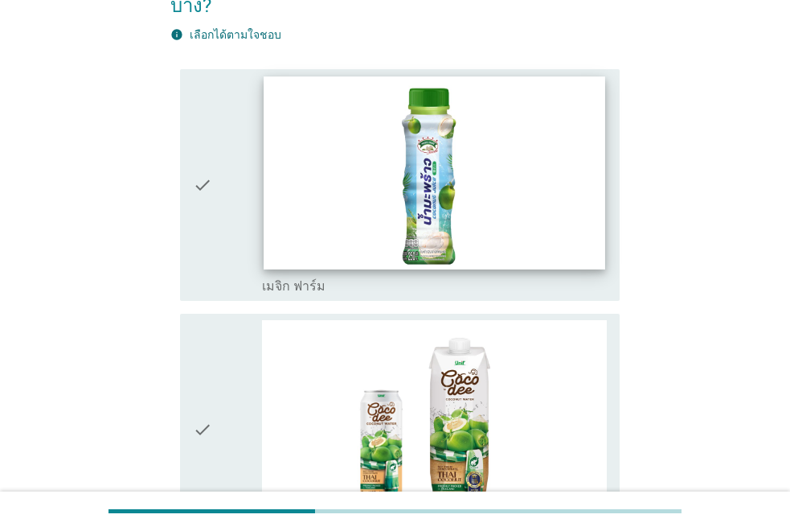
scroll to position [80, 0]
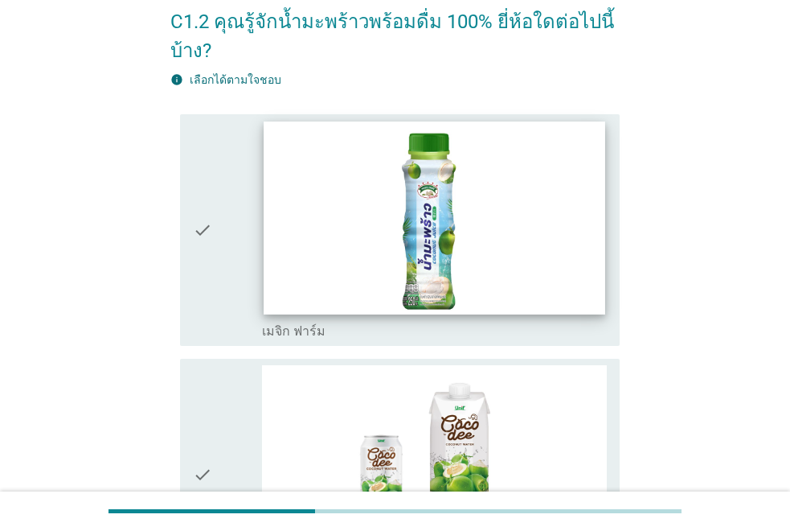
click at [307, 201] on img at bounding box center [435, 217] width 342 height 192
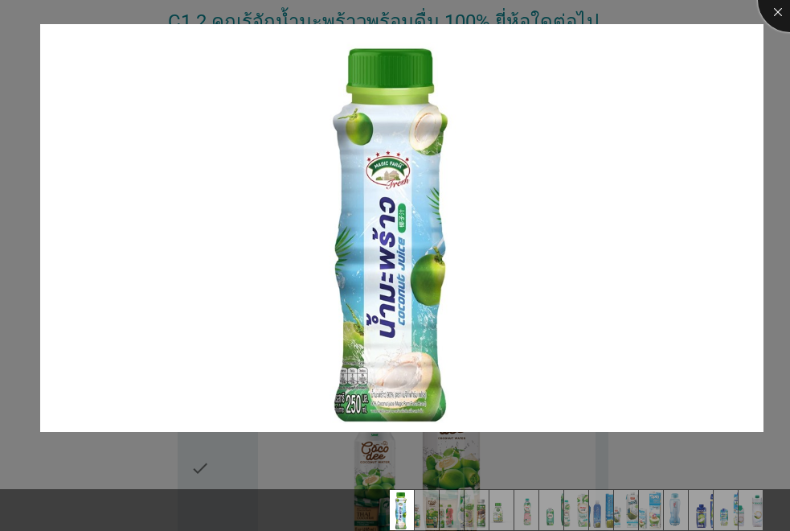
click at [770, 11] on div at bounding box center [790, 0] width 64 height 64
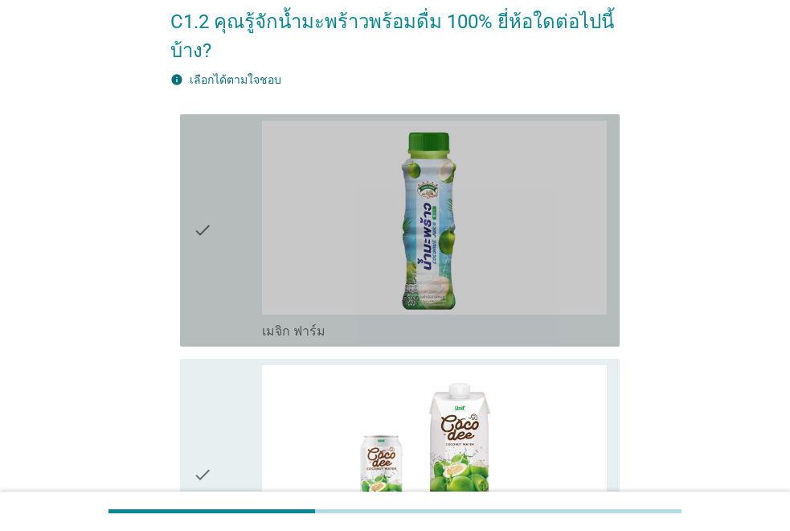
click at [207, 232] on icon "check" at bounding box center [202, 231] width 19 height 220
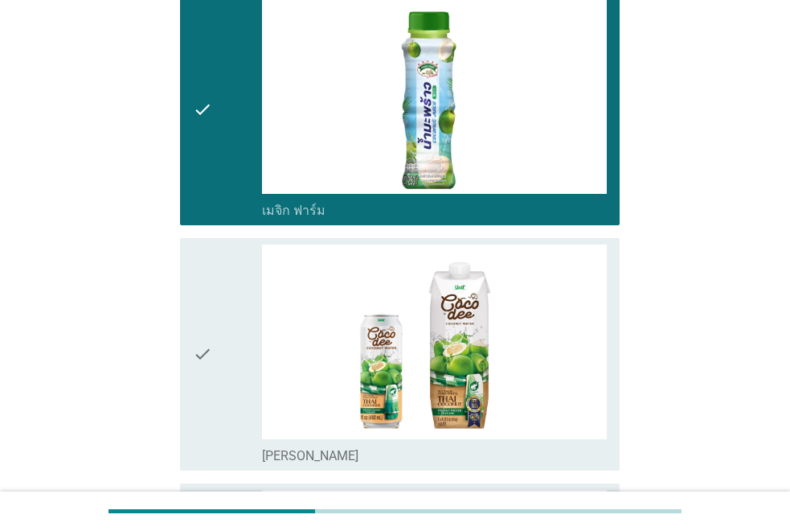
scroll to position [402, 0]
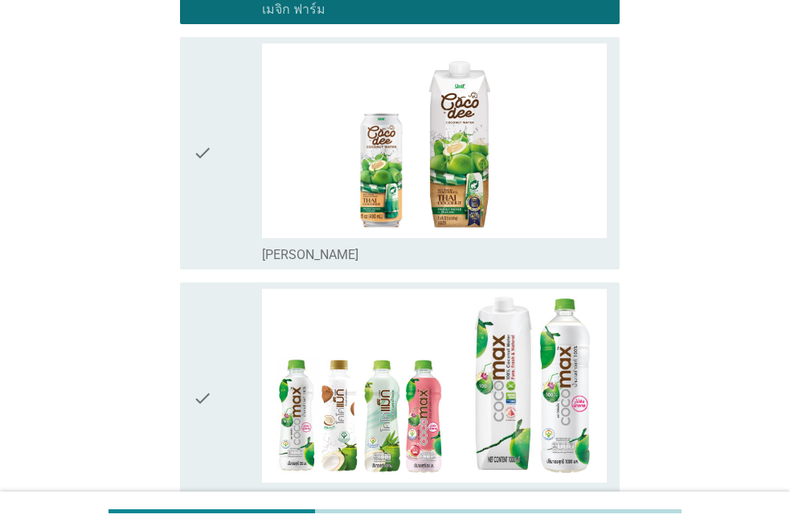
click at [199, 387] on icon "check" at bounding box center [202, 399] width 19 height 220
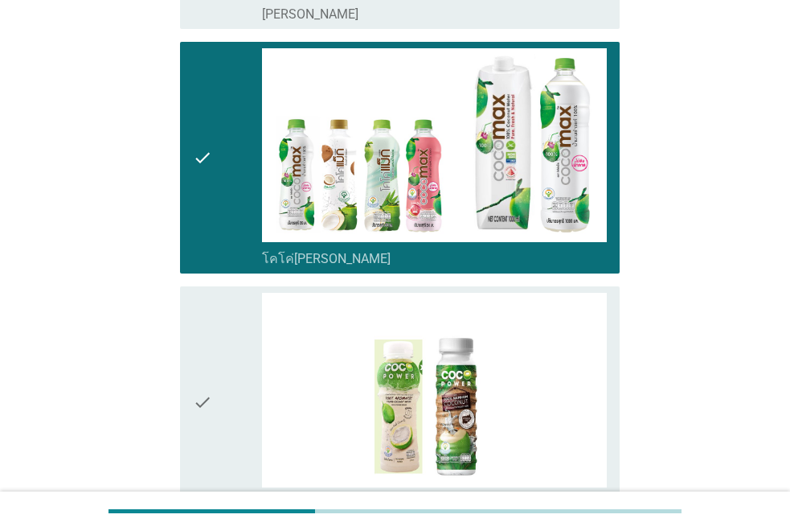
scroll to position [643, 0]
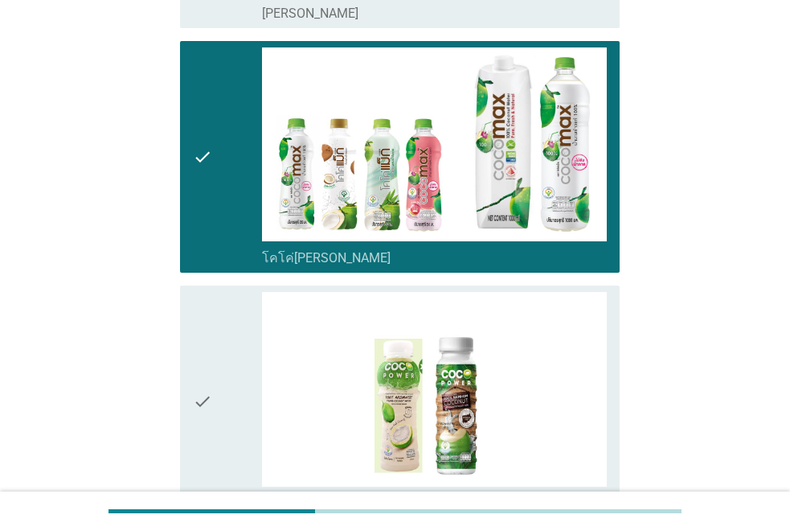
click at [199, 400] on icon "check" at bounding box center [202, 402] width 19 height 220
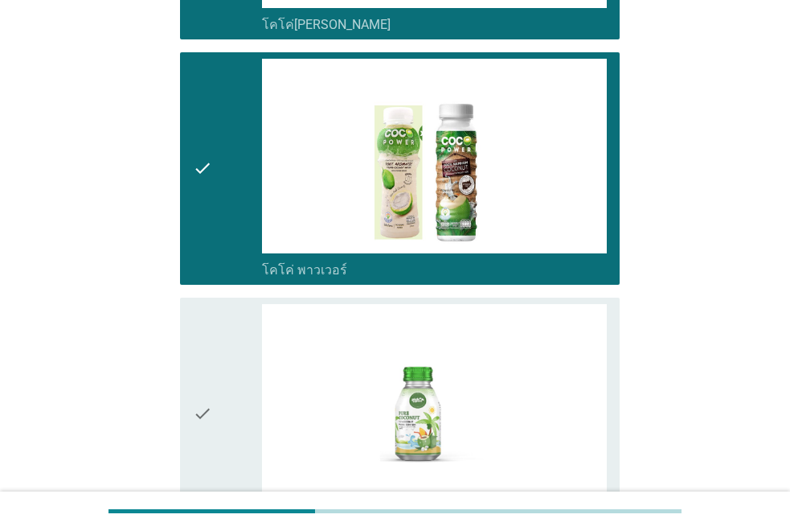
scroll to position [1045, 0]
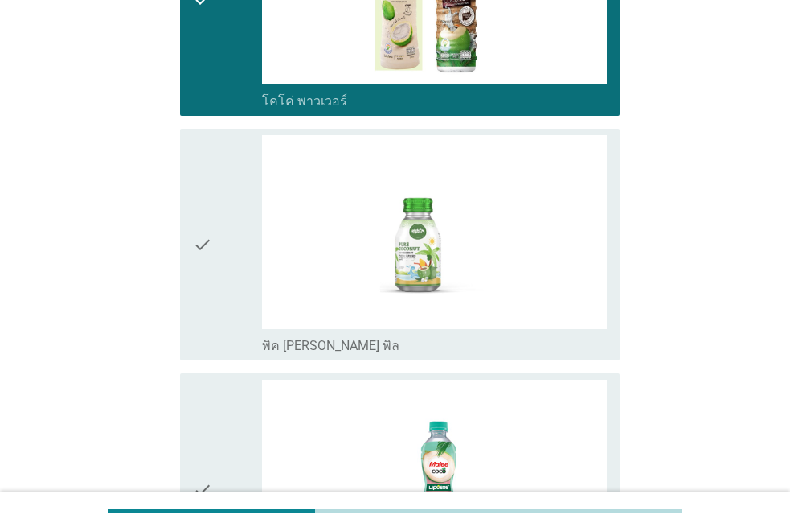
click at [196, 276] on icon "check" at bounding box center [202, 245] width 19 height 220
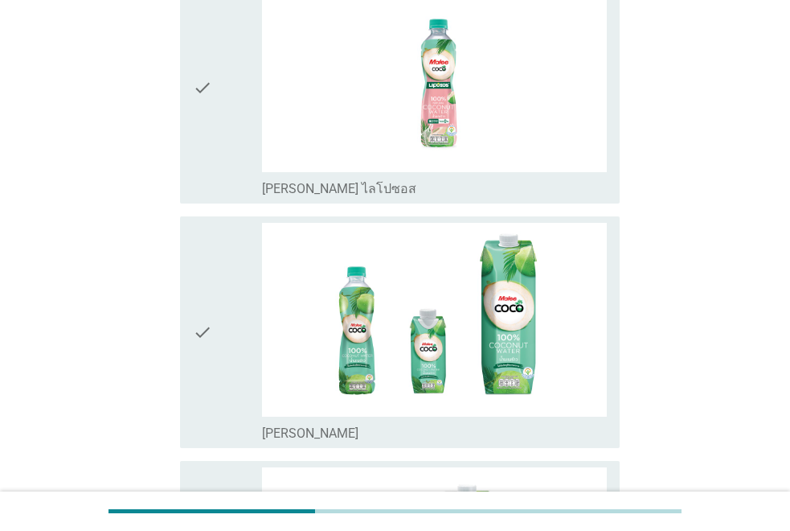
click at [199, 340] on icon "check" at bounding box center [202, 333] width 19 height 220
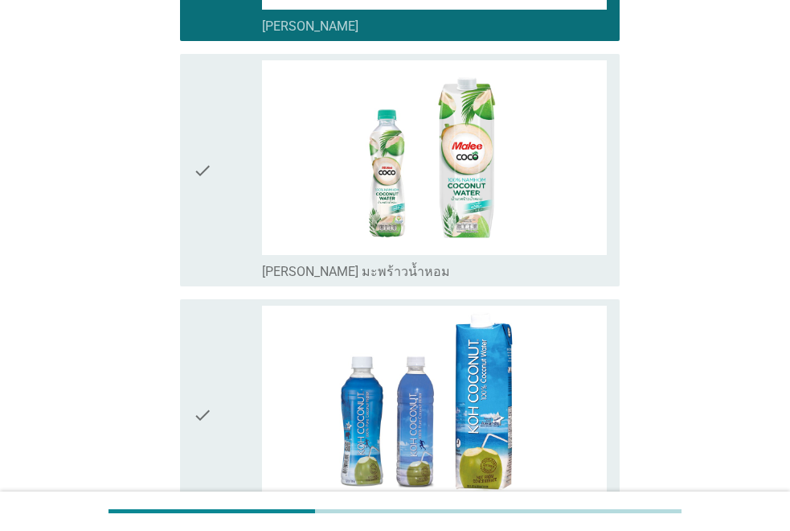
scroll to position [2252, 0]
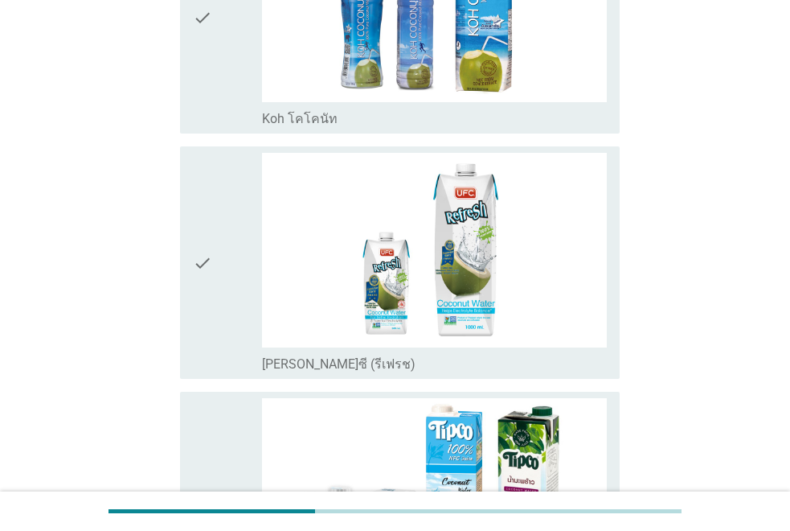
click at [204, 277] on icon "check" at bounding box center [202, 263] width 19 height 220
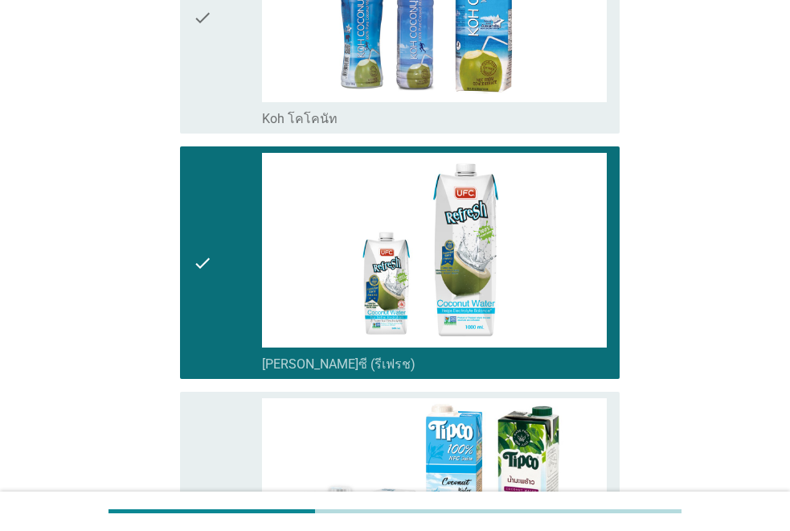
scroll to position [2573, 0]
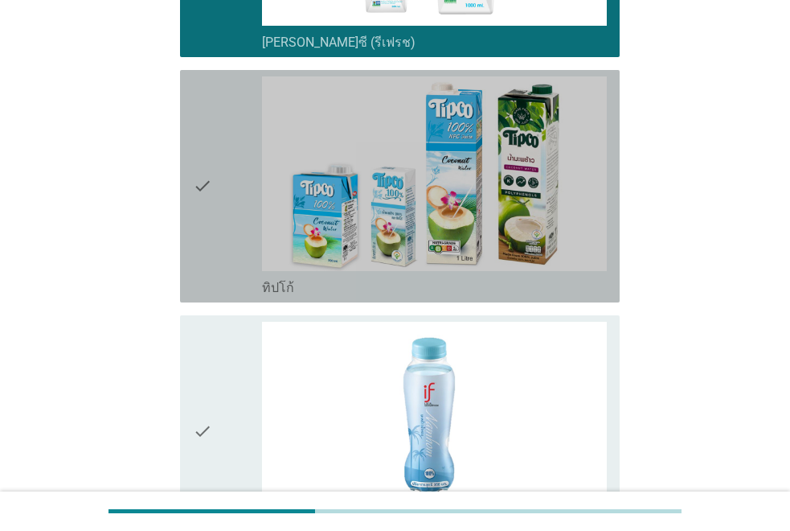
click at [206, 216] on icon "check" at bounding box center [202, 186] width 19 height 220
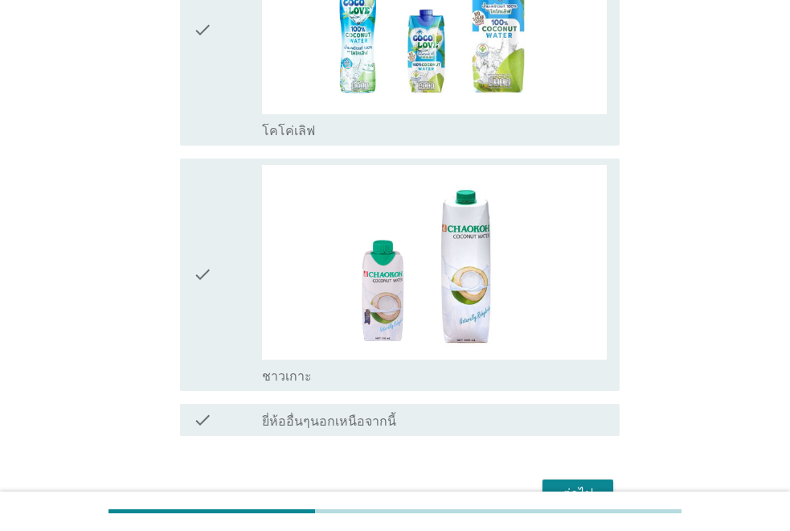
scroll to position [3557, 0]
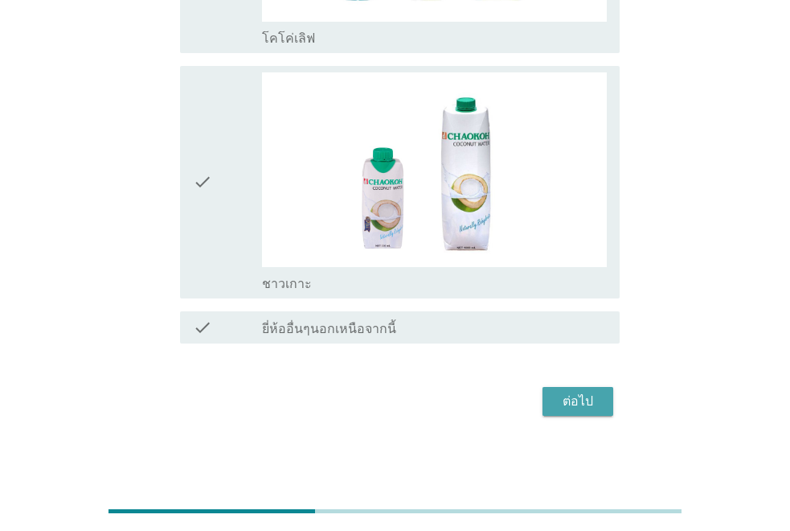
click at [582, 413] on button "ต่อไป" at bounding box center [578, 401] width 71 height 29
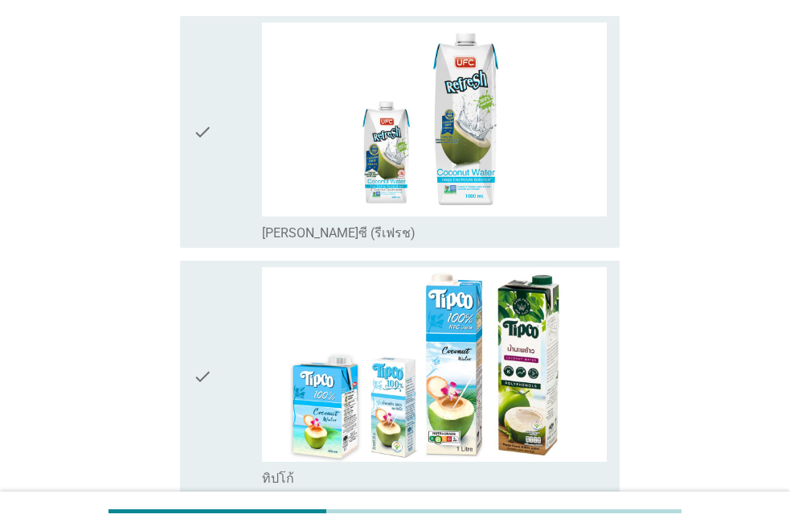
scroll to position [241, 0]
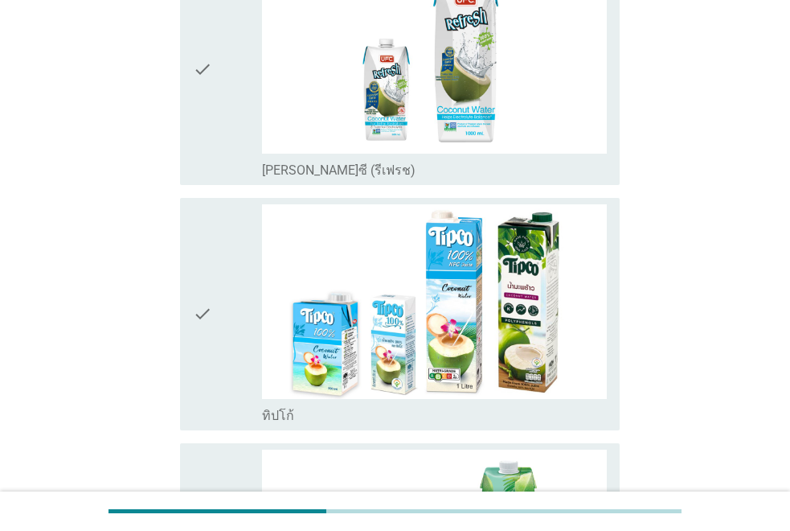
click at [199, 302] on icon "check" at bounding box center [202, 314] width 19 height 220
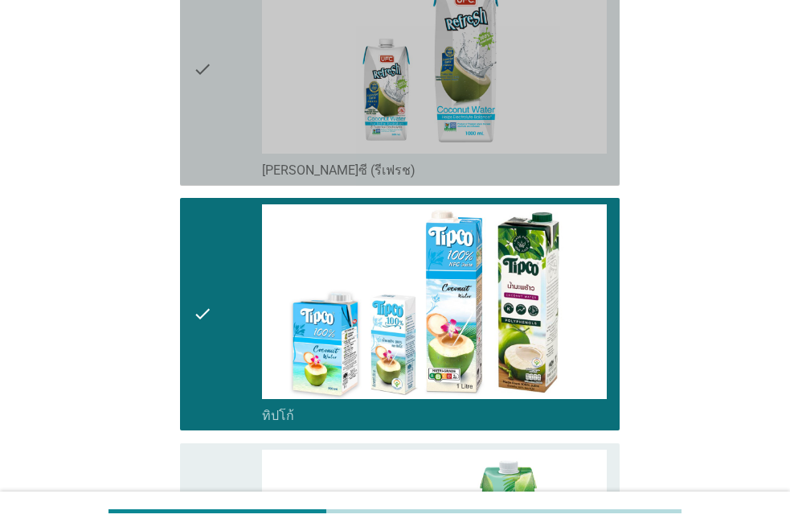
click at [215, 60] on div "check" at bounding box center [227, 70] width 69 height 220
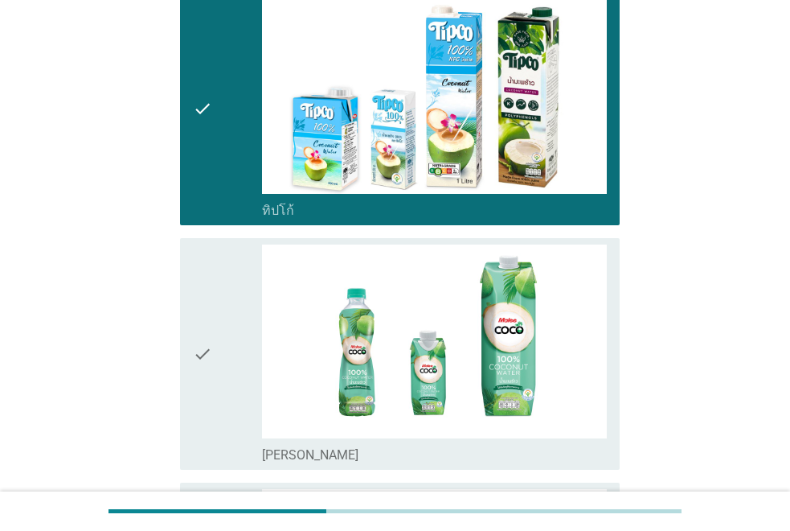
scroll to position [563, 0]
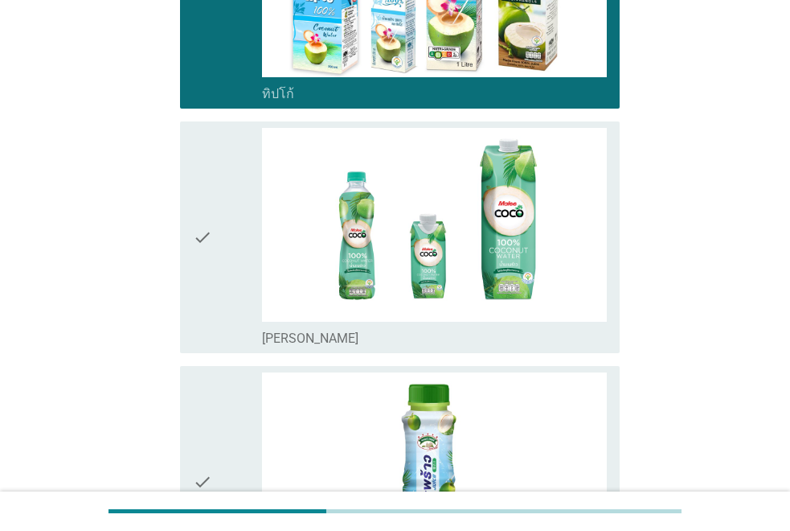
click at [199, 255] on icon "check" at bounding box center [202, 238] width 19 height 220
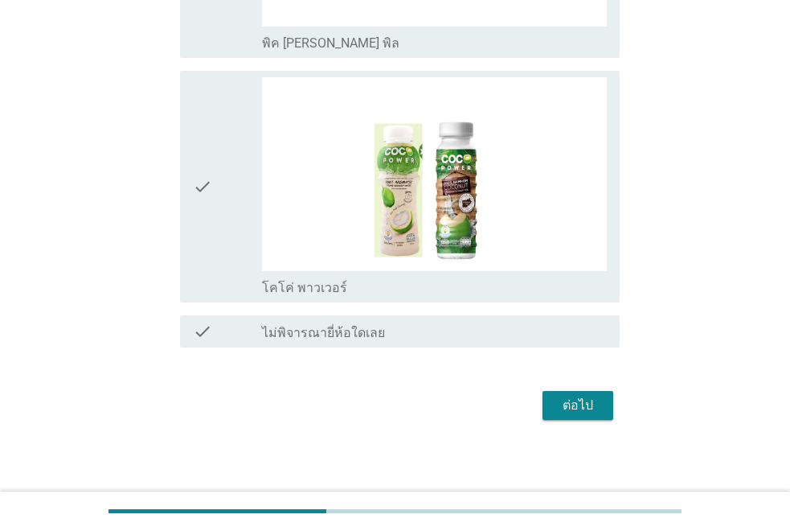
scroll to position [1598, 0]
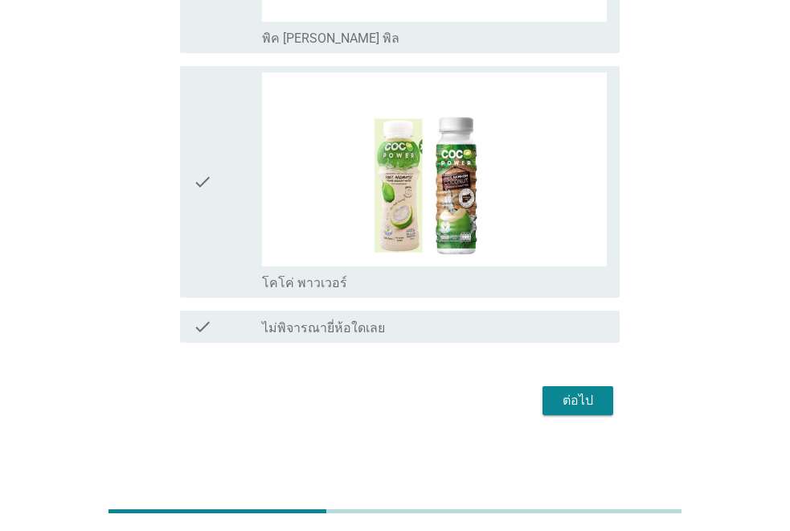
click at [572, 405] on div "ต่อไป" at bounding box center [578, 400] width 45 height 19
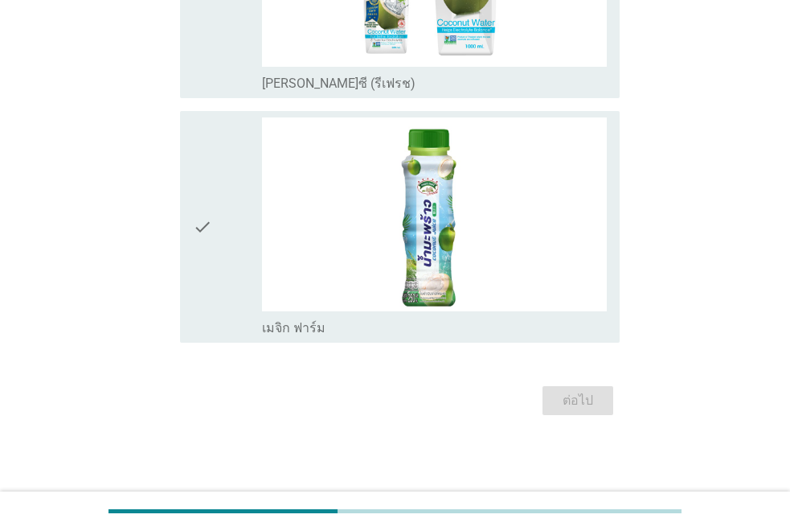
scroll to position [0, 0]
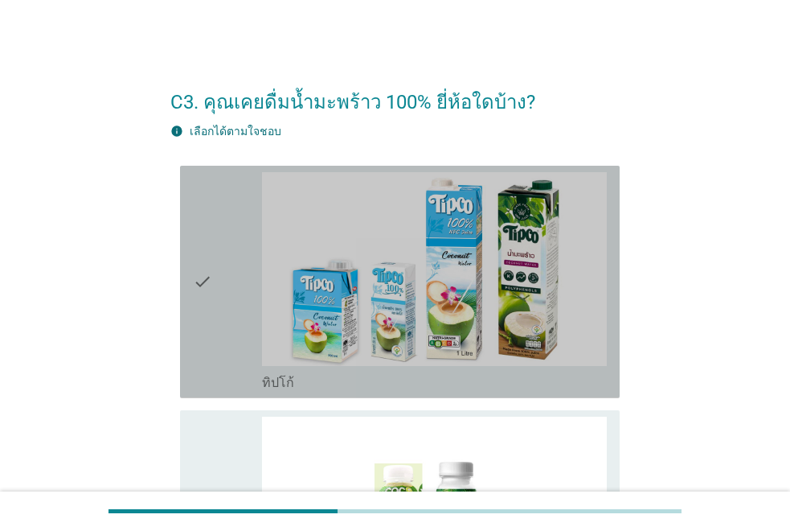
click at [203, 298] on icon "check" at bounding box center [202, 282] width 19 height 220
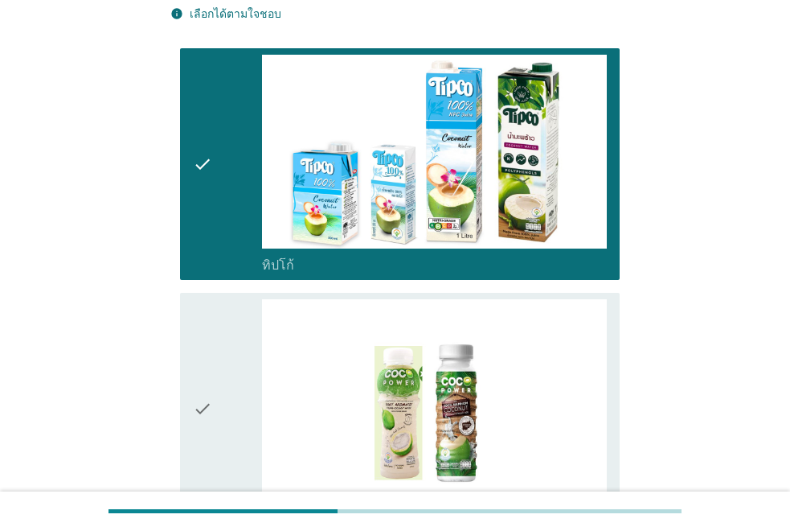
scroll to position [241, 0]
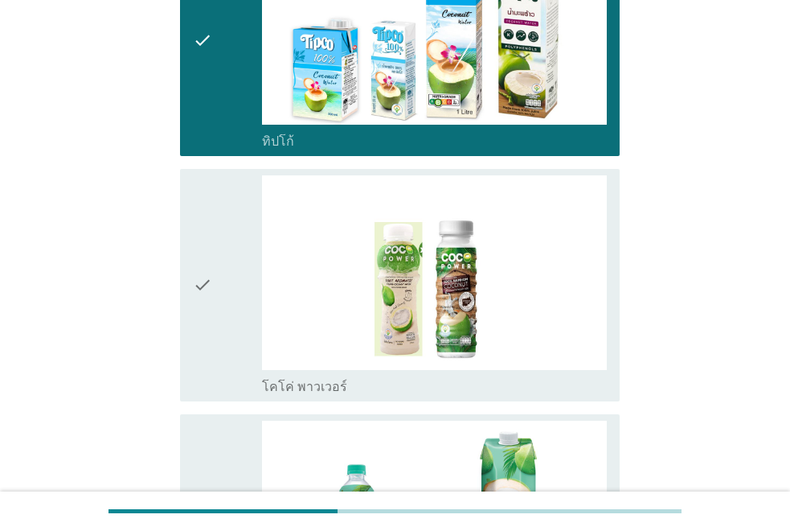
click at [202, 298] on icon "check" at bounding box center [202, 285] width 19 height 220
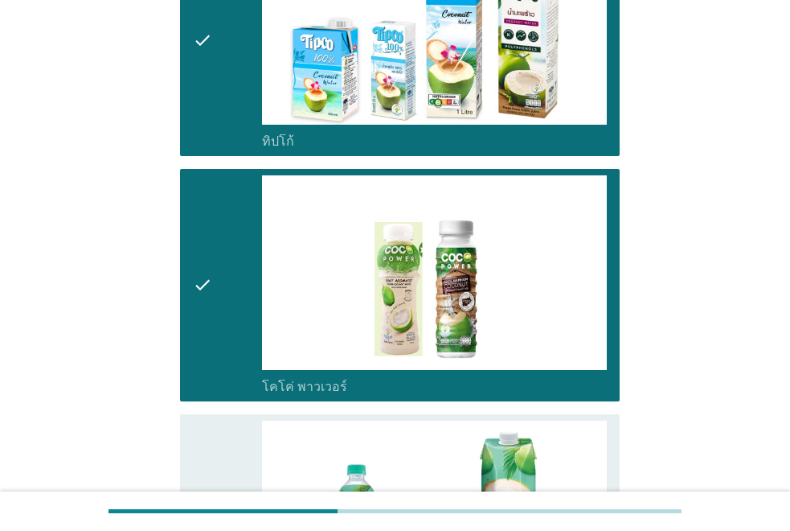
click at [202, 298] on icon "check" at bounding box center [202, 285] width 19 height 220
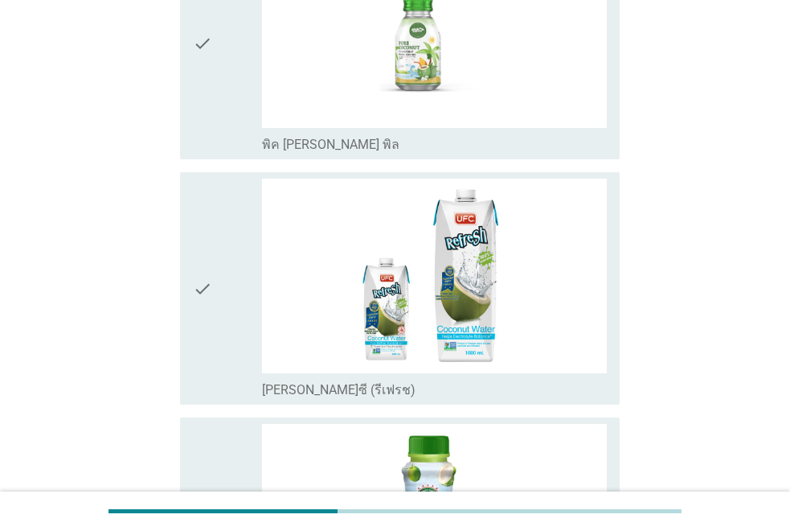
scroll to position [1367, 0]
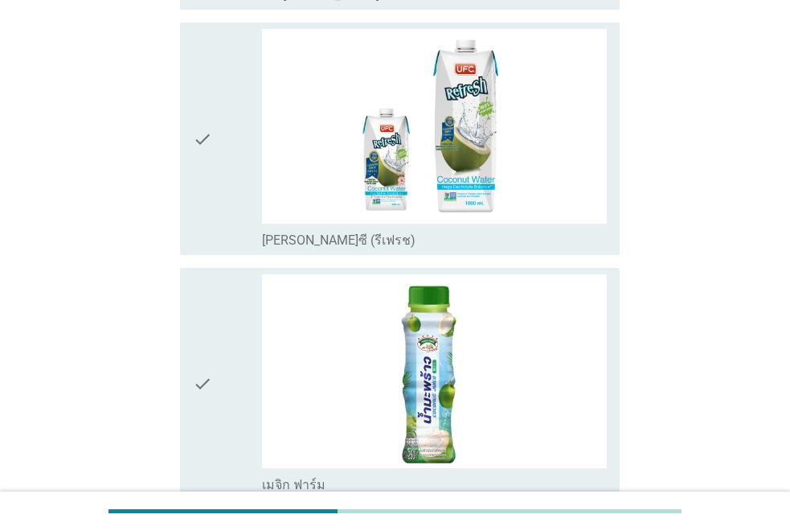
click at [204, 139] on icon "check" at bounding box center [202, 139] width 19 height 220
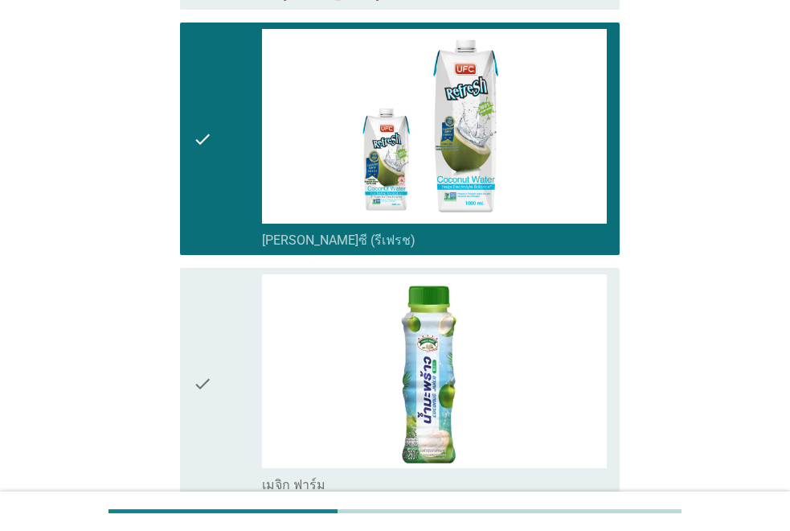
click at [199, 388] on icon "check" at bounding box center [202, 384] width 19 height 220
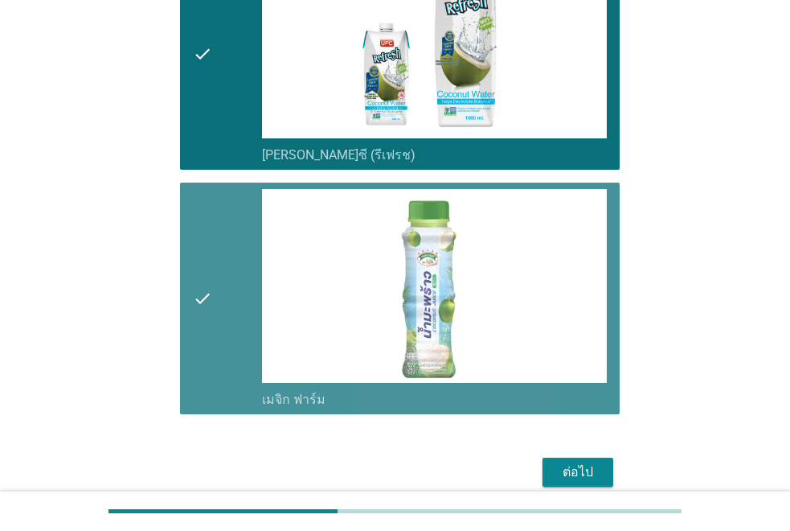
scroll to position [1524, 0]
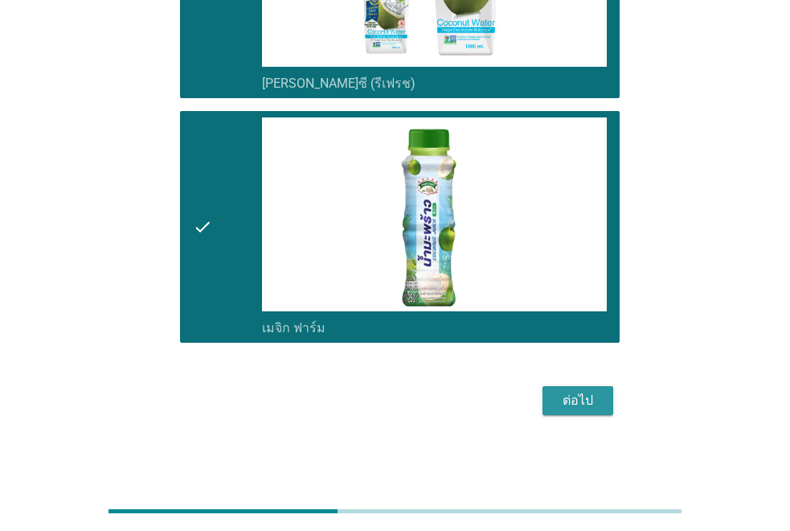
click at [569, 395] on div "ต่อไป" at bounding box center [578, 400] width 45 height 19
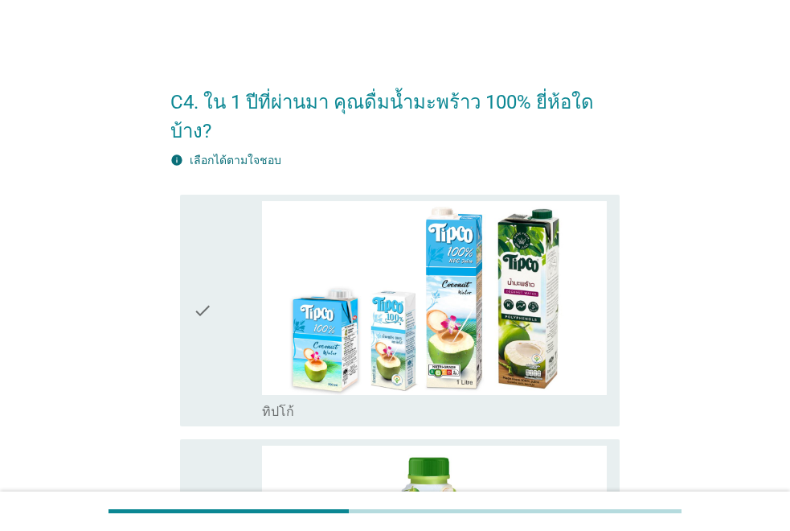
click at [221, 313] on div "check" at bounding box center [227, 311] width 69 height 220
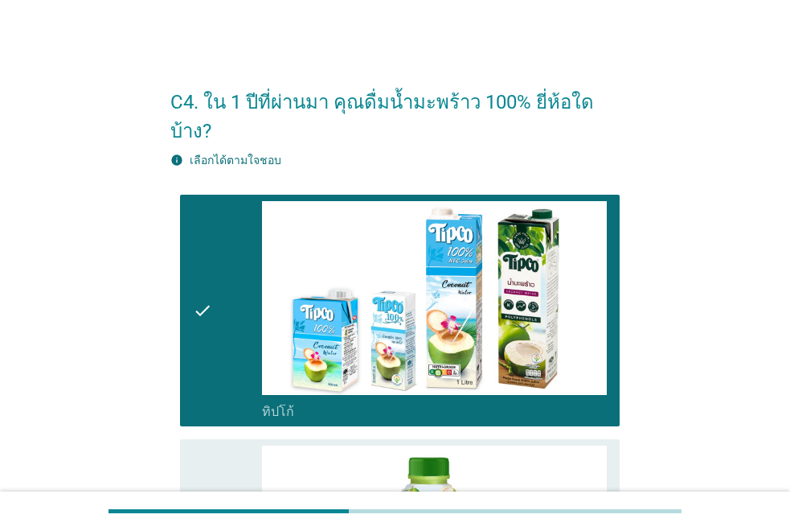
scroll to position [402, 0]
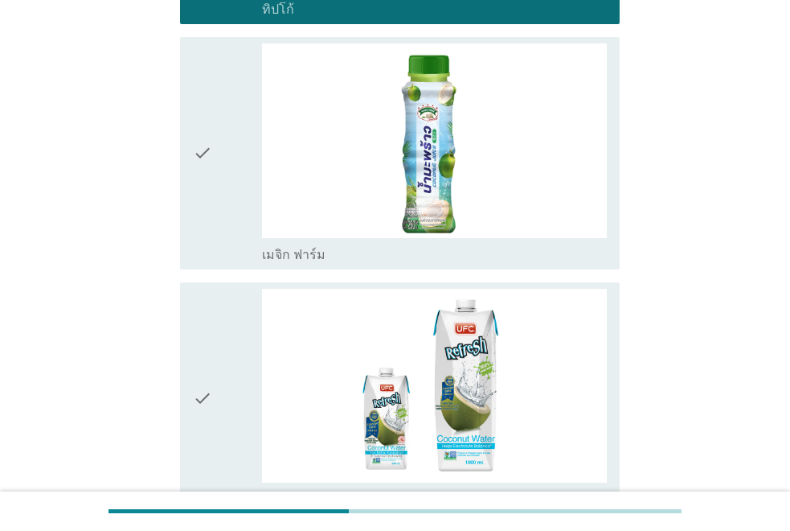
click at [203, 194] on icon "check" at bounding box center [202, 153] width 19 height 220
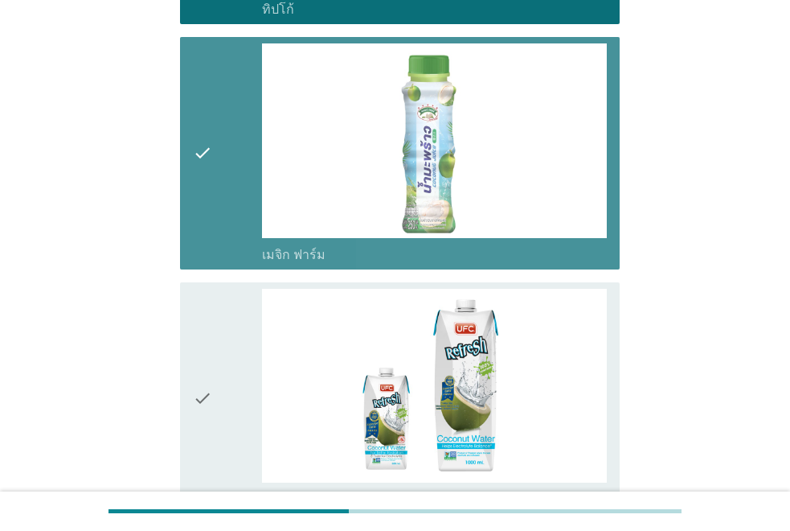
click at [180, 339] on div "check check_box [PERSON_NAME]ซี (รีเฟรช)" at bounding box center [400, 398] width 440 height 232
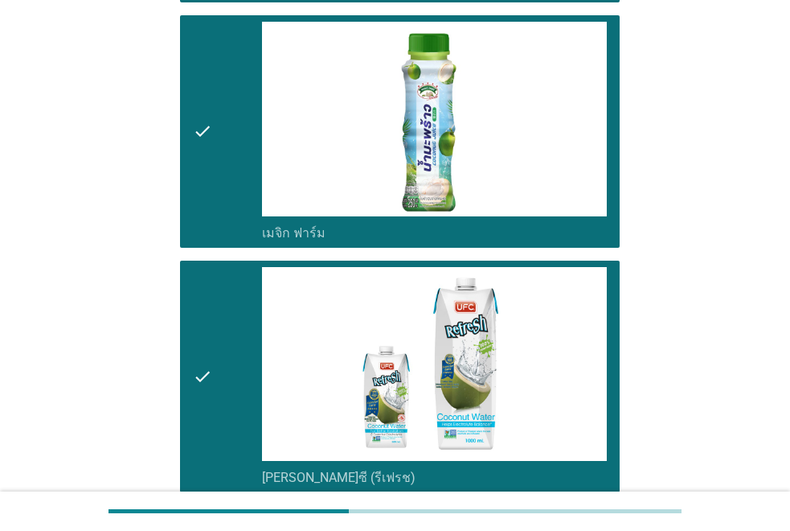
scroll to position [544, 0]
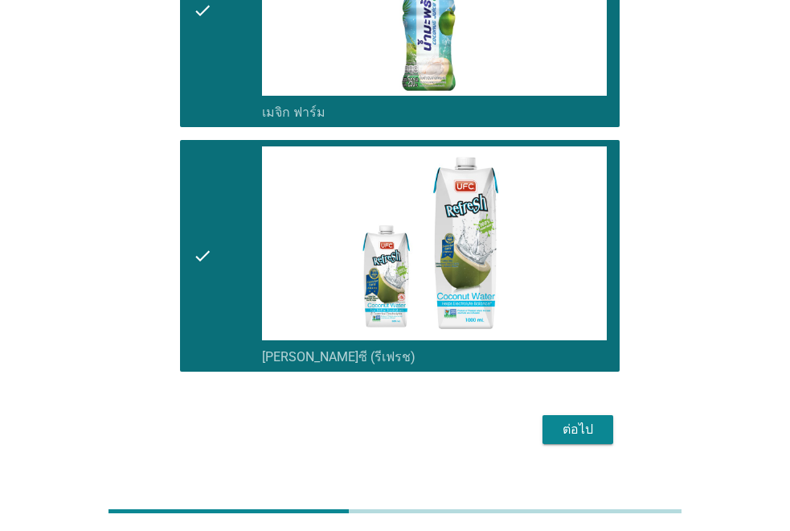
click at [582, 420] on div "ต่อไป" at bounding box center [578, 429] width 45 height 19
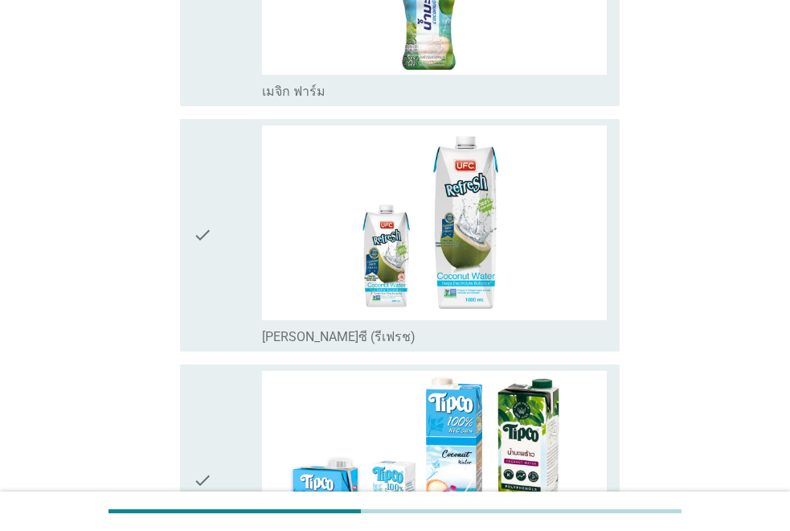
scroll to position [322, 0]
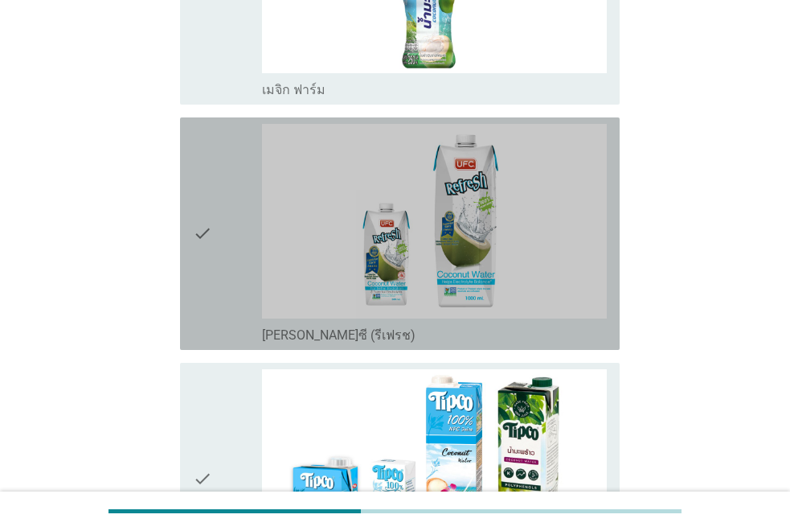
click at [237, 219] on div "check" at bounding box center [227, 234] width 69 height 220
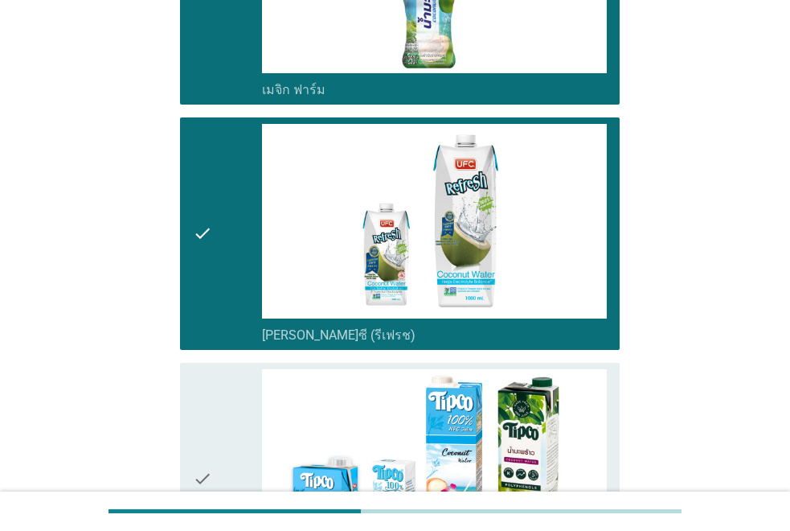
scroll to position [573, 0]
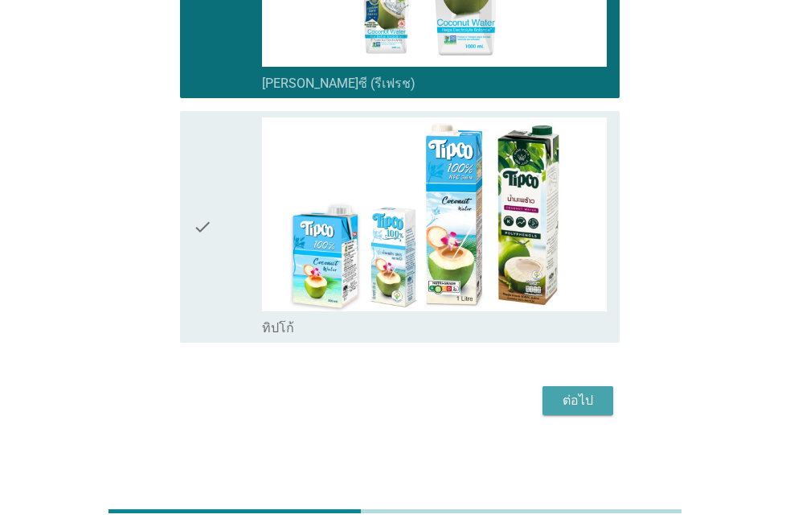
click at [583, 400] on div "ต่อไป" at bounding box center [578, 400] width 45 height 19
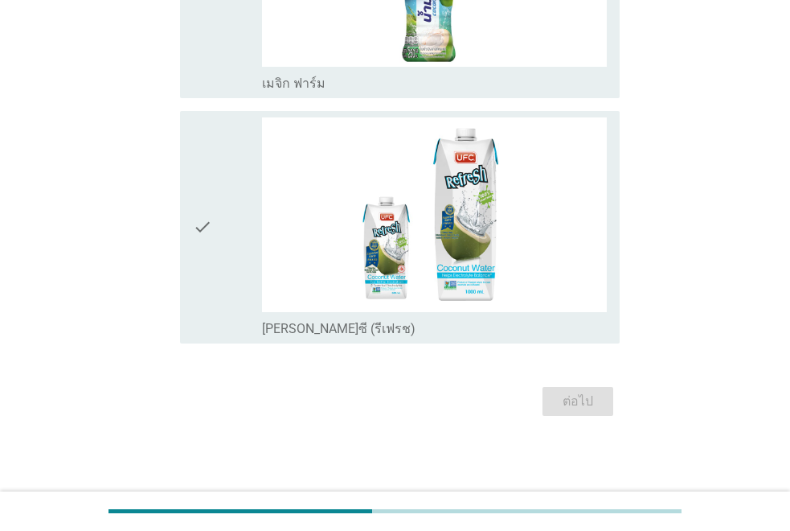
scroll to position [0, 0]
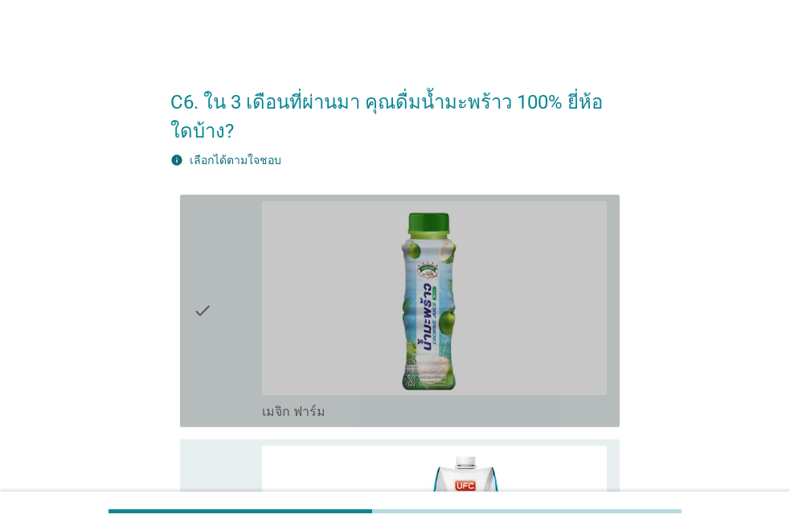
click at [225, 306] on div "check" at bounding box center [227, 311] width 69 height 220
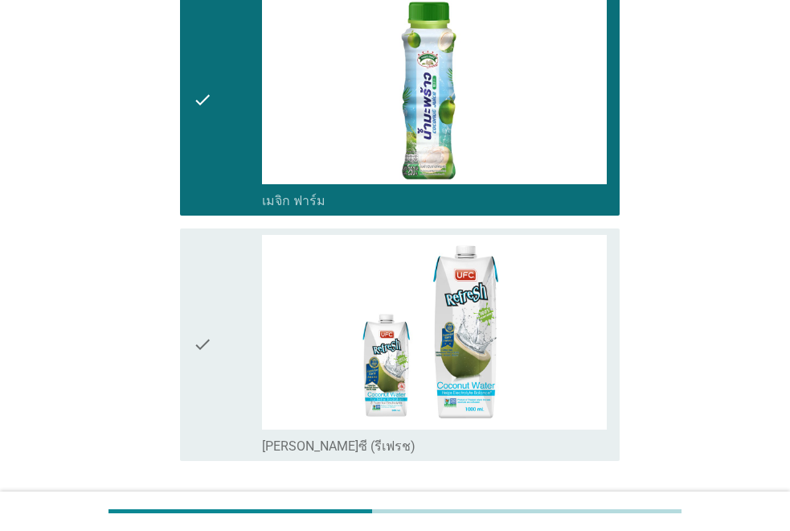
scroll to position [328, 0]
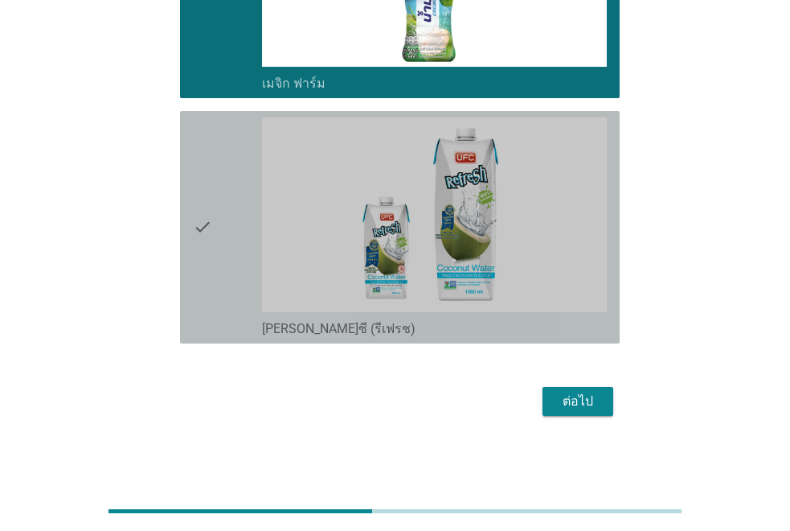
click at [216, 266] on div "check" at bounding box center [227, 227] width 69 height 220
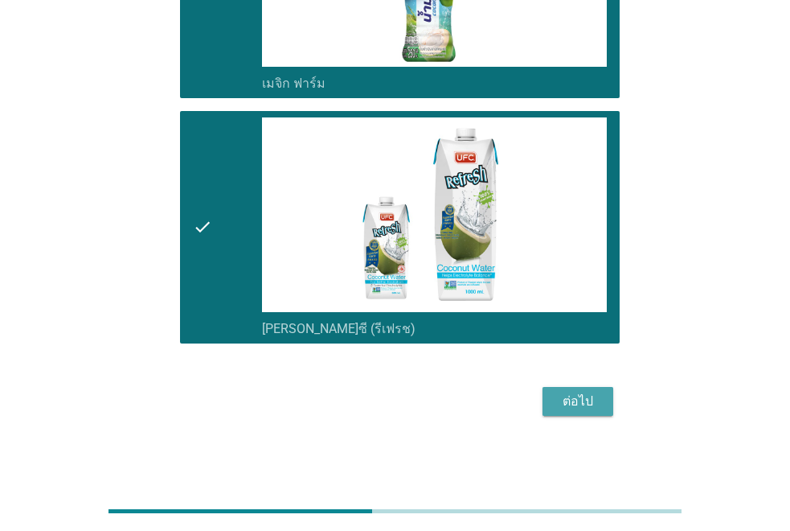
click at [560, 409] on div "ต่อไป" at bounding box center [578, 401] width 45 height 19
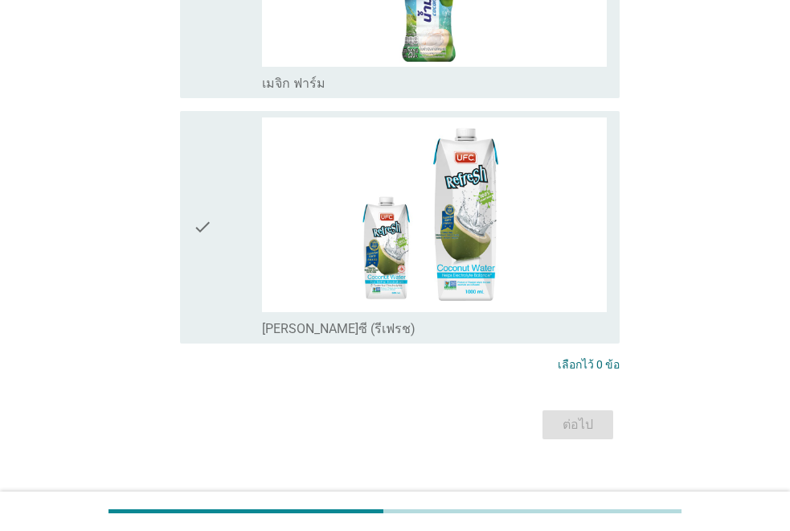
scroll to position [0, 0]
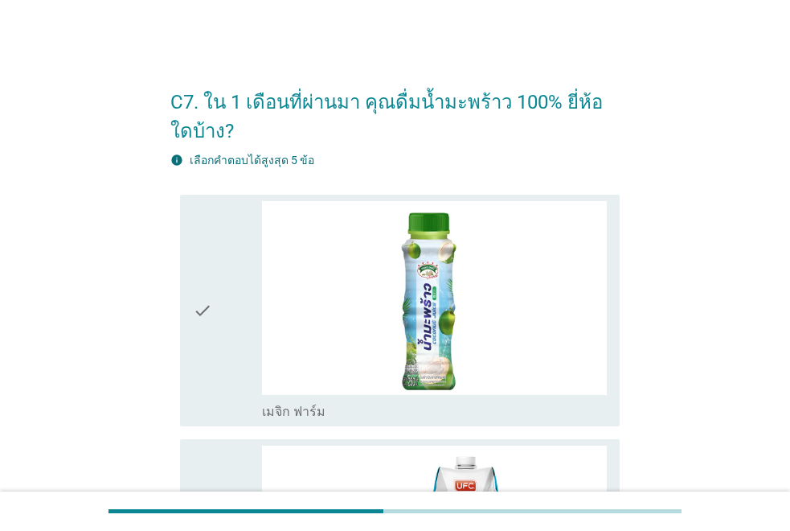
click at [209, 317] on icon "check" at bounding box center [202, 311] width 19 height 220
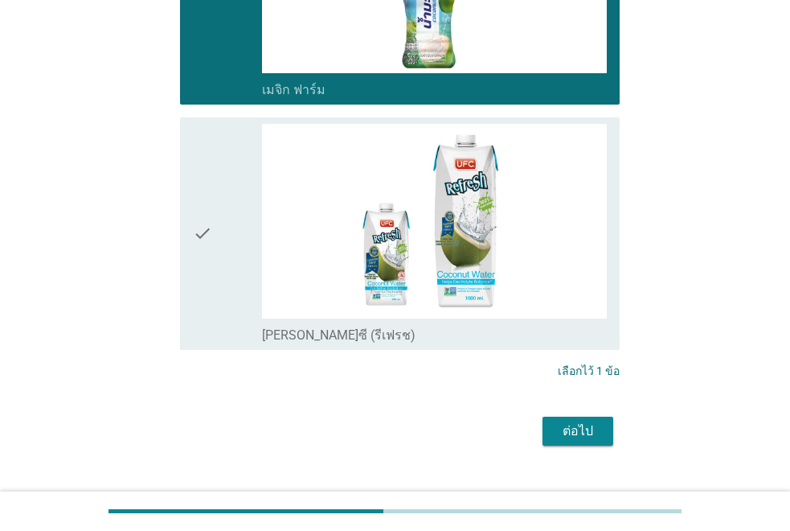
scroll to position [351, 0]
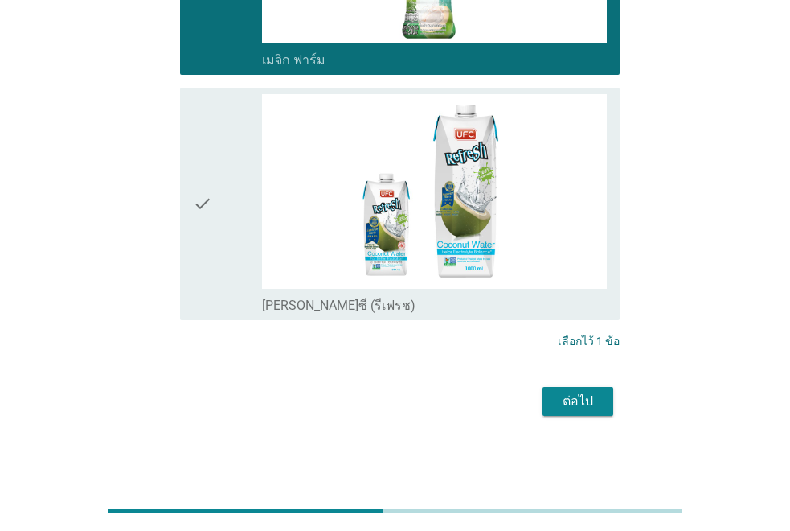
click at [569, 408] on div "ต่อไป" at bounding box center [578, 401] width 45 height 19
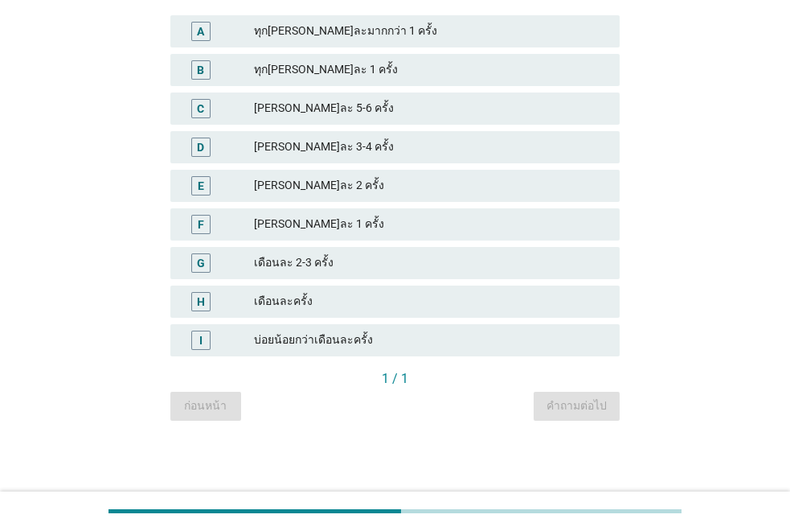
scroll to position [0, 0]
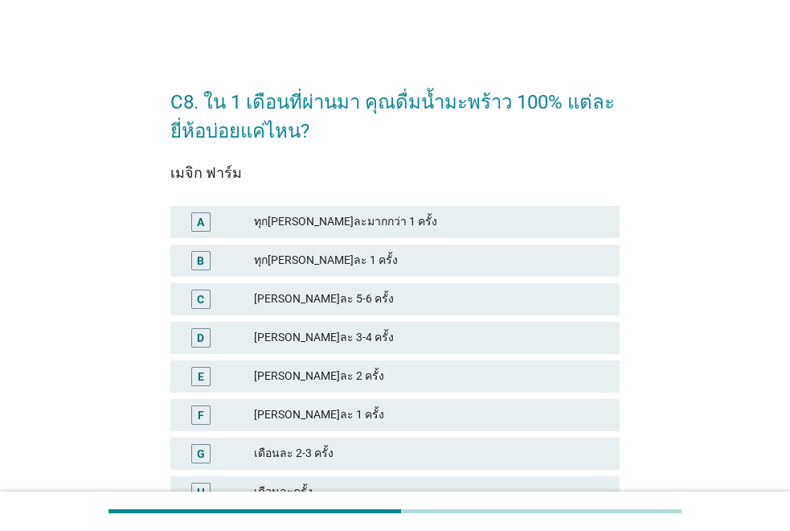
click at [410, 331] on div "[PERSON_NAME]ละ 3-4 ครั้ง" at bounding box center [430, 337] width 353 height 19
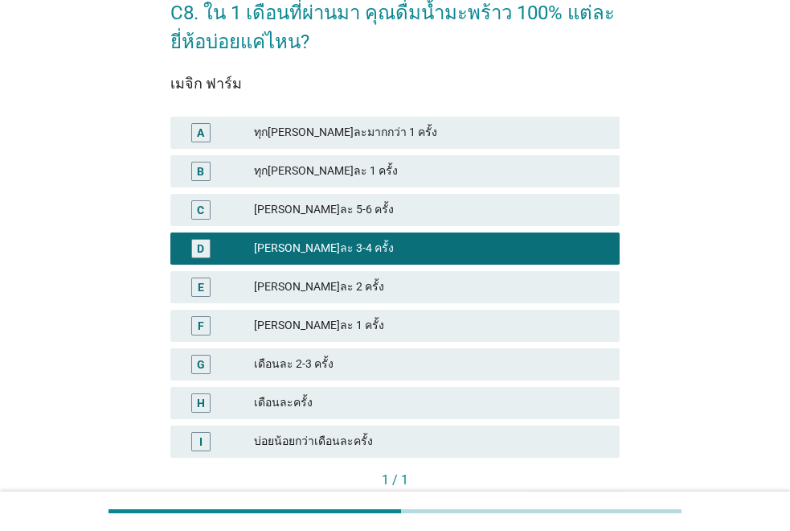
scroll to position [191, 0]
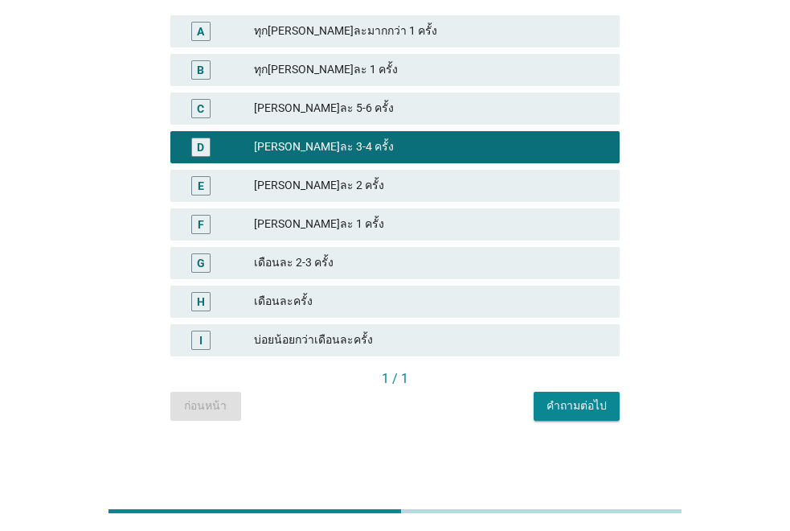
click at [573, 404] on div "คำถามต่อไป" at bounding box center [577, 405] width 60 height 17
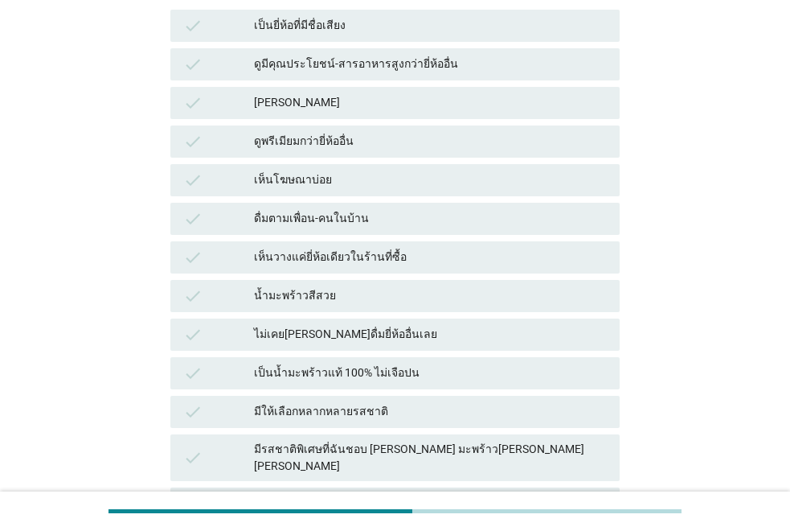
scroll to position [0, 0]
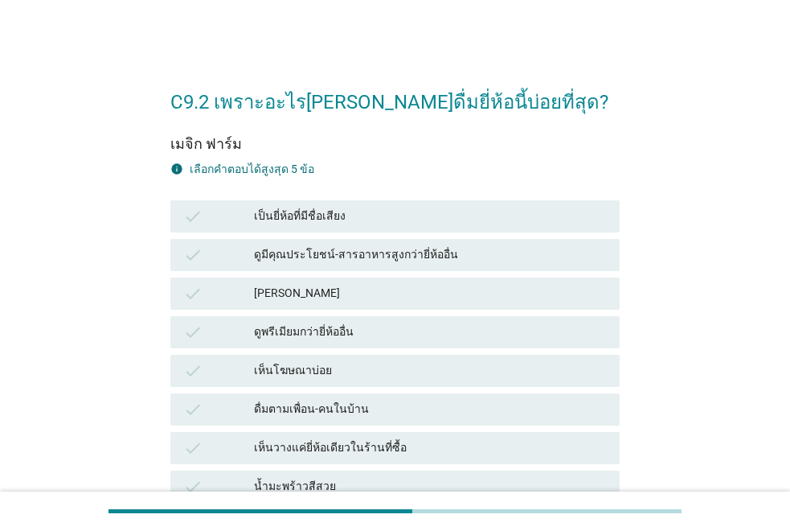
click at [354, 207] on div "เป็นยี่ห้อที่มีชื่อเสียง" at bounding box center [430, 216] width 353 height 19
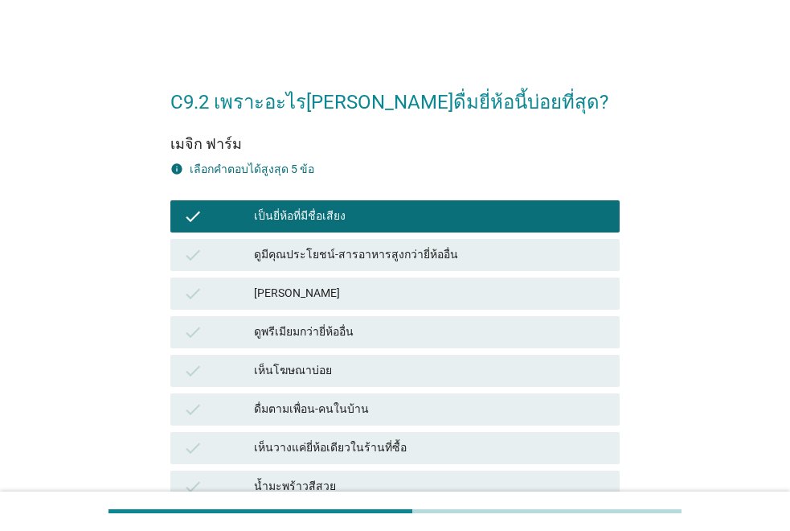
click at [312, 282] on div "check [PERSON_NAME]" at bounding box center [395, 293] width 450 height 32
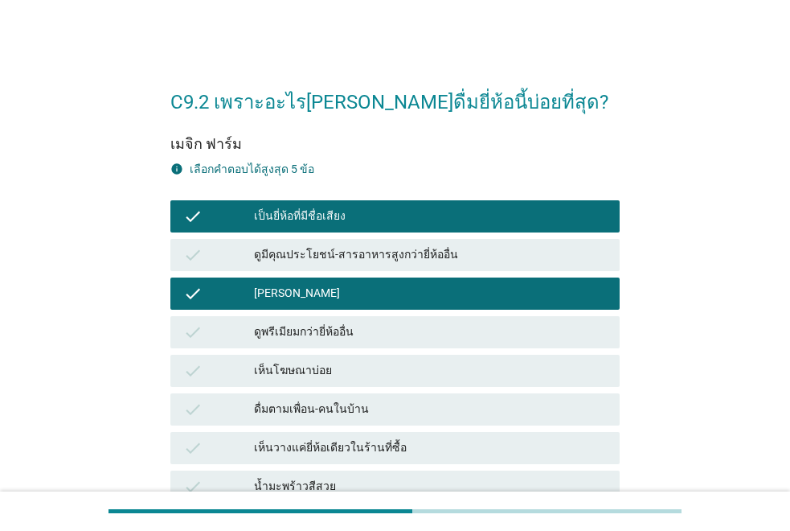
click at [240, 446] on div "check" at bounding box center [218, 447] width 71 height 19
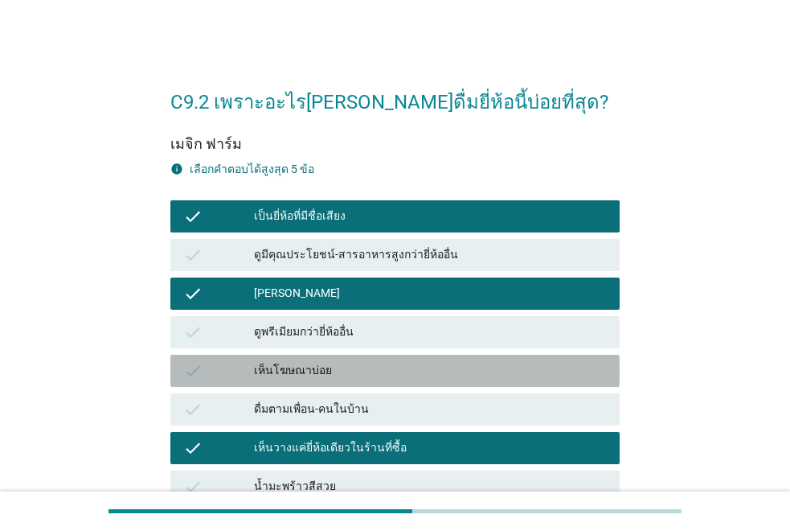
click at [299, 369] on div "เห็นโฆษณาบ่อย" at bounding box center [430, 370] width 353 height 19
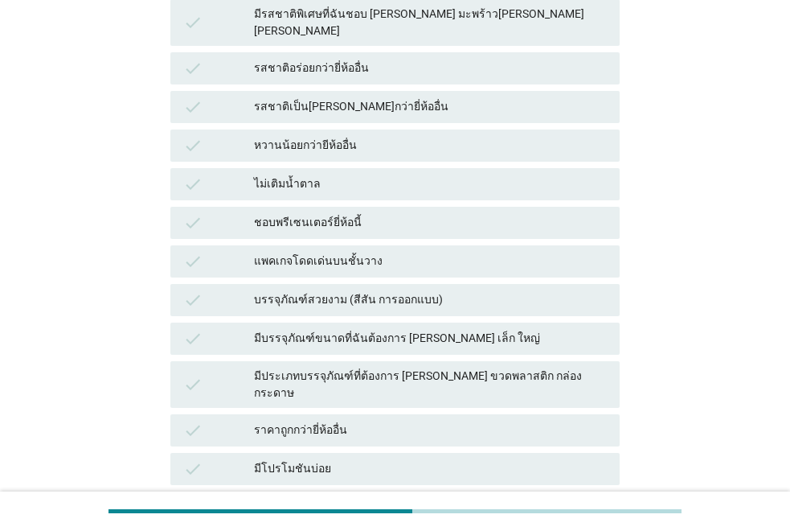
scroll to position [724, 0]
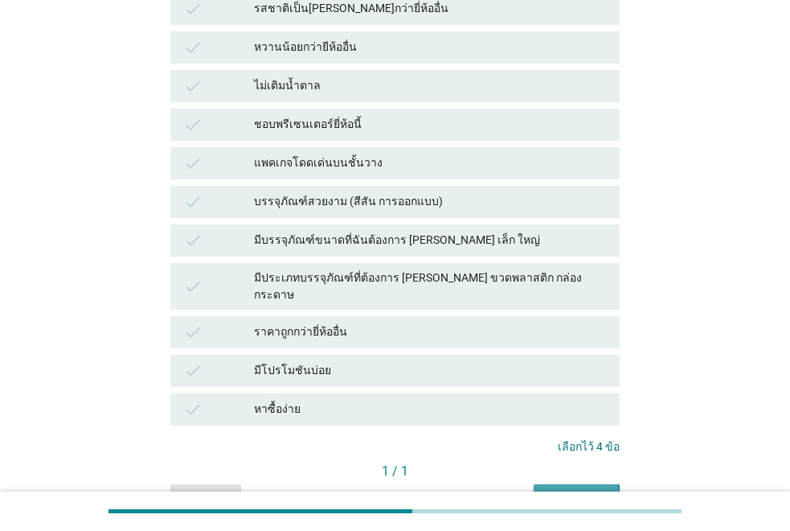
click at [585, 484] on button "คำถามต่อไป" at bounding box center [577, 498] width 86 height 29
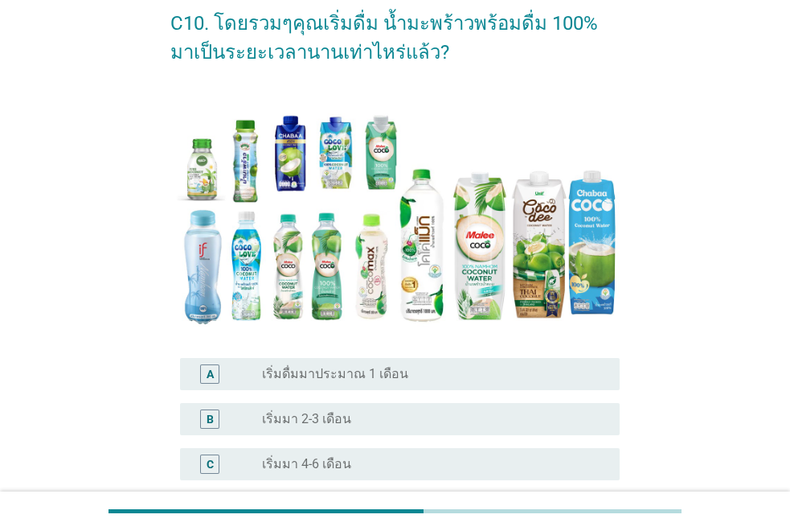
scroll to position [161, 0]
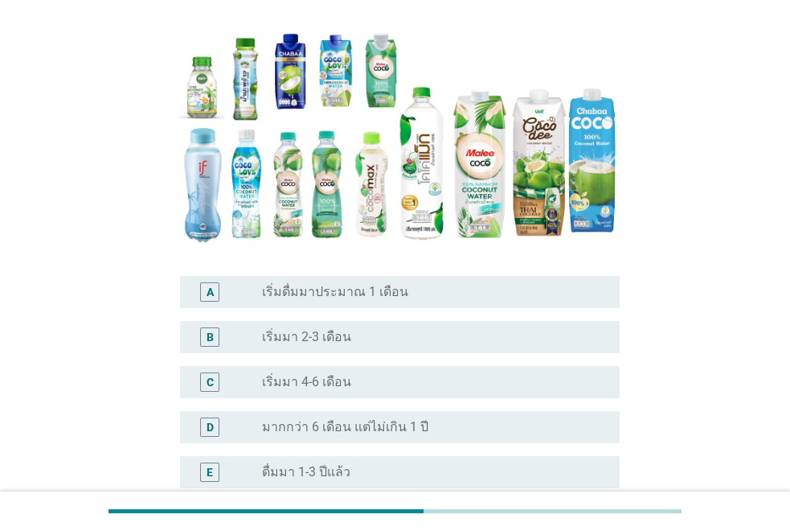
click at [421, 298] on div "radio_button_unchecked เริ่มดื่มมาประมาณ 1 เดือน" at bounding box center [428, 292] width 332 height 16
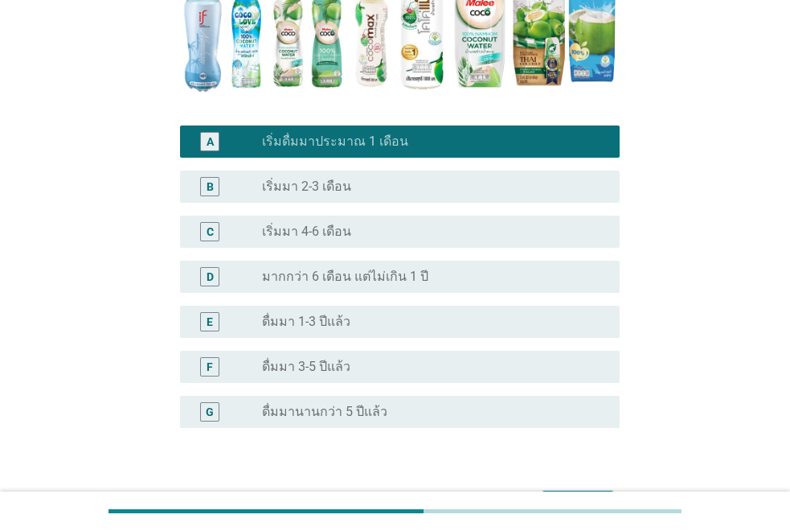
scroll to position [416, 0]
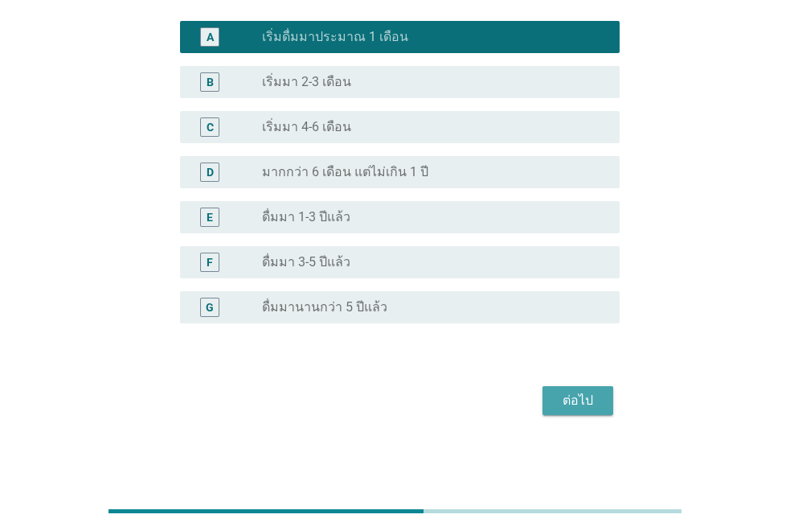
click at [565, 396] on div "ต่อไป" at bounding box center [578, 400] width 45 height 19
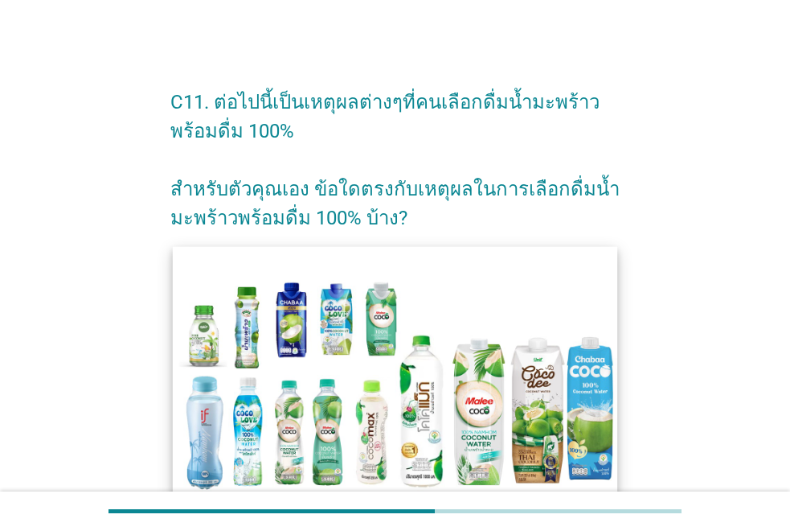
scroll to position [322, 0]
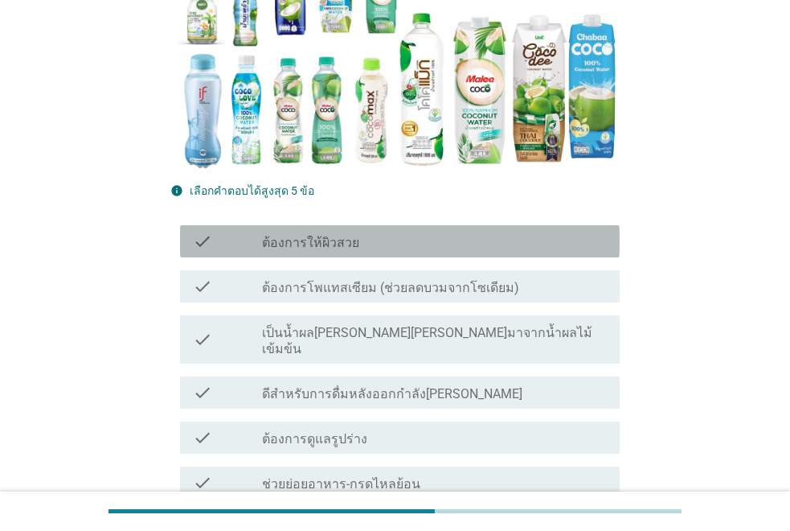
click at [331, 246] on label "ต้องการให้ผิวสวย" at bounding box center [310, 243] width 97 height 16
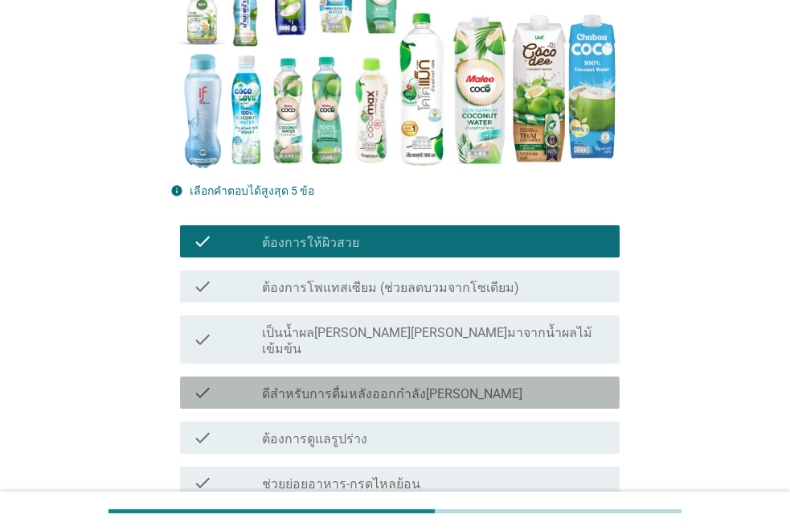
click at [399, 386] on label "ดีสำหรับการดื่มหลังออกกำลัง[PERSON_NAME]" at bounding box center [392, 394] width 261 height 16
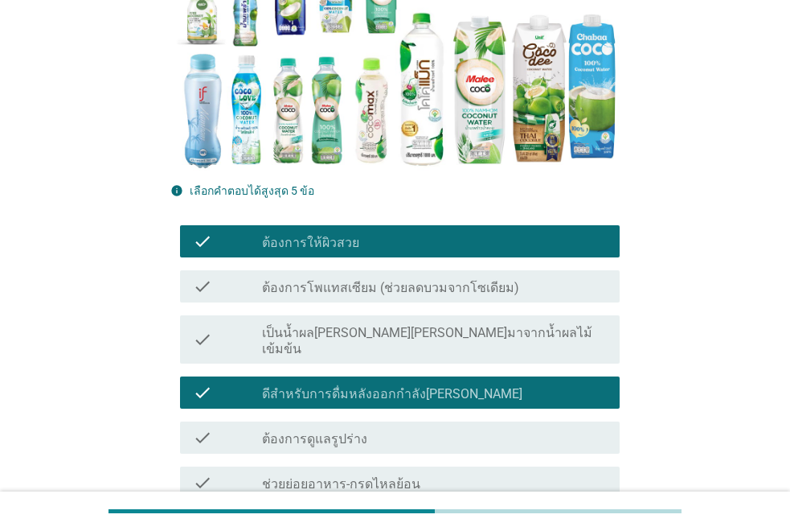
click at [401, 325] on label "เป็นน้ำผล[PERSON_NAME][PERSON_NAME]มาจากน้ำผลไม้เข้มข้น" at bounding box center [434, 341] width 345 height 32
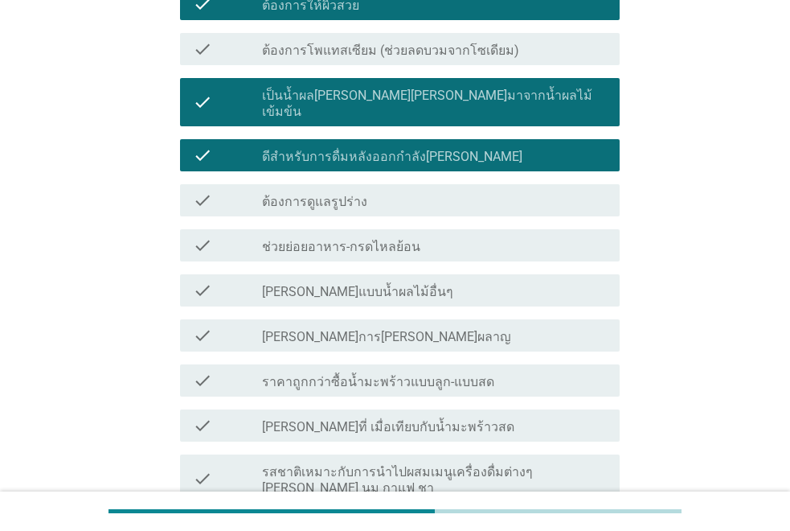
scroll to position [643, 0]
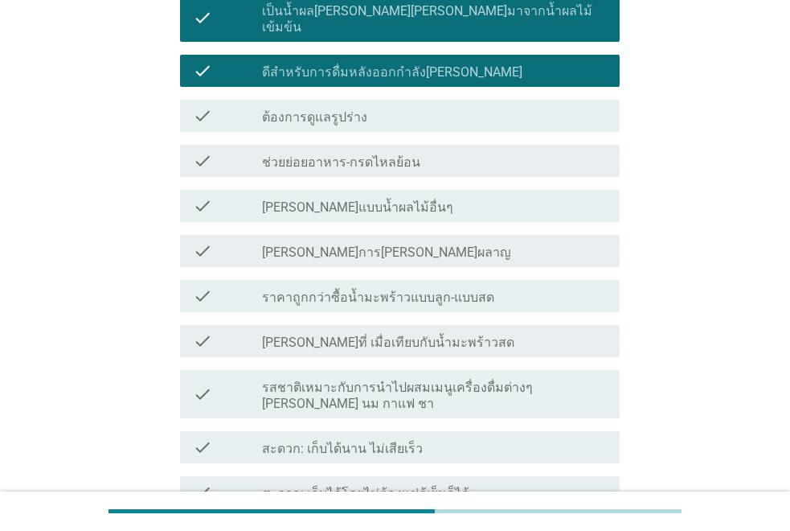
click at [331, 244] on label "[PERSON_NAME]การ[PERSON_NAME]ผลาญ" at bounding box center [386, 252] width 249 height 16
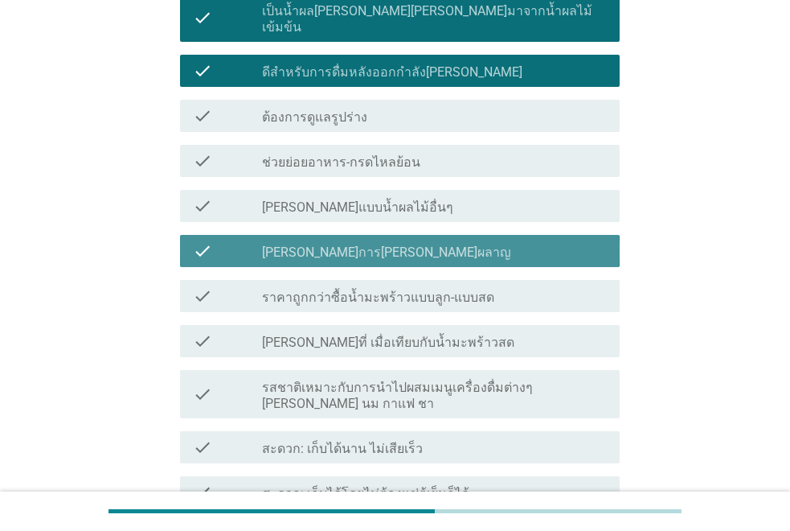
click at [331, 286] on div "check_box_outline_blank ราคาถูกกว่าซื้อน้ำมะพร้าวแบบลูก-แบบสด" at bounding box center [434, 295] width 345 height 19
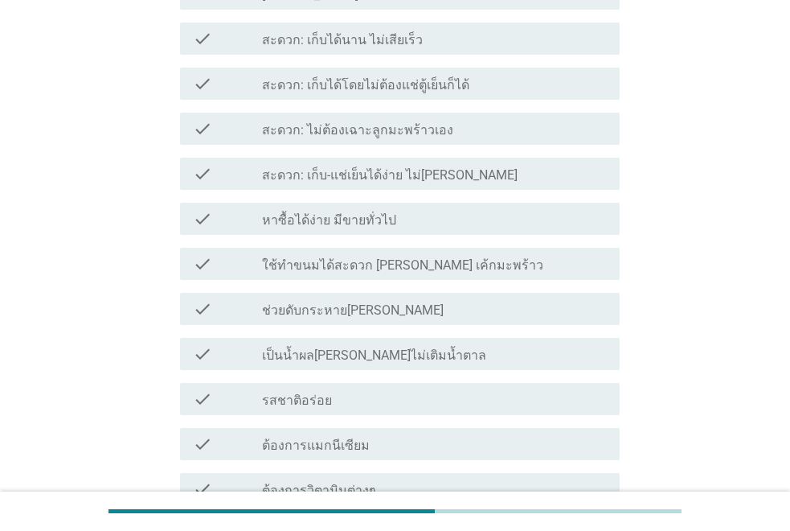
scroll to position [1431, 0]
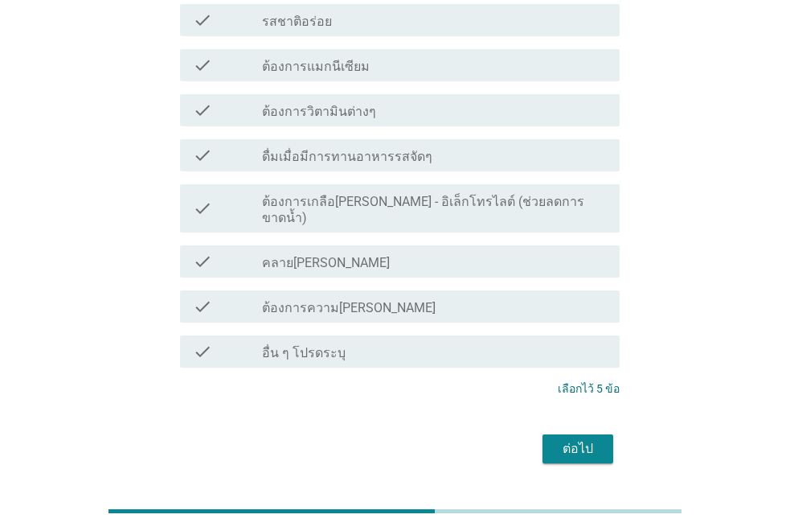
click at [593, 439] on div "ต่อไป" at bounding box center [578, 448] width 45 height 19
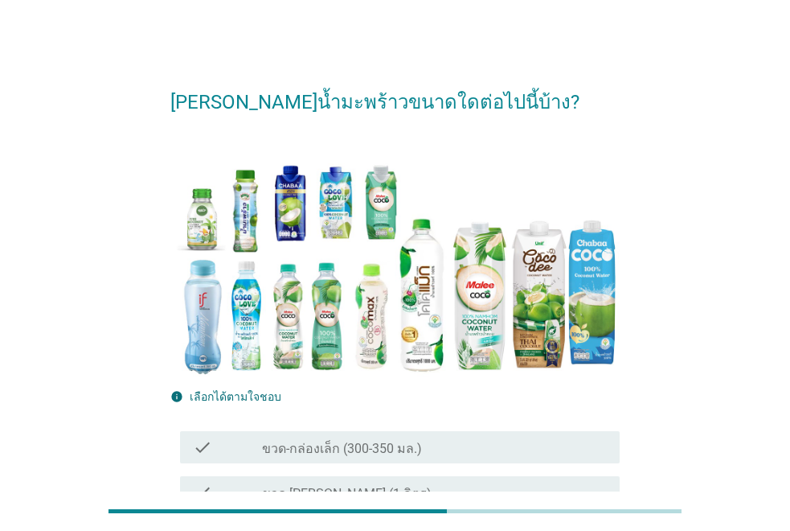
scroll to position [166, 0]
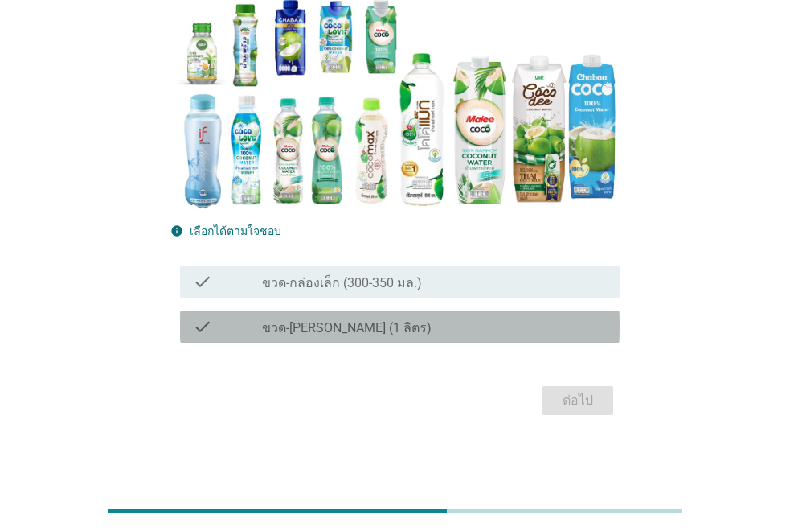
click at [338, 326] on label "ขวด-[PERSON_NAME] (1 ลิตร)" at bounding box center [347, 328] width 170 height 16
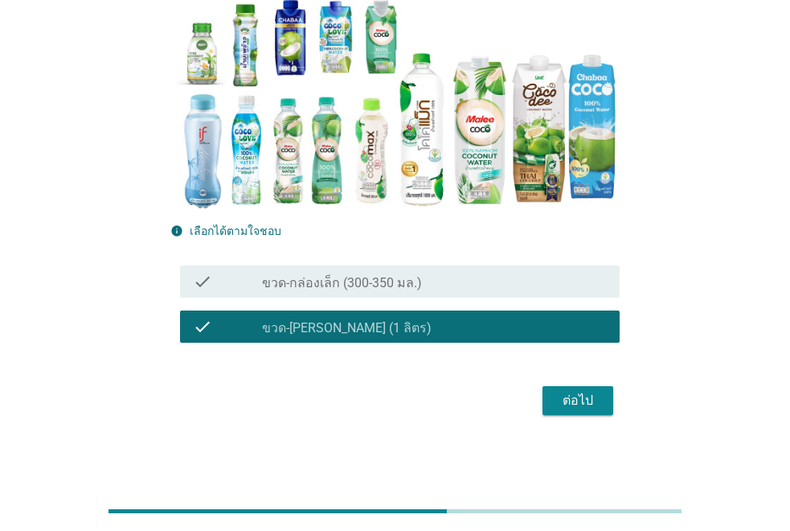
click at [564, 404] on div "ต่อไป" at bounding box center [578, 400] width 45 height 19
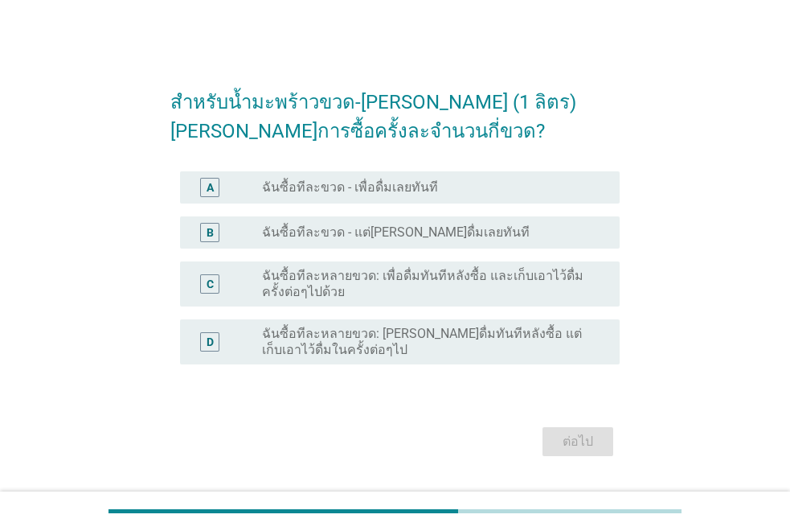
click at [438, 191] on div "radio_button_unchecked ฉันซื้อทีละขวด - เพื่อดื่มเลยทันที" at bounding box center [428, 187] width 332 height 16
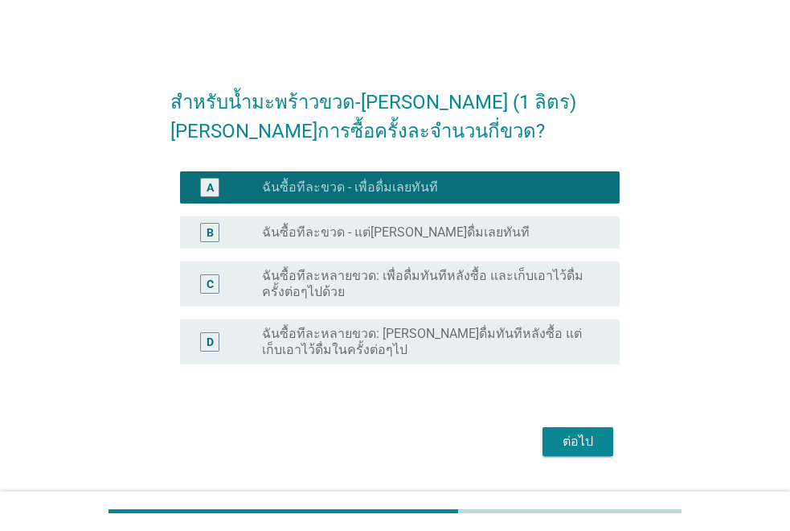
click at [607, 442] on button "ต่อไป" at bounding box center [578, 441] width 71 height 29
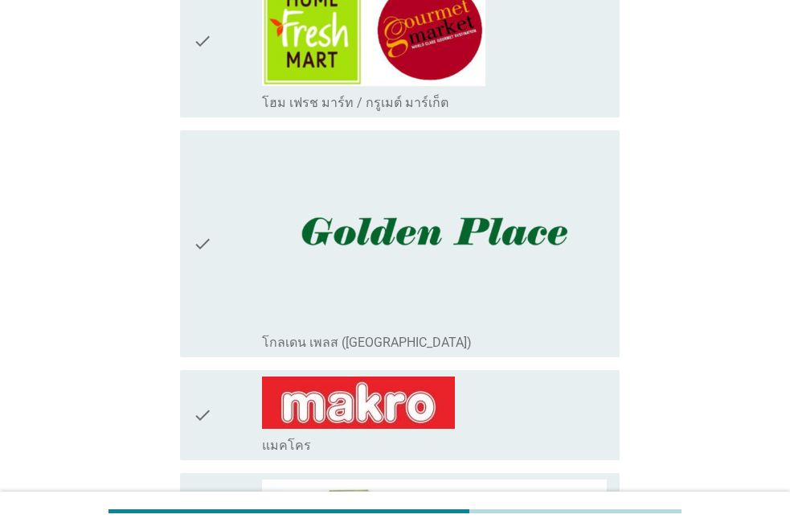
scroll to position [322, 0]
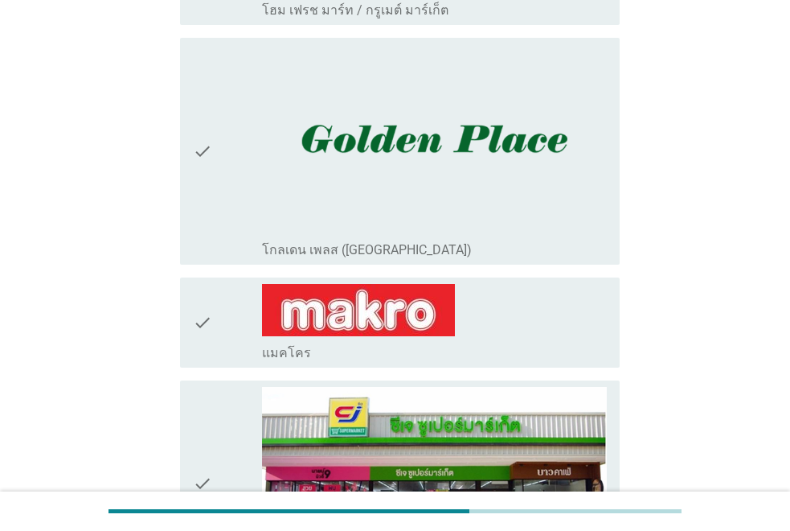
click at [190, 320] on div "check check_box_outline_blank แมคโคร" at bounding box center [400, 322] width 440 height 90
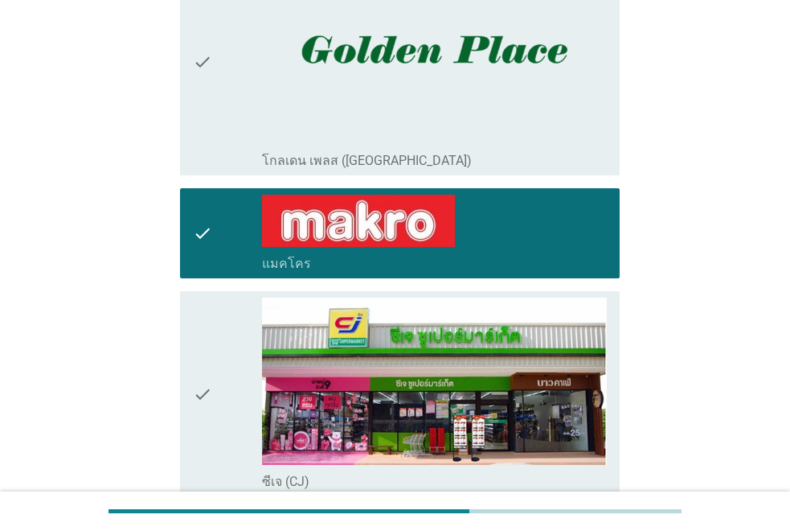
scroll to position [563, 0]
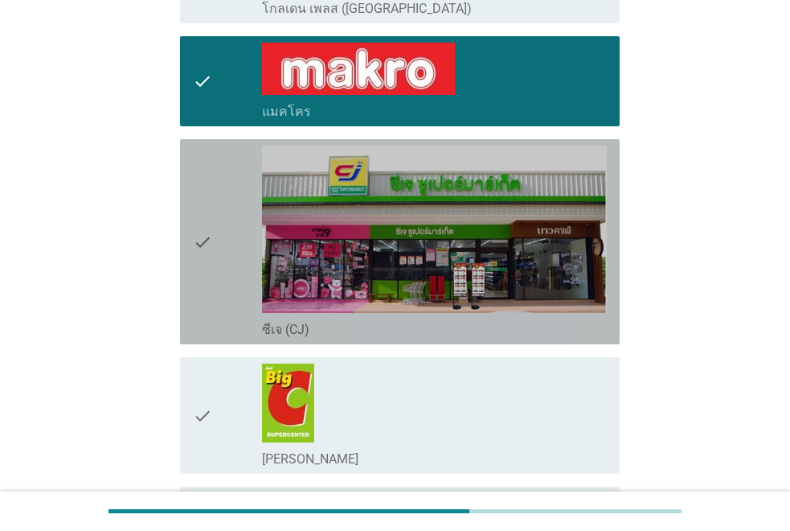
click at [191, 272] on div "check check_box_outline_blank ซีเจ (CJ)" at bounding box center [400, 241] width 440 height 205
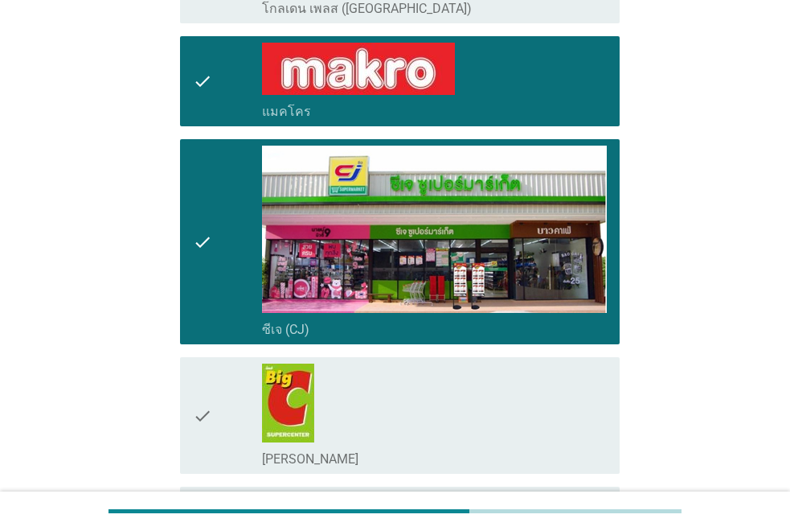
click at [188, 393] on div "check check_box_outline_blank [PERSON_NAME]" at bounding box center [400, 415] width 440 height 117
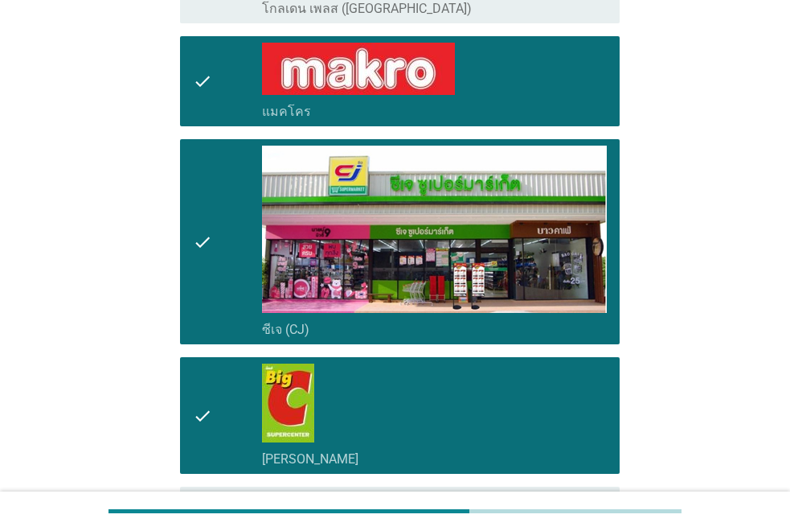
scroll to position [965, 0]
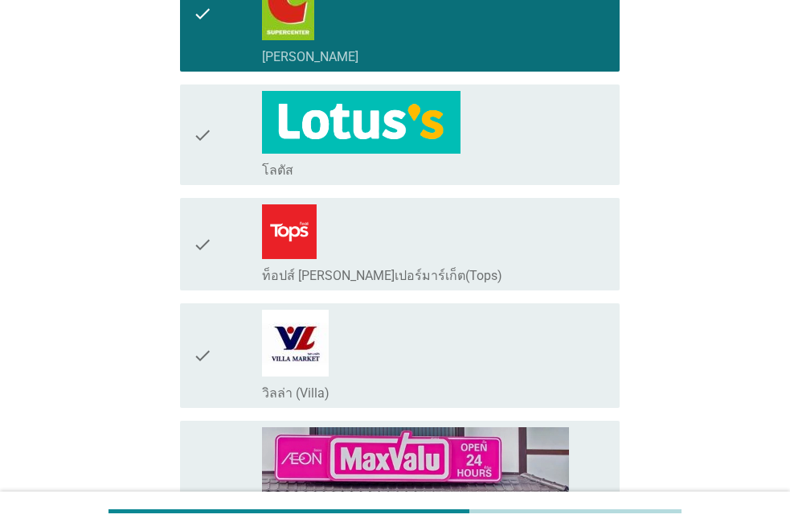
click at [193, 153] on icon "check" at bounding box center [202, 135] width 19 height 88
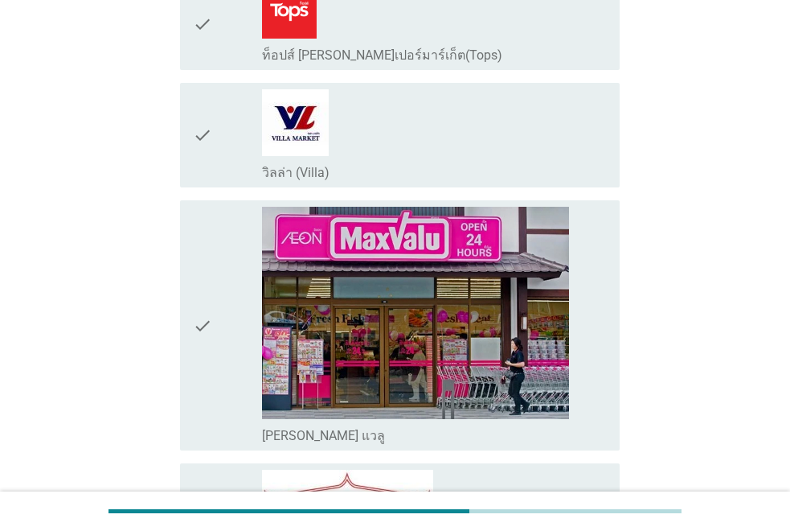
scroll to position [1206, 0]
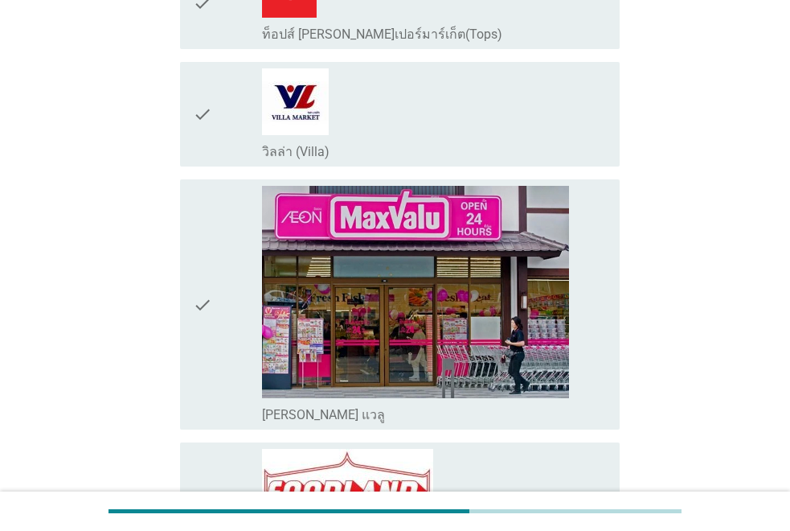
click at [210, 279] on icon "check" at bounding box center [202, 304] width 19 height 237
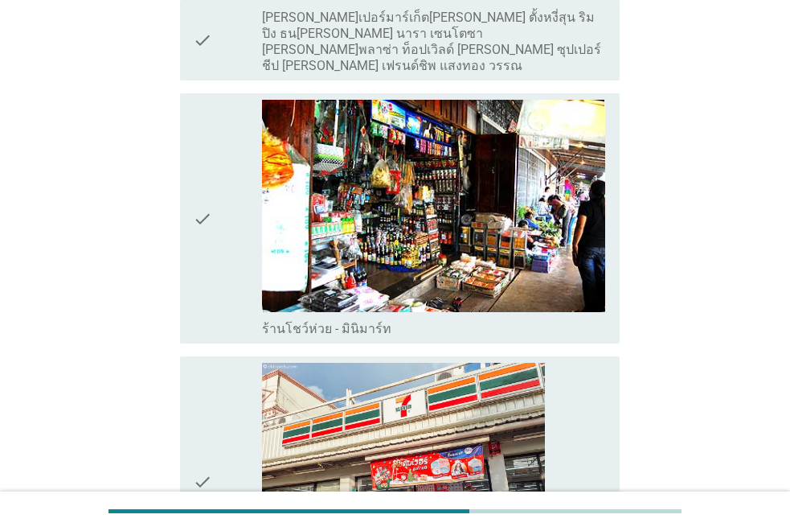
scroll to position [1930, 0]
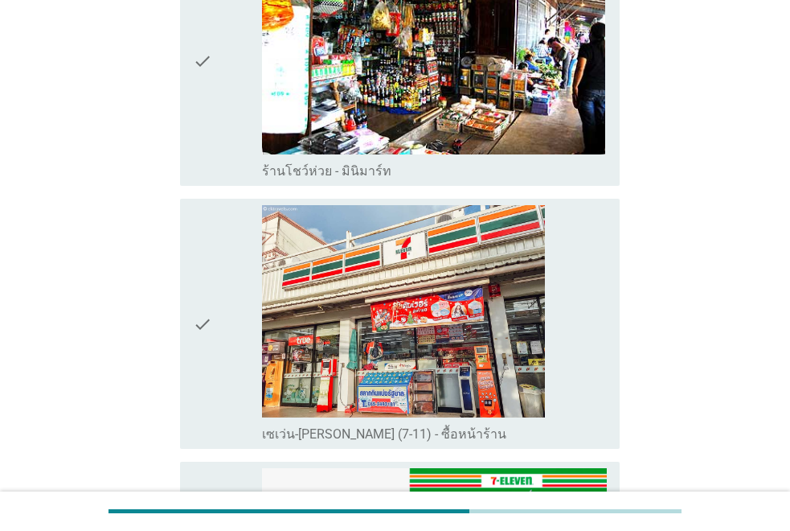
click at [231, 302] on div "check" at bounding box center [227, 323] width 69 height 237
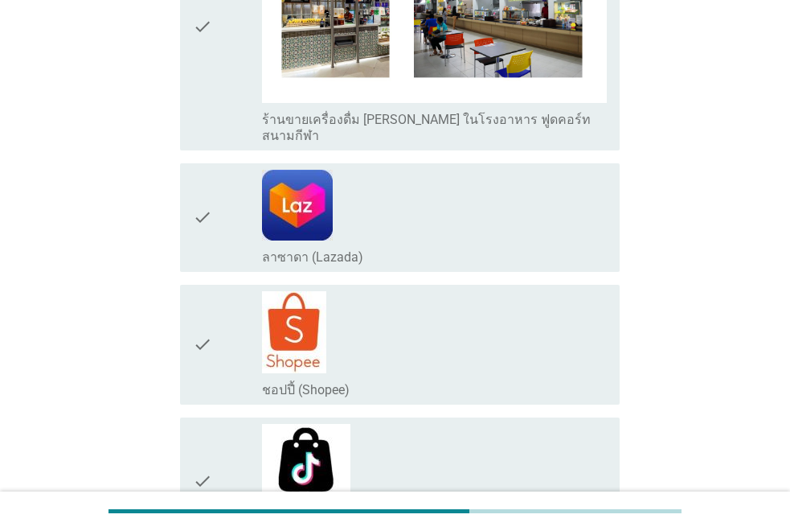
scroll to position [3163, 0]
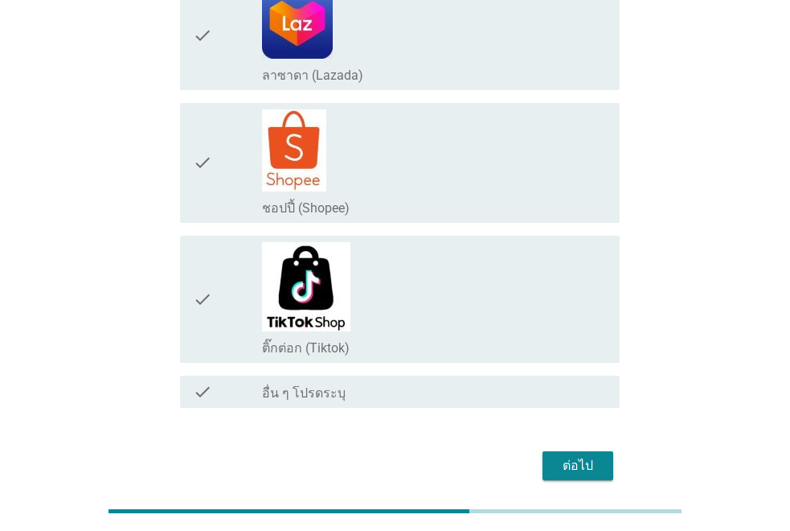
click at [563, 446] on div "ต่อไป" at bounding box center [395, 465] width 450 height 39
click at [563, 456] on div "ต่อไป" at bounding box center [578, 465] width 45 height 19
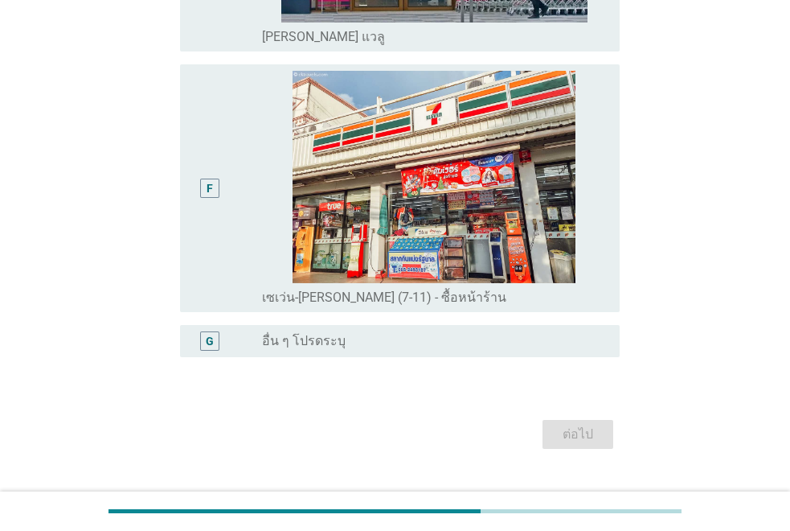
scroll to position [1147, 0]
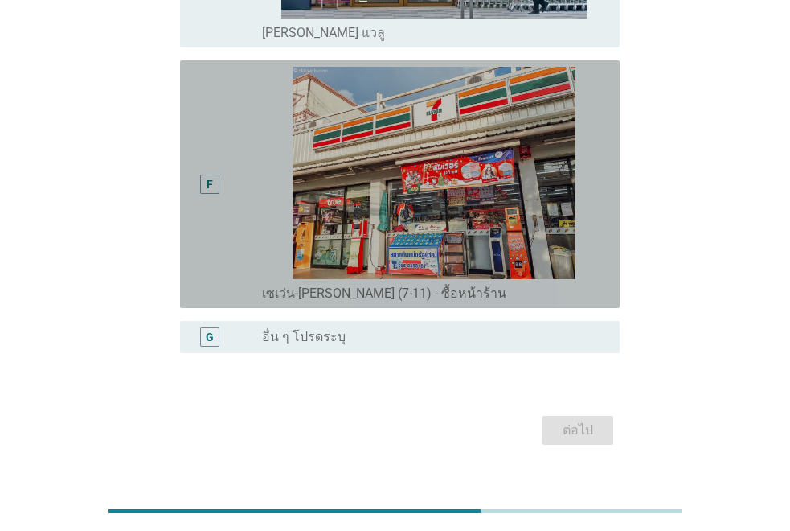
click at [214, 174] on div "F" at bounding box center [209, 183] width 19 height 19
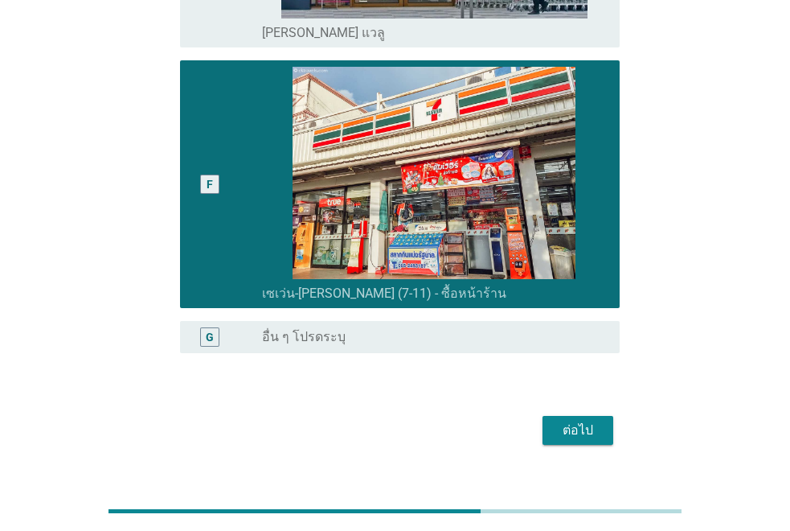
click at [606, 416] on button "ต่อไป" at bounding box center [578, 430] width 71 height 29
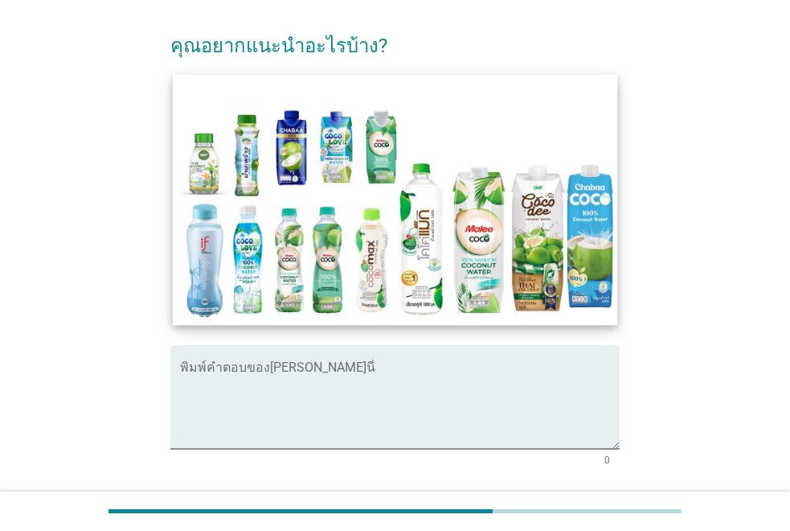
scroll to position [294, 0]
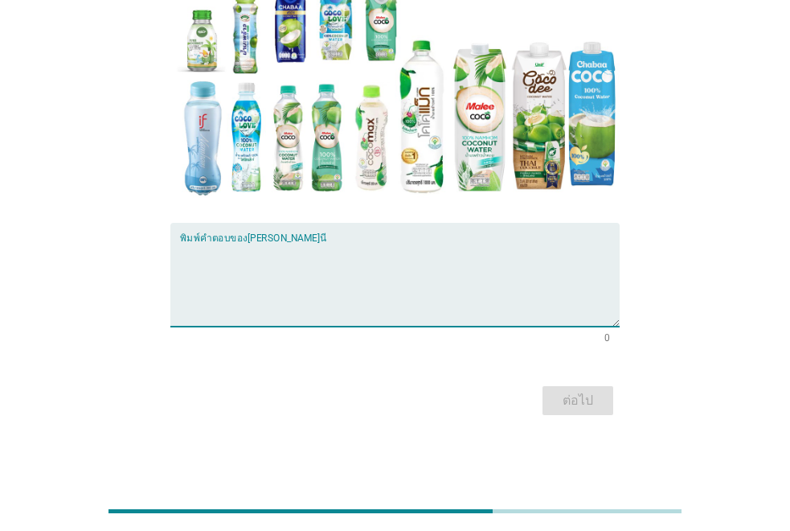
click at [304, 320] on textarea "พิมพ์คำตอบของคุณ ที่นี่" at bounding box center [400, 284] width 440 height 84
type textarea "i"
type textarea "ร"
type textarea "ให้มีรสชาติใหม่ๆ"
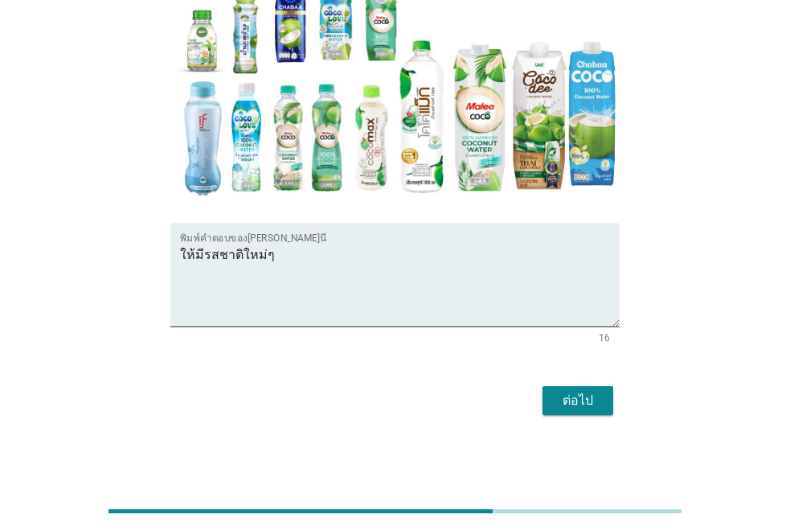
click at [577, 421] on div "C12. หาก[PERSON_NAME]แนะนำผู้ผลิต น้ำมะพร้าวพร้อมดื่ม 100% ให้มีการปรับปรุงหรือ…" at bounding box center [395, 98] width 475 height 669
click at [577, 416] on div "ต่อไป" at bounding box center [395, 400] width 450 height 39
click at [573, 409] on div "ต่อไป" at bounding box center [578, 400] width 45 height 19
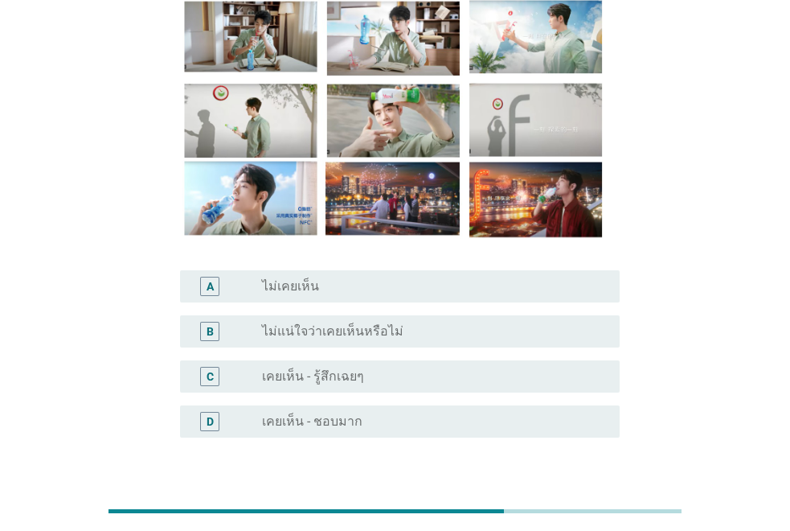
scroll to position [161, 0]
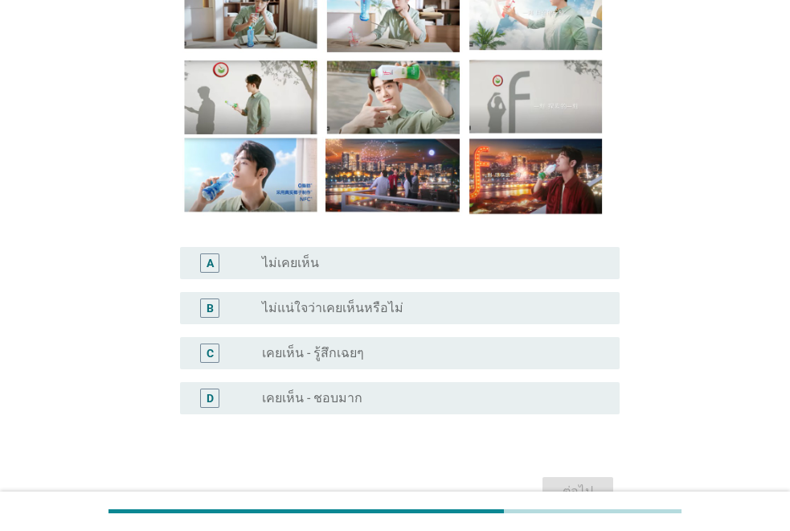
click at [364, 396] on div "radio_button_unchecked เคยเห็น - ชอบมาก" at bounding box center [428, 398] width 332 height 16
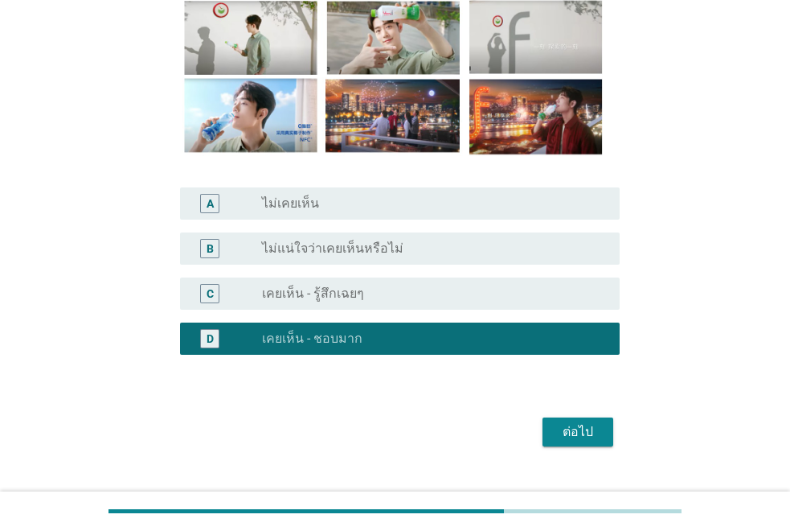
scroll to position [252, 0]
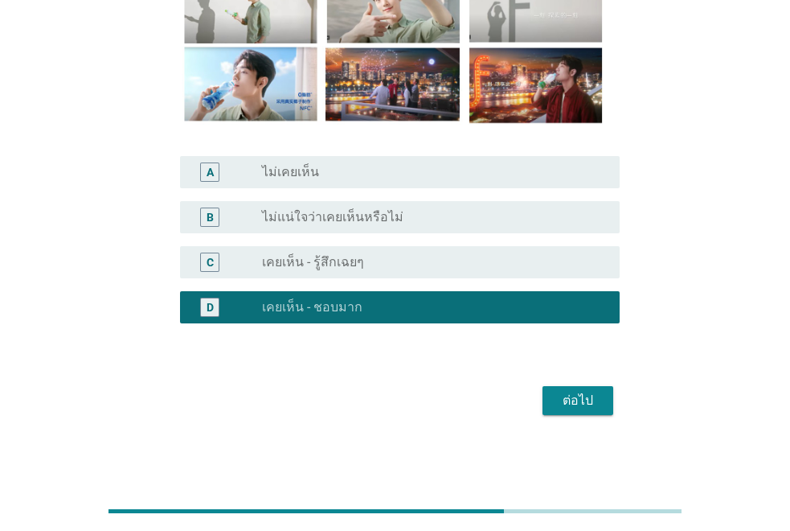
click at [589, 399] on div "ต่อไป" at bounding box center [578, 400] width 45 height 19
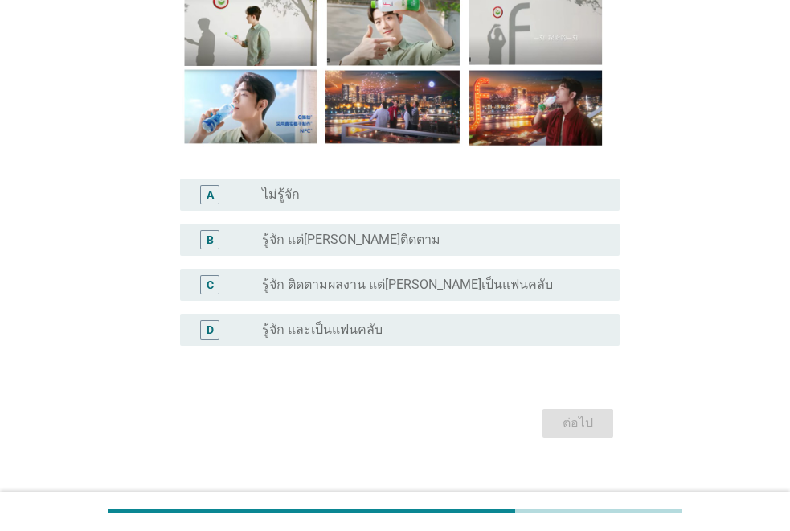
scroll to position [241, 0]
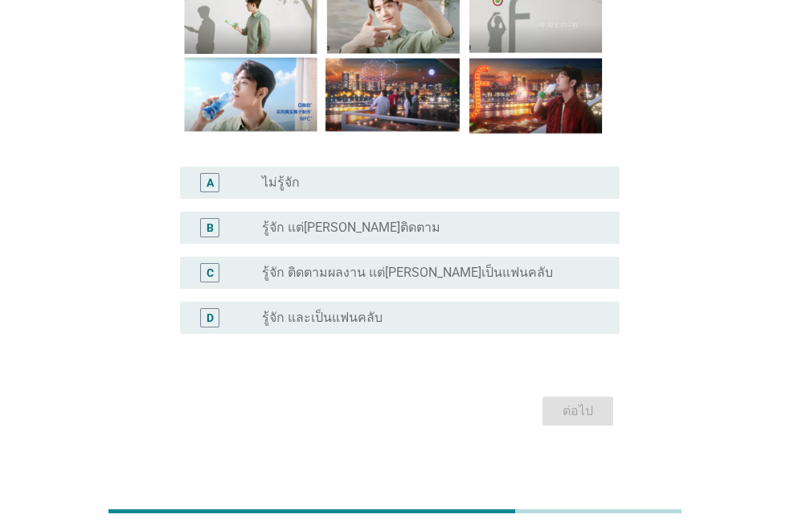
drag, startPoint x: 402, startPoint y: 265, endPoint x: 437, endPoint y: 289, distance: 42.2
click at [402, 268] on label "รู้จัก ติดตามผลงาน แต่[PERSON_NAME]เป็นแฟนคลับ" at bounding box center [407, 273] width 291 height 16
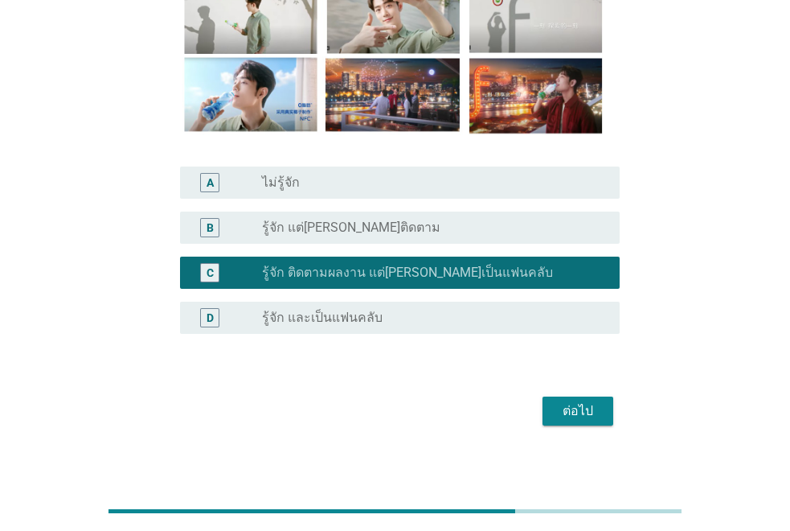
click at [560, 404] on div "ต่อไป" at bounding box center [578, 410] width 45 height 19
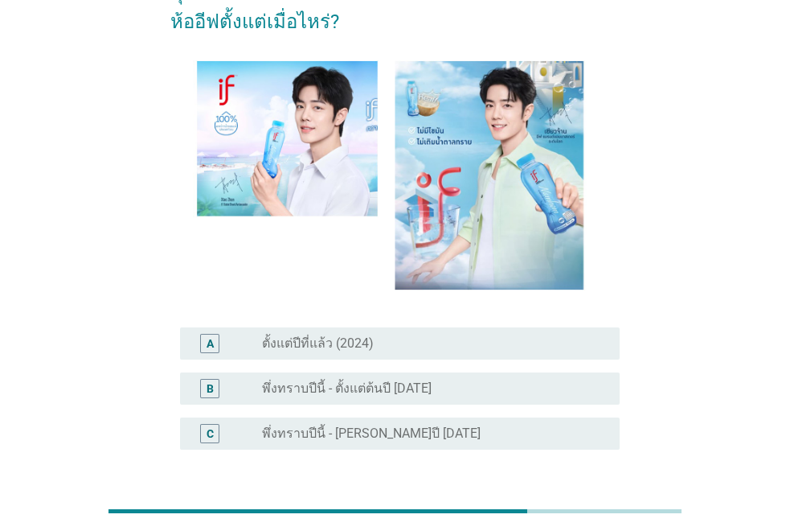
scroll to position [236, 0]
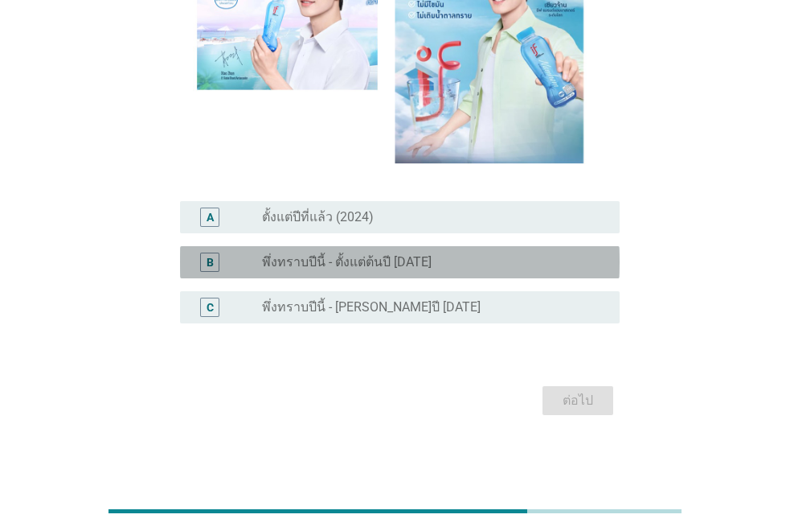
drag, startPoint x: 373, startPoint y: 263, endPoint x: 436, endPoint y: 275, distance: 63.9
click at [374, 263] on label "พึ่งทราบปีนี้ - ตั้งแต่ต้นปี [DATE]" at bounding box center [347, 262] width 170 height 16
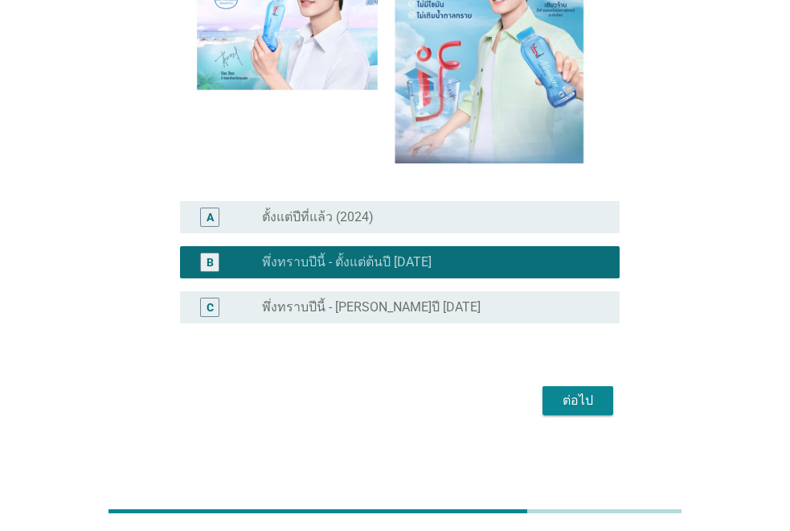
click at [569, 393] on div "ต่อไป" at bounding box center [578, 400] width 45 height 19
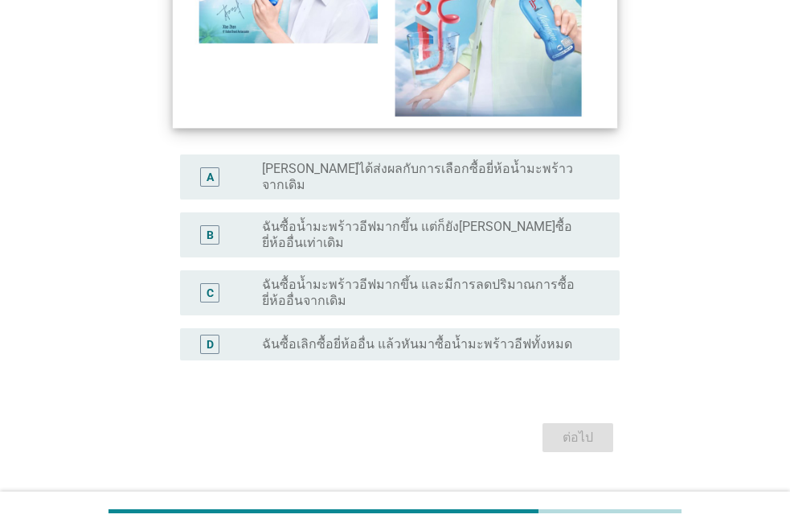
scroll to position [294, 0]
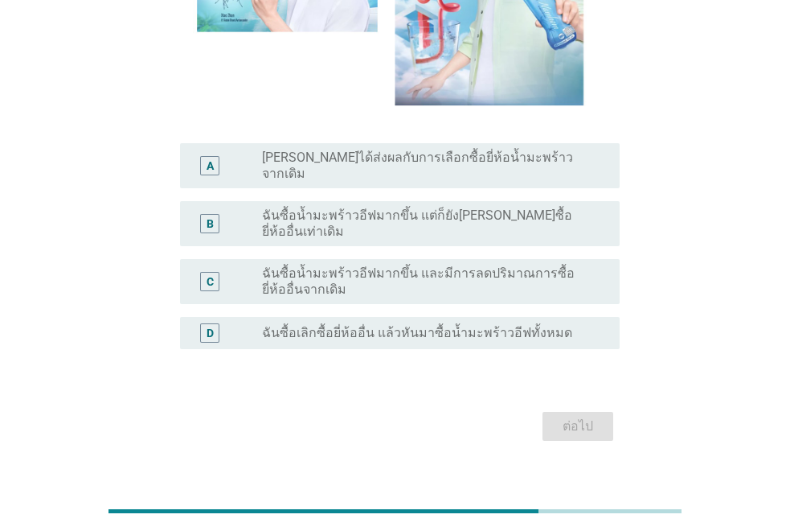
click at [463, 265] on label "ฉันซื้อน้ำมะพร้าวอีฟมากขึ้น และมีการลดปริมาณการซื้อยี่ห้ออื่นจากเดิม" at bounding box center [428, 281] width 332 height 32
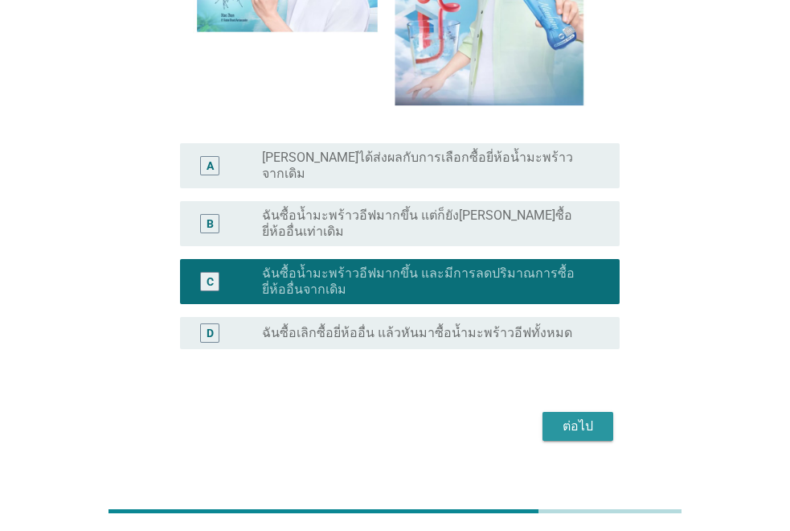
click at [581, 417] on div "ต่อไป" at bounding box center [578, 426] width 45 height 19
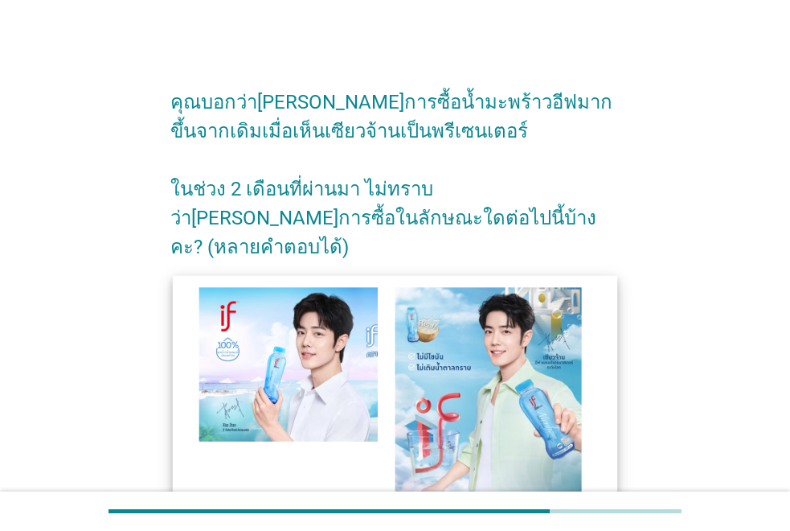
scroll to position [322, 0]
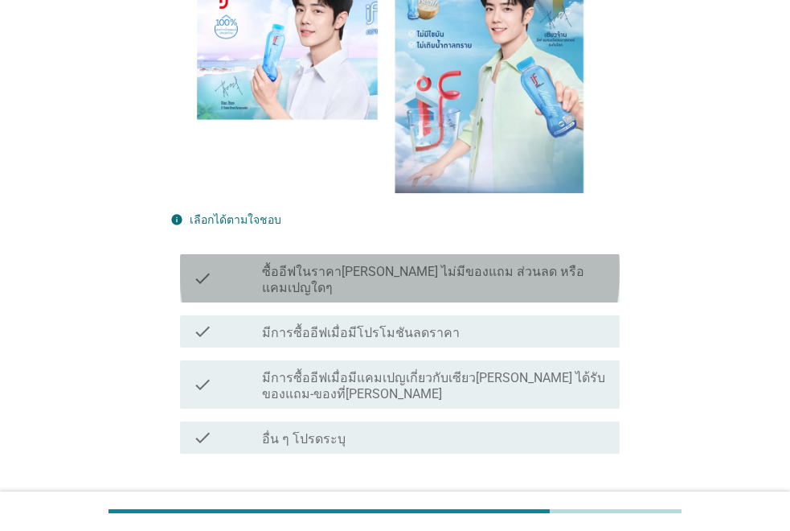
drag, startPoint x: 396, startPoint y: 232, endPoint x: 481, endPoint y: 313, distance: 116.6
click at [397, 261] on div "check_box_outline_blank ซื้ออีฟในราคา[PERSON_NAME] ไม่มีของแถม ส่วนลด หรือแคมเป…" at bounding box center [434, 278] width 345 height 35
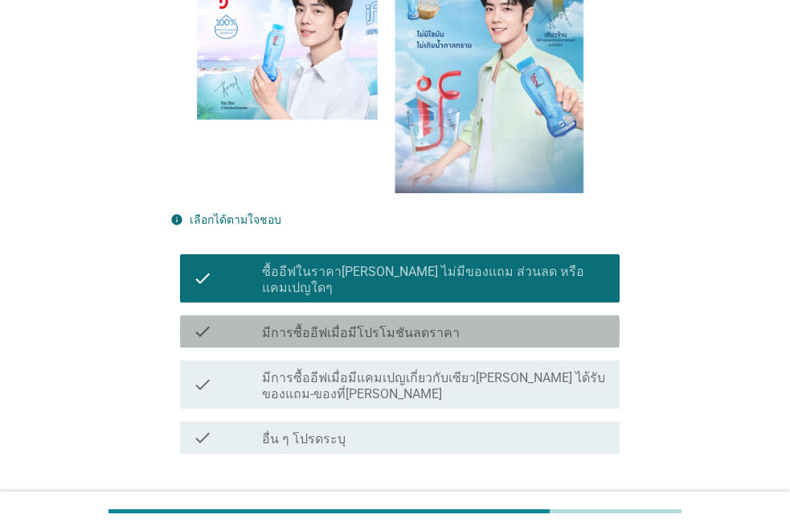
click at [447, 322] on div "check_box_outline_blank มีการซื้ออีฟเมื่อมีโปรโมชันลดราคา" at bounding box center [434, 331] width 345 height 19
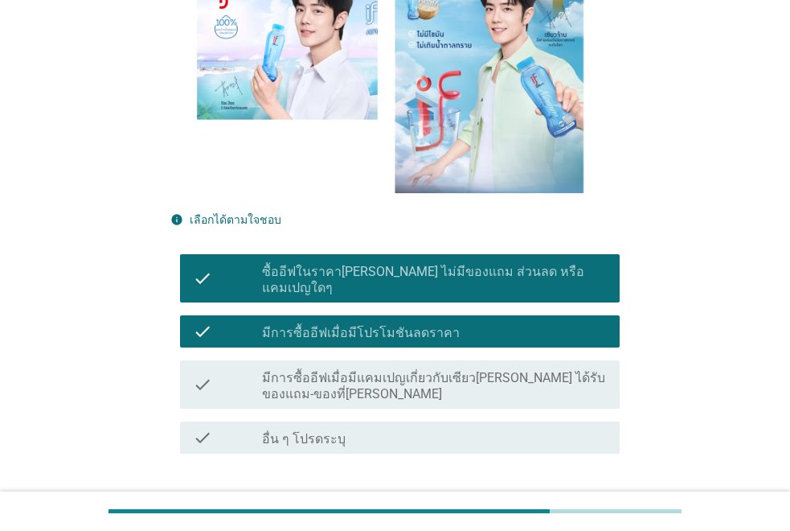
click at [589, 502] on div "ต่อไป" at bounding box center [578, 511] width 45 height 19
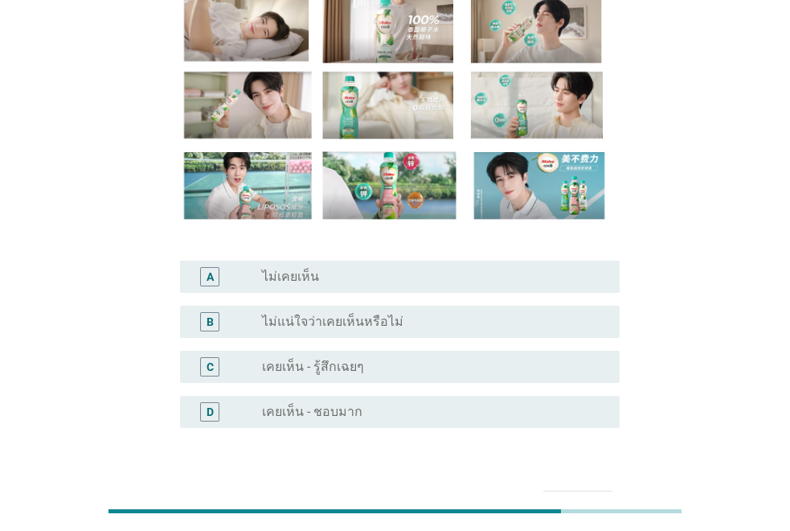
scroll to position [161, 0]
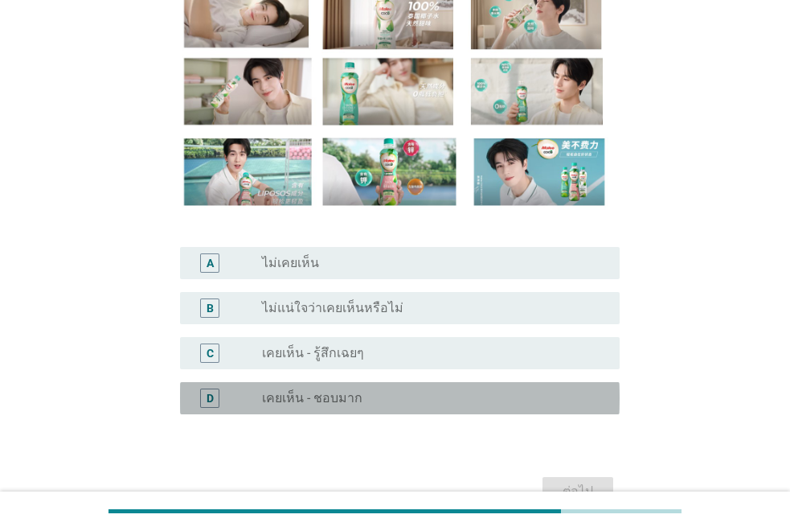
click at [348, 396] on label "เคยเห็น - ชอบมาก" at bounding box center [312, 398] width 101 height 16
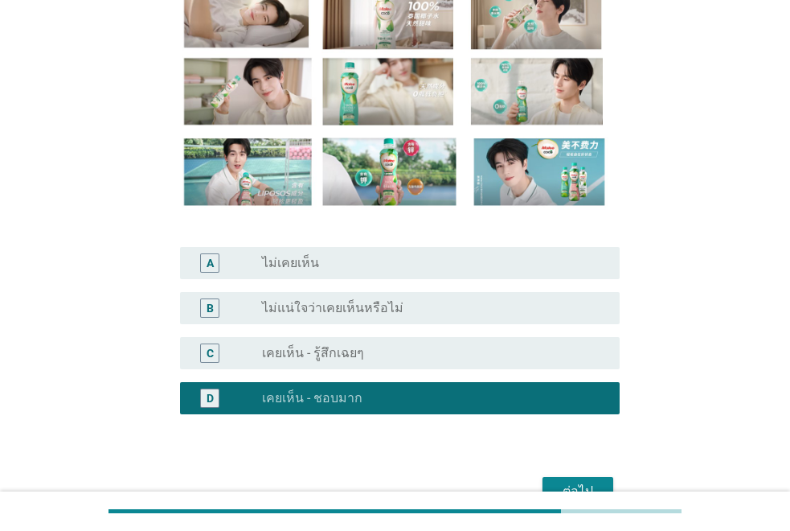
click at [572, 486] on div "ต่อไป" at bounding box center [578, 491] width 45 height 19
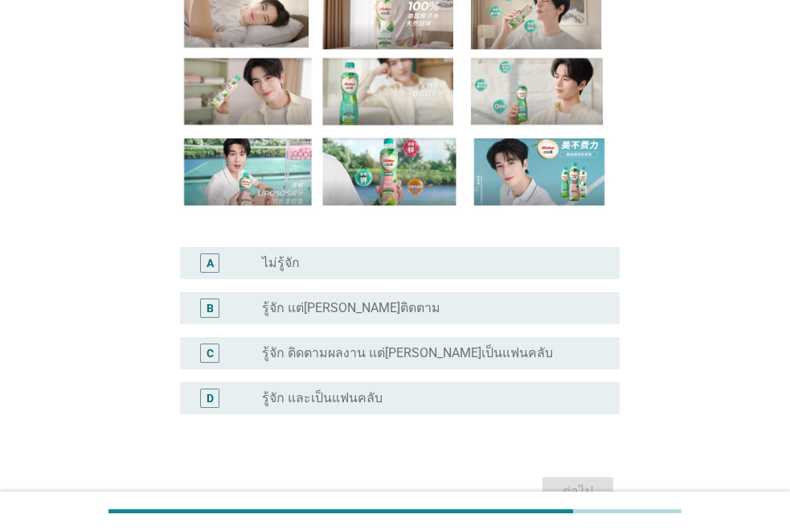
click at [365, 363] on div "C radio_button_unchecked รู้จัก ติดตามผลงาน แต่[PERSON_NAME]เป็นแฟนคลับ" at bounding box center [400, 353] width 440 height 32
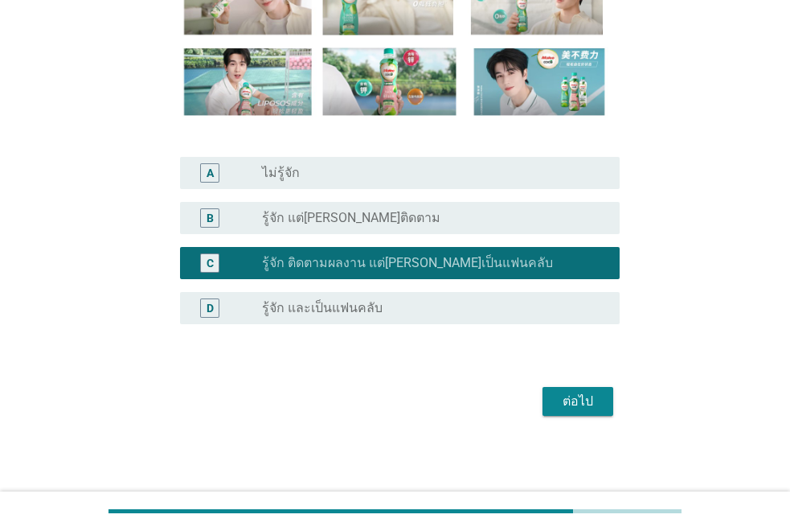
scroll to position [252, 0]
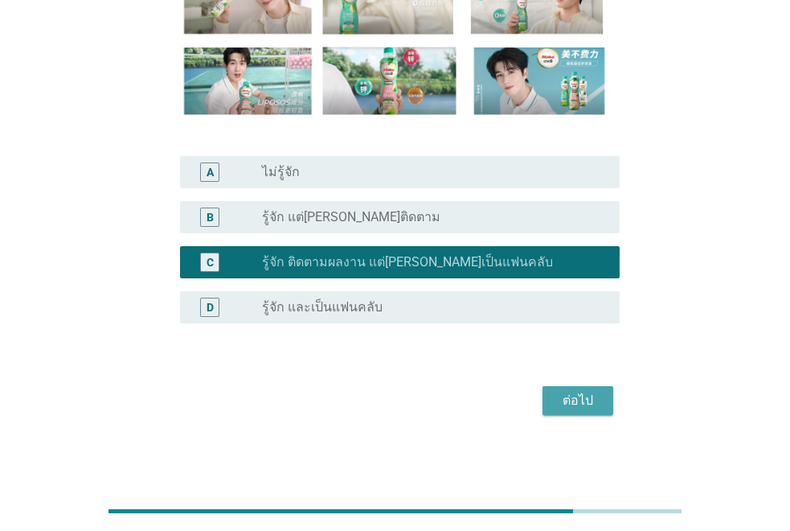
click at [565, 398] on div "ต่อไป" at bounding box center [578, 400] width 45 height 19
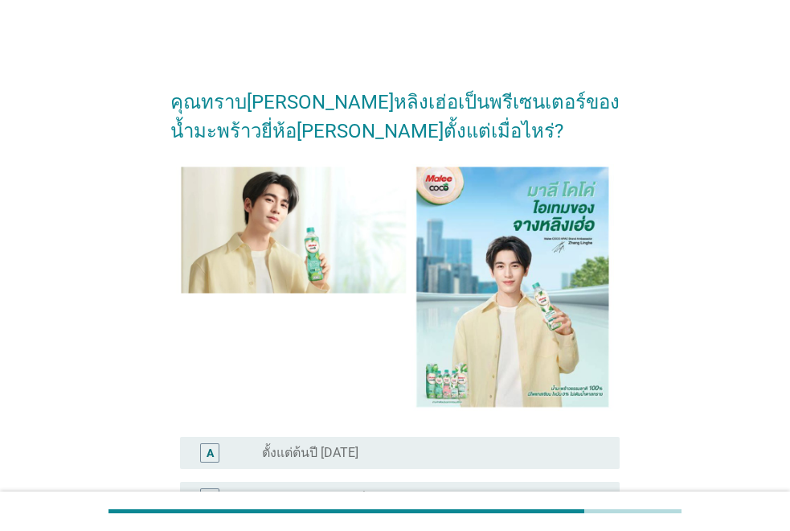
scroll to position [236, 0]
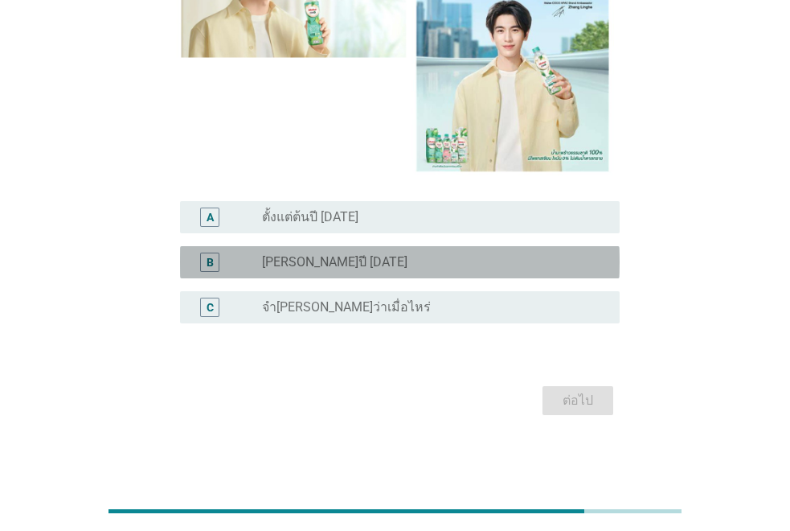
click at [354, 271] on div "radio_button_unchecked [PERSON_NAME]ปี [DATE]" at bounding box center [434, 262] width 345 height 19
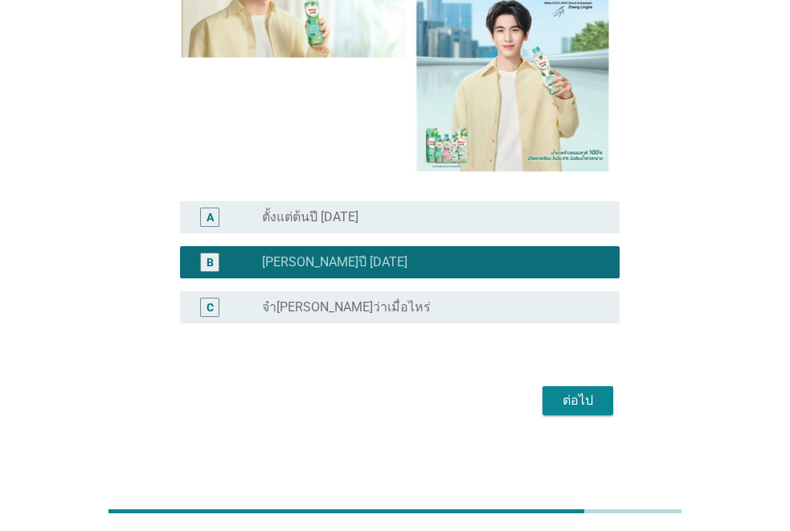
click at [564, 382] on div "ต่อไป" at bounding box center [395, 400] width 450 height 39
click at [564, 390] on button "ต่อไป" at bounding box center [578, 400] width 71 height 29
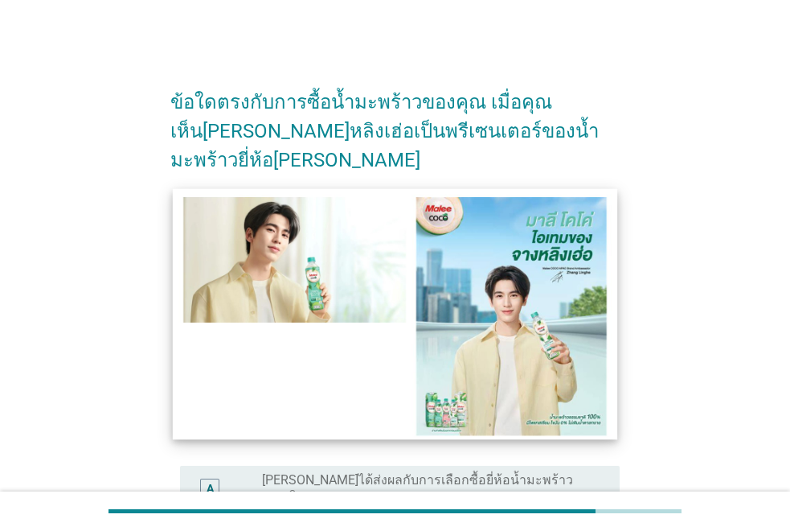
scroll to position [241, 0]
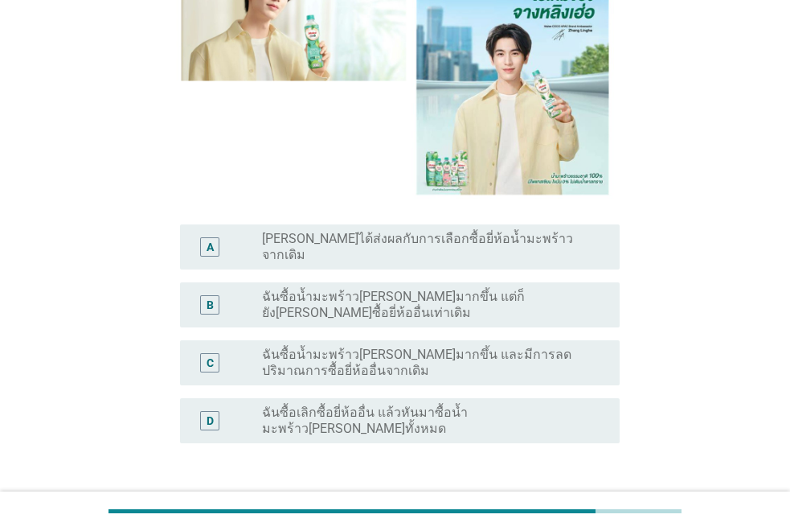
click at [409, 289] on label "ฉันซื้อน้ำมะพร้าว[PERSON_NAME]มากขึ้น แต่ก็ยัง[PERSON_NAME]ซื้อยี่ห้ออื่นเท่าเด…" at bounding box center [428, 305] width 332 height 32
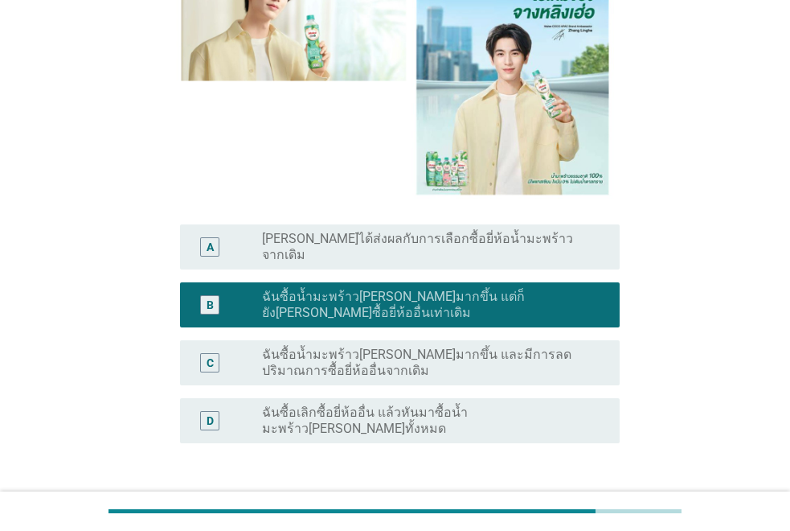
click at [478, 347] on label "ฉันซื้อน้ำมะพร้าว[PERSON_NAME]มากขึ้น และมีการลดปริมาณการซื้อยี่ห้ออื่นจากเดิม" at bounding box center [428, 363] width 332 height 32
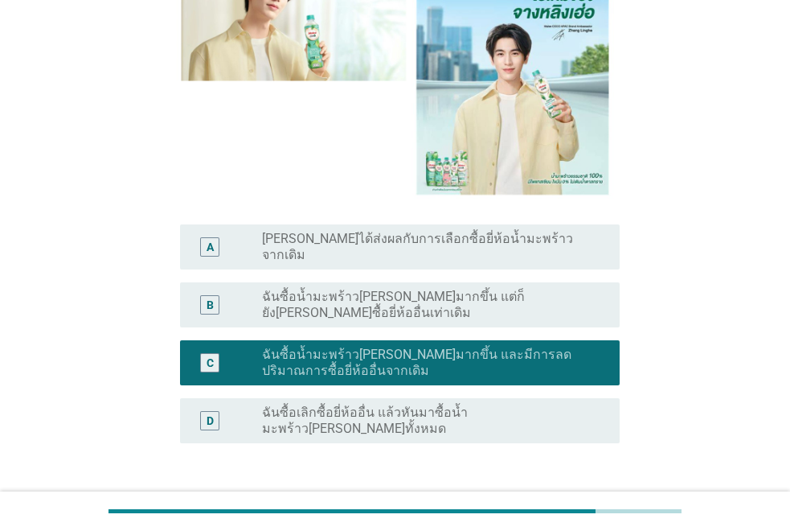
click at [594, 511] on div "ต่อไป" at bounding box center [578, 520] width 45 height 19
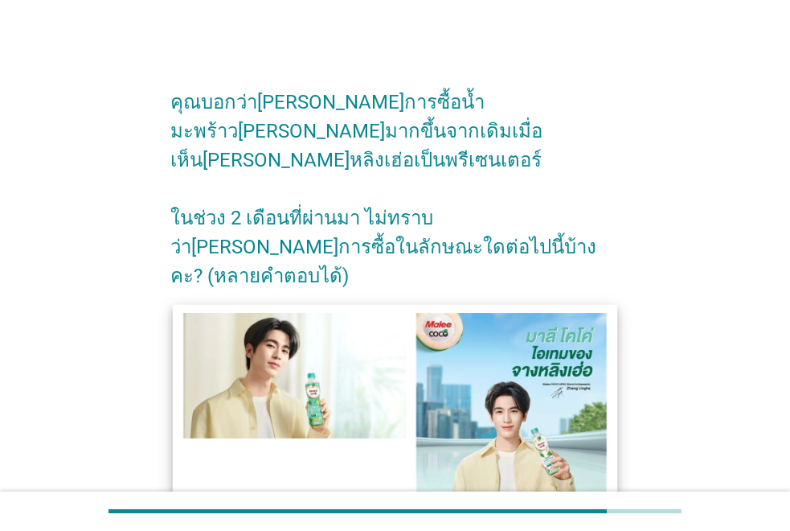
scroll to position [322, 0]
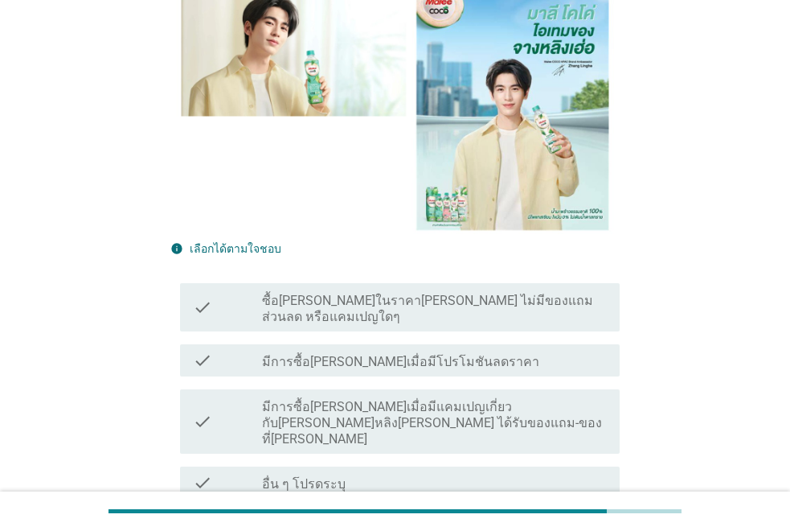
click at [378, 354] on label "มีการซื้อ[PERSON_NAME]เมื่อมีโปรโมชันลดราคา" at bounding box center [400, 362] width 277 height 16
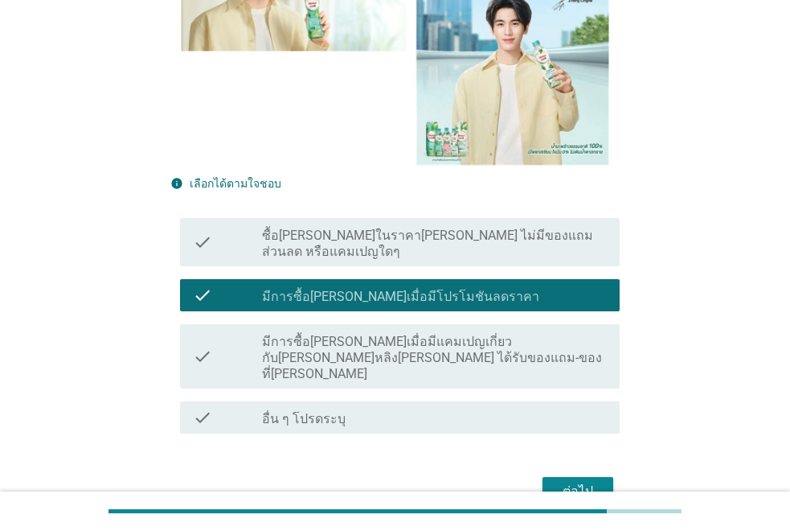
scroll to position [388, 0]
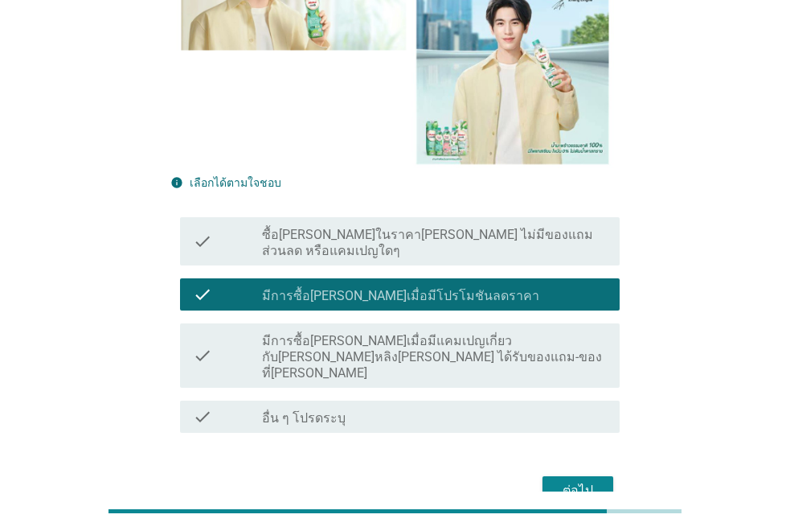
click at [569, 476] on button "ต่อไป" at bounding box center [578, 490] width 71 height 29
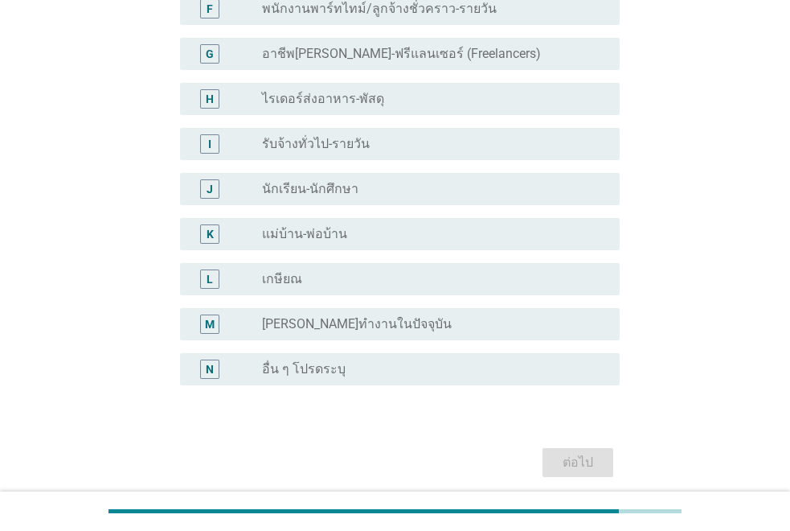
scroll to position [0, 0]
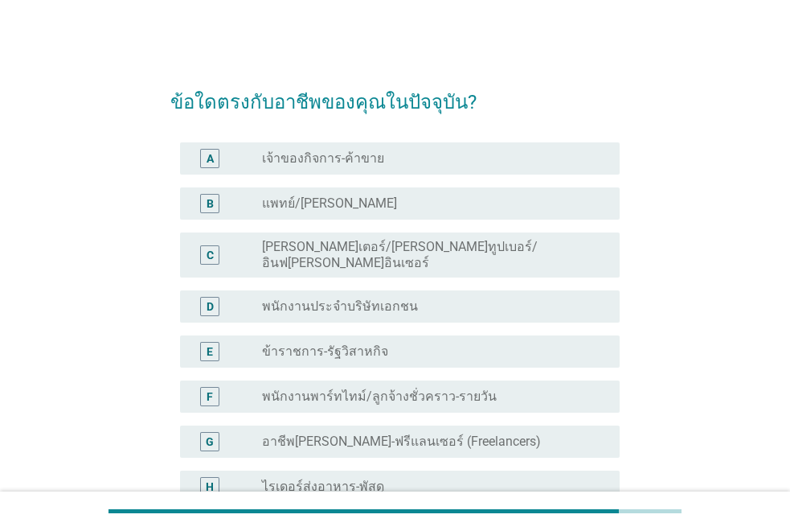
click at [442, 143] on div "A radio_button_unchecked เจ้าของกิจการ-ค้าขาย" at bounding box center [400, 158] width 440 height 32
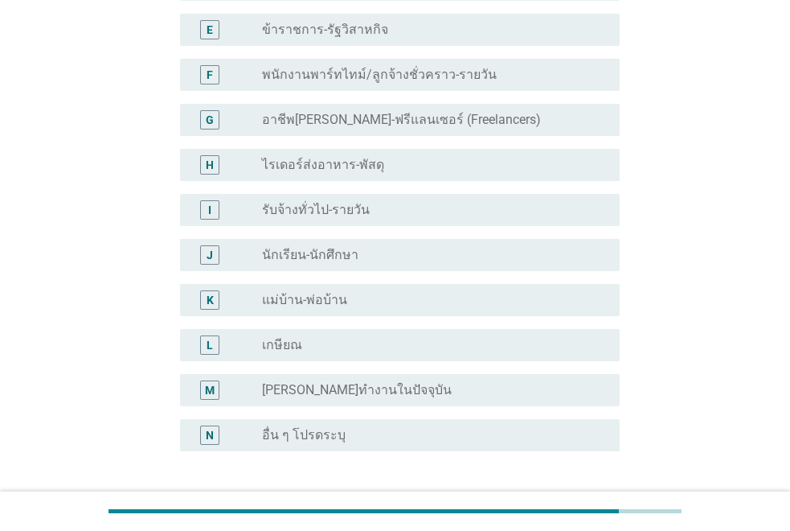
scroll to position [436, 0]
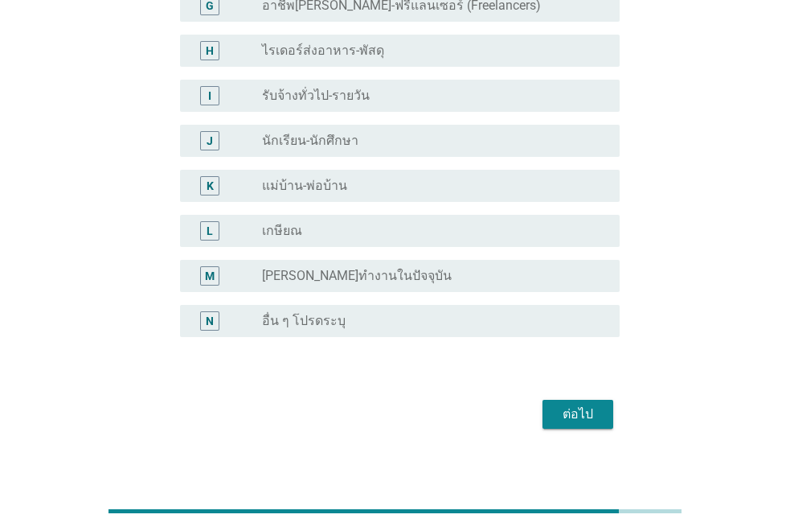
click at [563, 404] on div "ต่อไป" at bounding box center [578, 413] width 45 height 19
